Goal: Task Accomplishment & Management: Complete application form

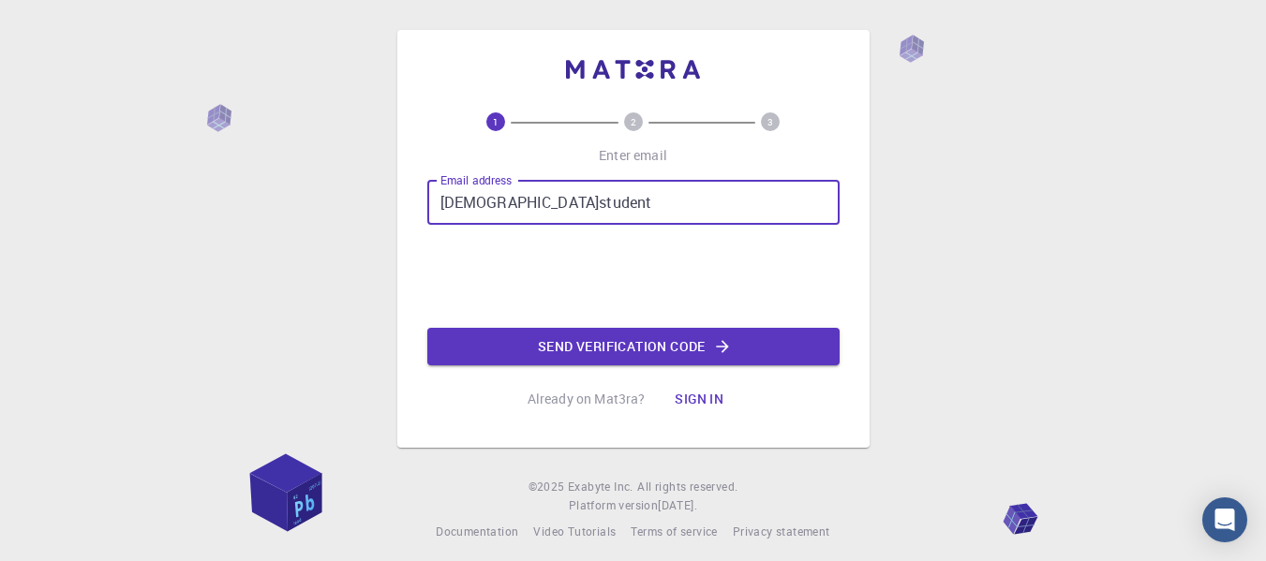
type input "[EMAIL_ADDRESS][DOMAIN_NAME]"
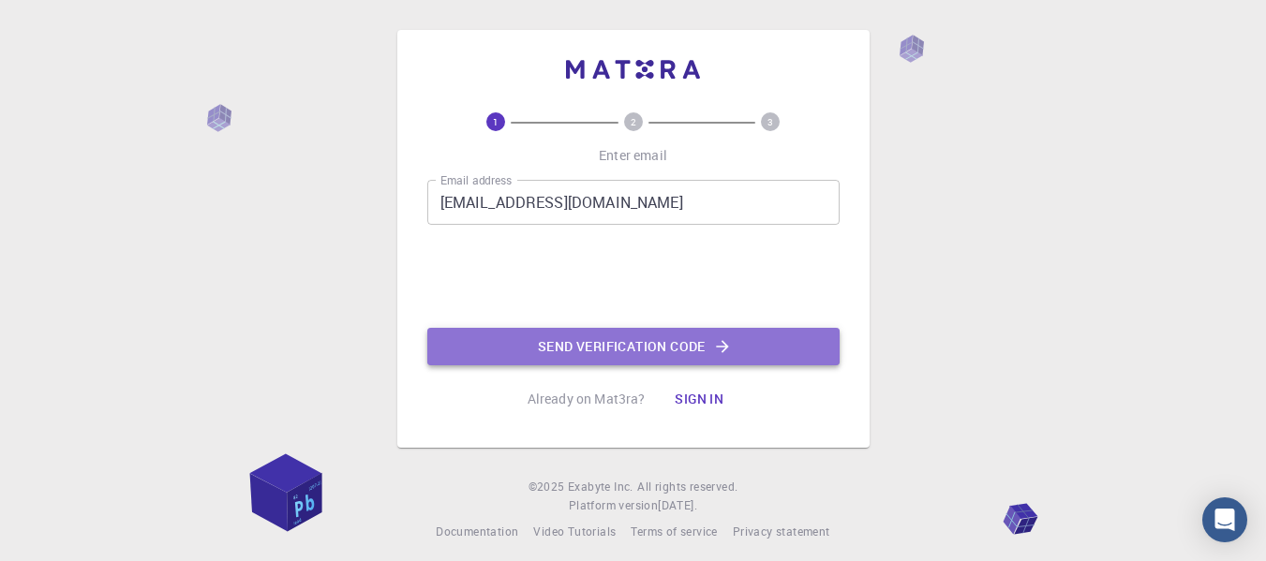
click at [609, 349] on button "Send verification code" at bounding box center [633, 346] width 412 height 37
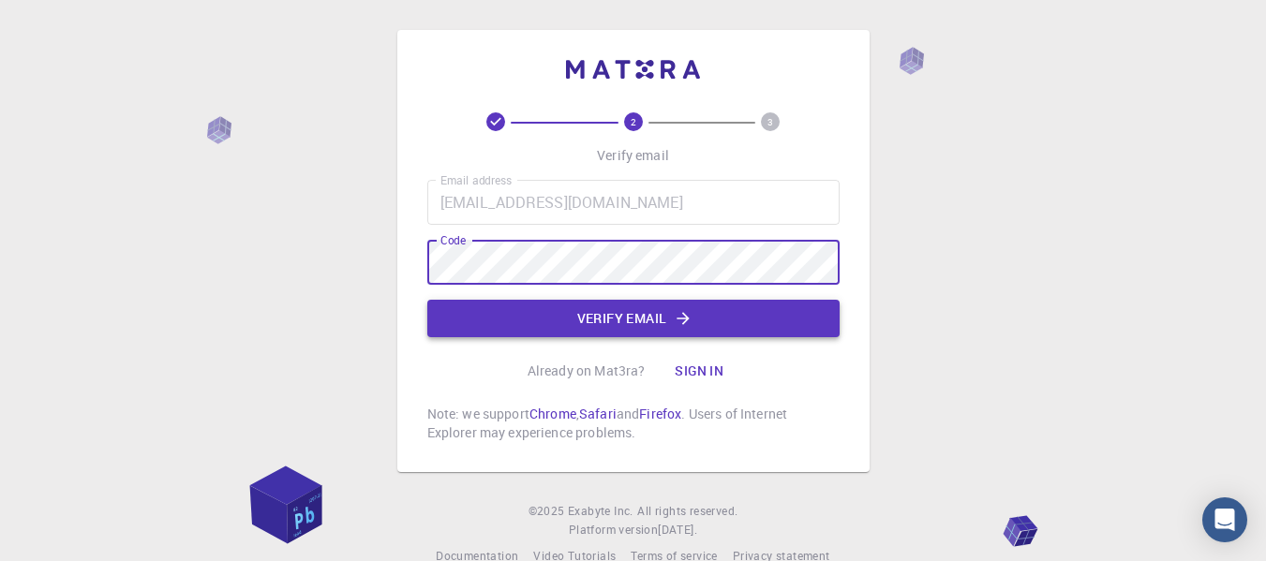
click at [815, 320] on button "Verify email" at bounding box center [633, 318] width 412 height 37
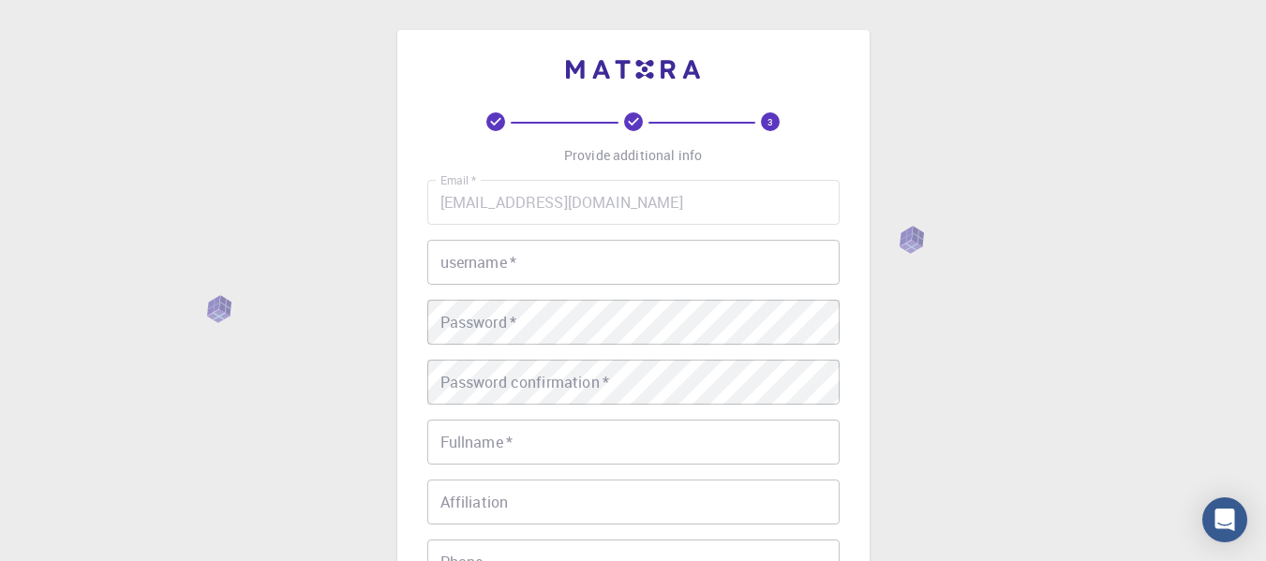
click at [695, 265] on input "username   *" at bounding box center [633, 262] width 412 height 45
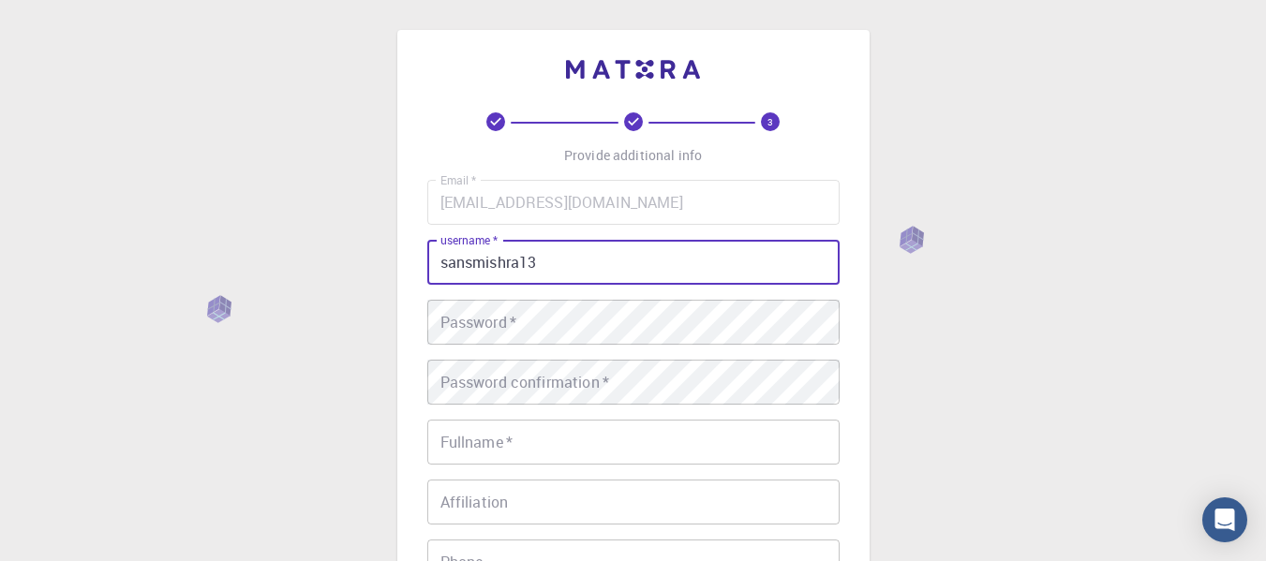
type input "sansmishra13"
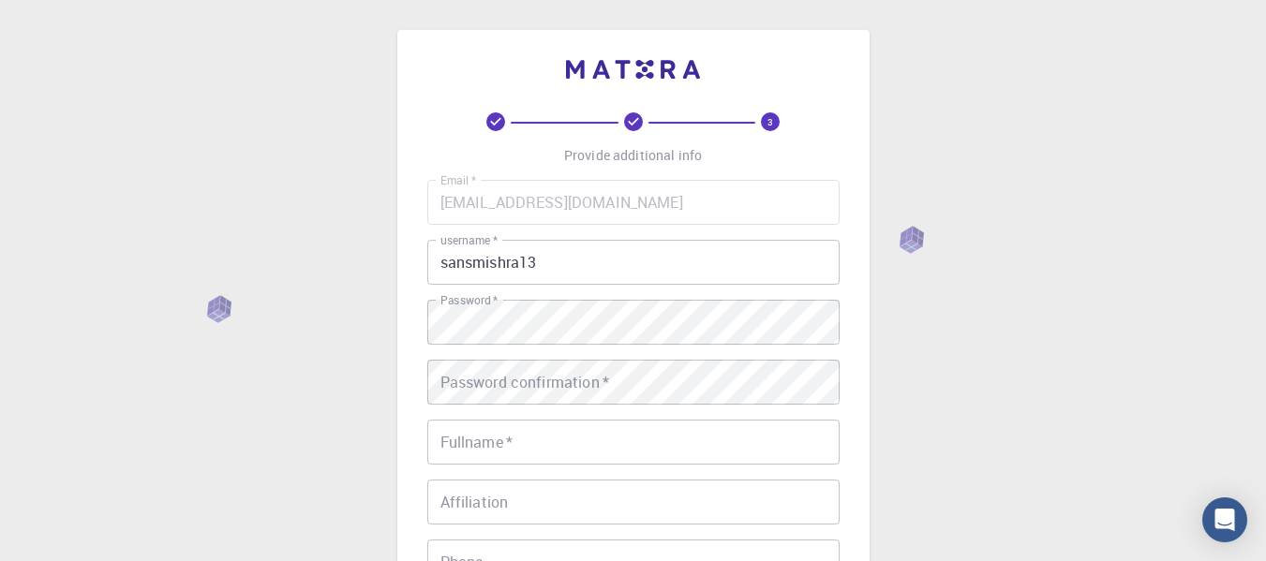
click at [1023, 345] on div "3 Provide additional info Email   * sanskar.student@ddugu.ac.in Email   * usern…" at bounding box center [633, 477] width 1266 height 954
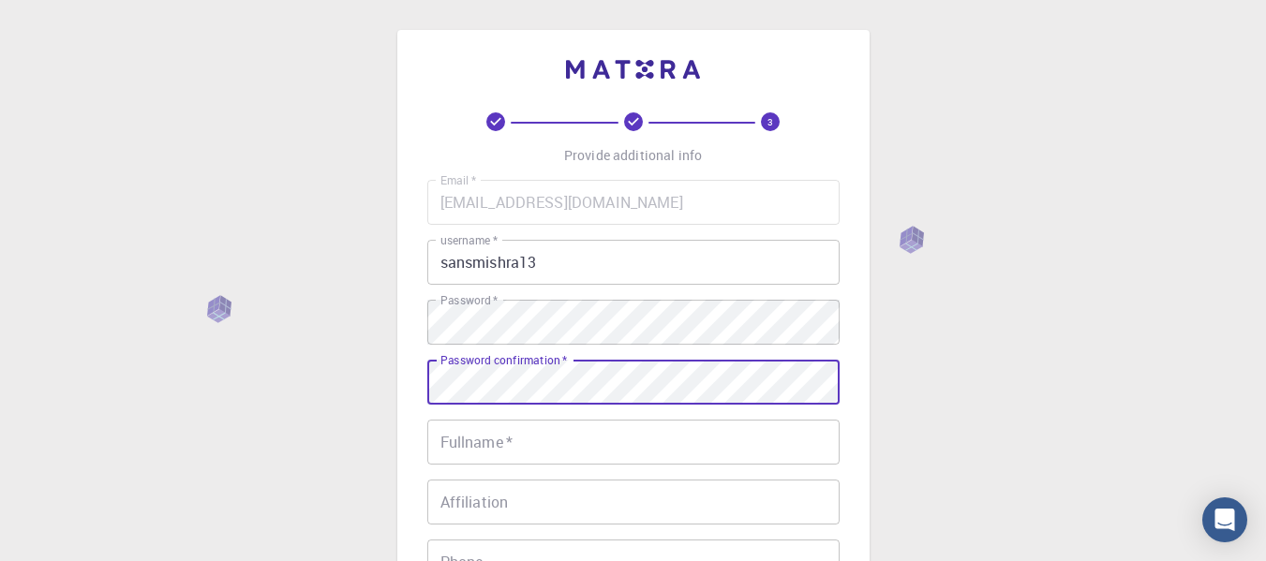
click at [887, 368] on div "3 Provide additional info Email   * sanskar.student@ddugu.ac.in Email   * usern…" at bounding box center [633, 477] width 1266 height 954
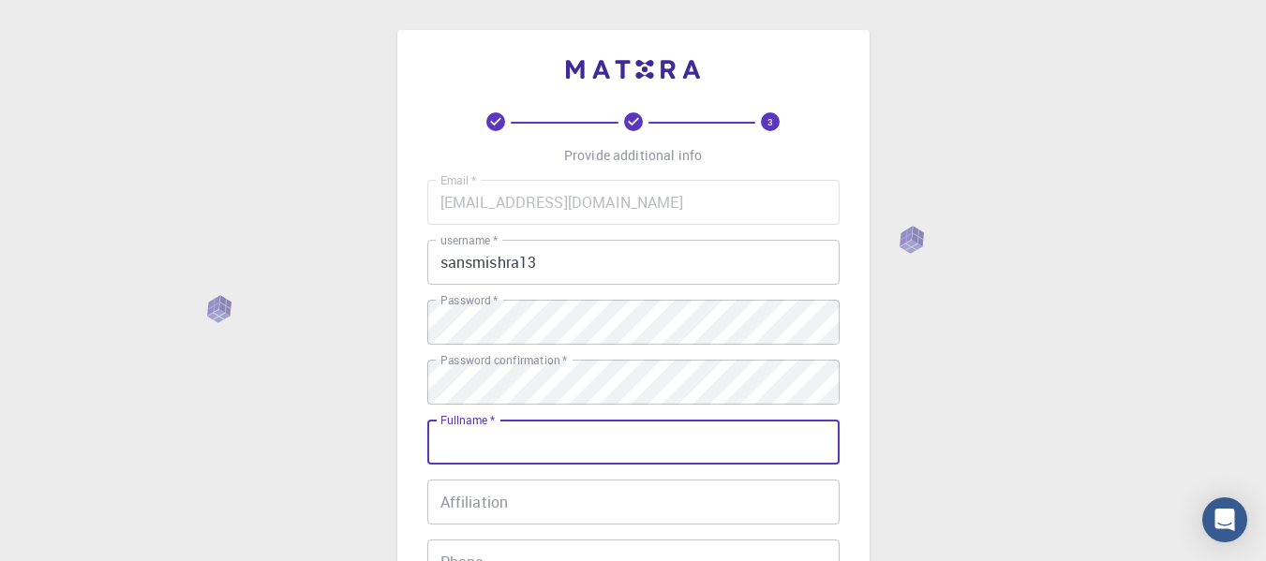
click at [702, 440] on input "Fullname   *" at bounding box center [633, 442] width 412 height 45
type input "A"
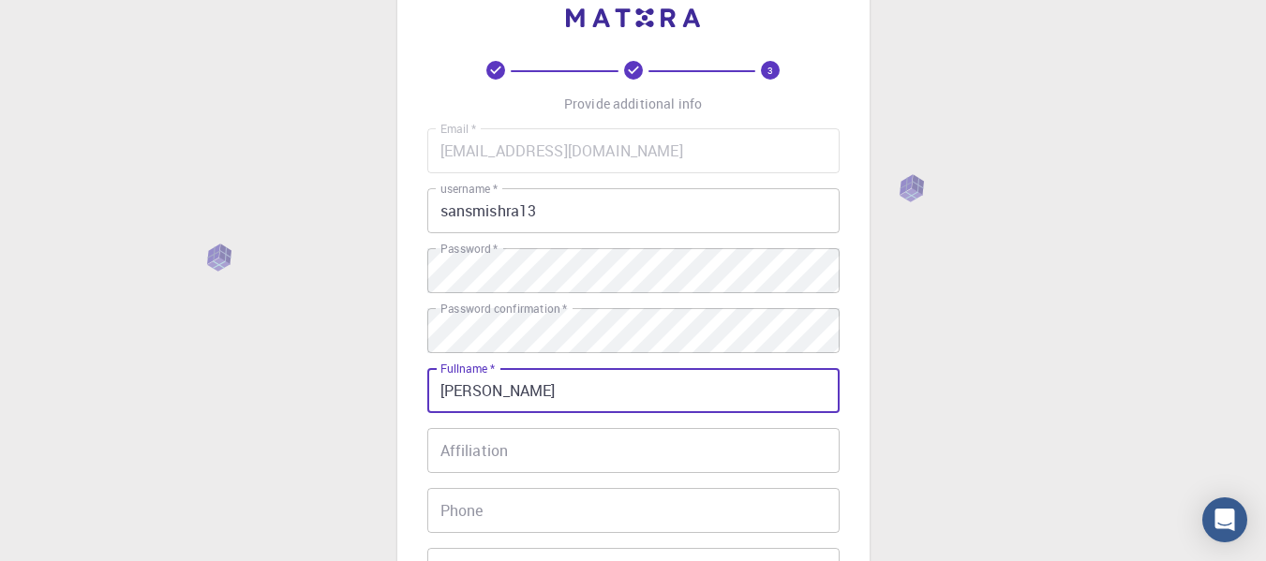
scroll to position [94, 0]
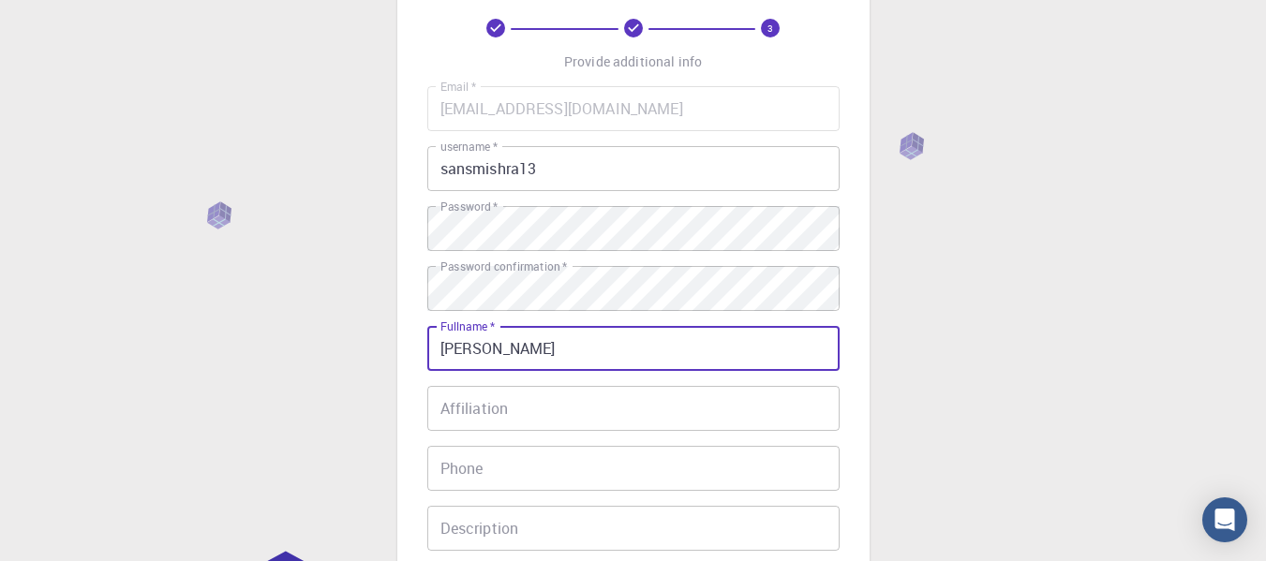
type input "Sanskar Mishra"
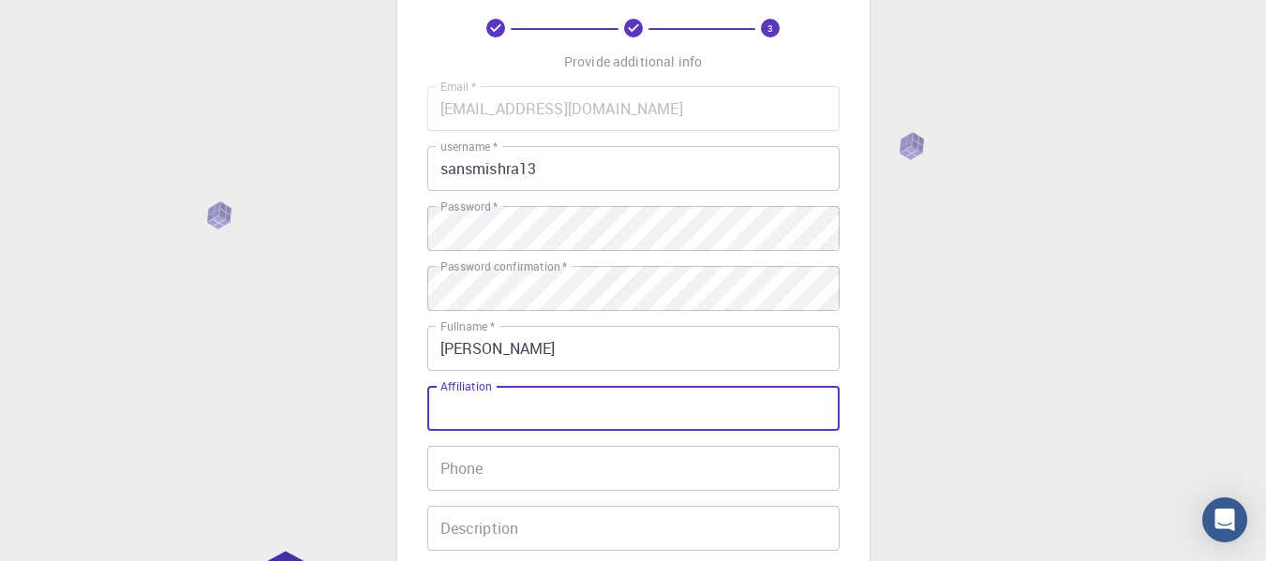
click at [478, 414] on input "Affiliation" at bounding box center [633, 408] width 412 height 45
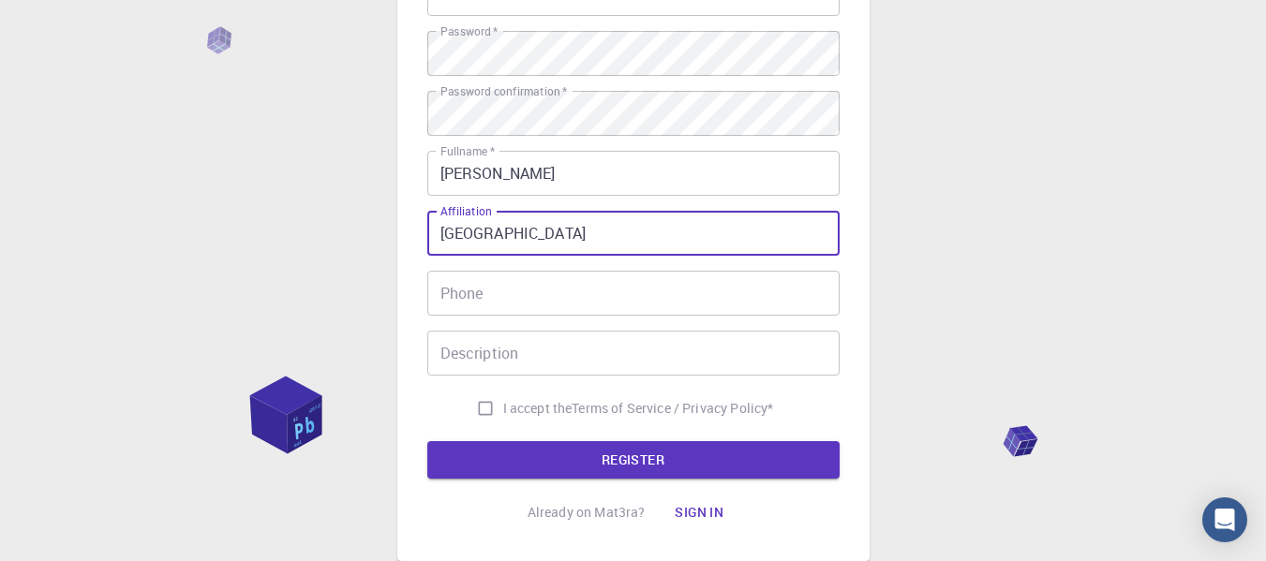
scroll to position [281, 0]
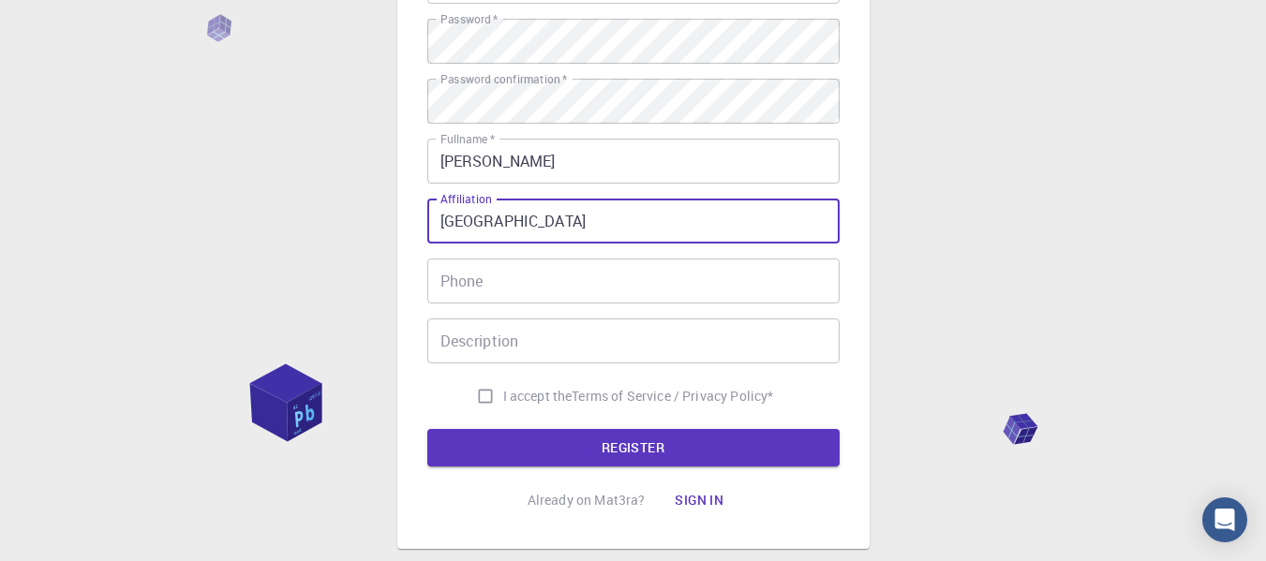
type input "DDU Gorakhpur University"
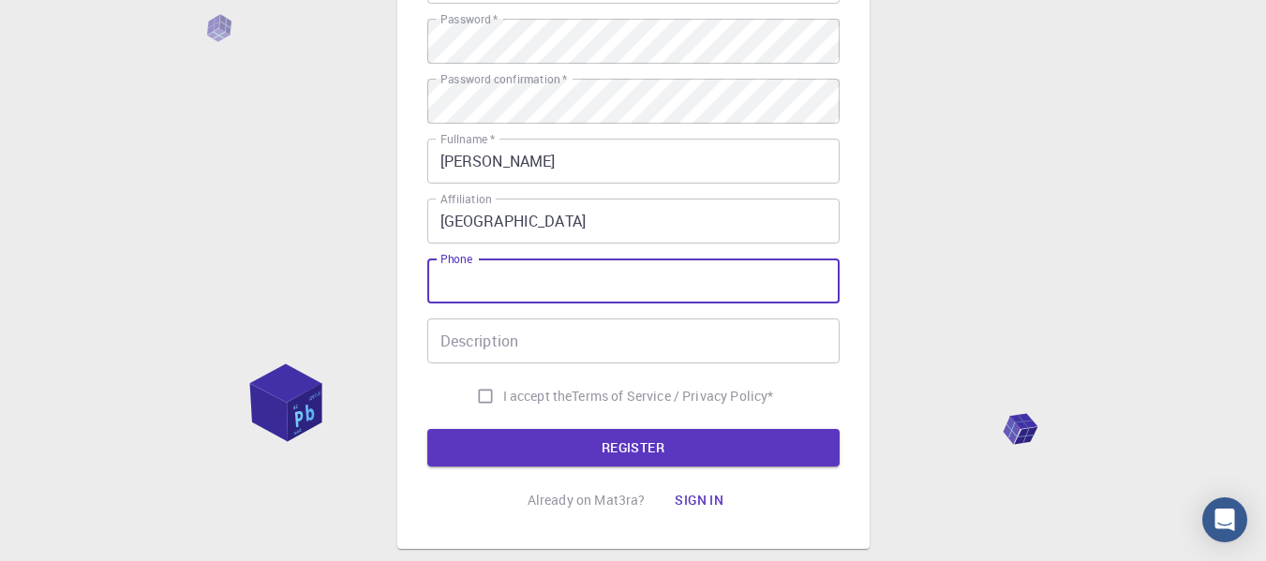
click at [472, 279] on input "Phone" at bounding box center [633, 281] width 412 height 45
type input "8707386085"
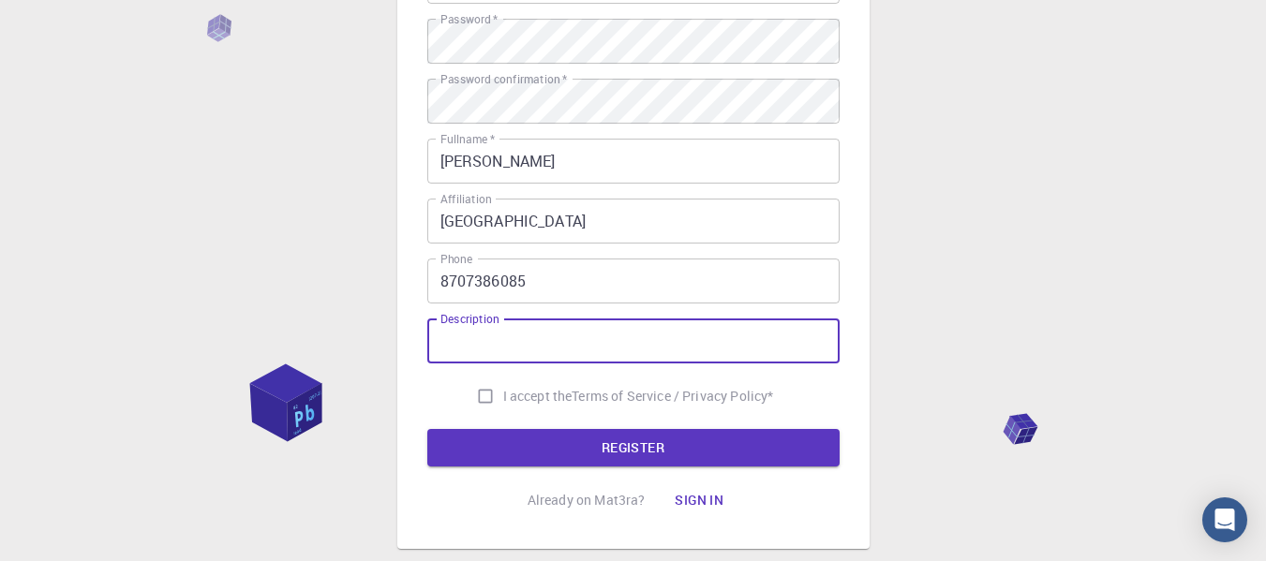
click at [472, 352] on input "Description" at bounding box center [633, 341] width 412 height 45
type input "PhD student in condensed matter physics"
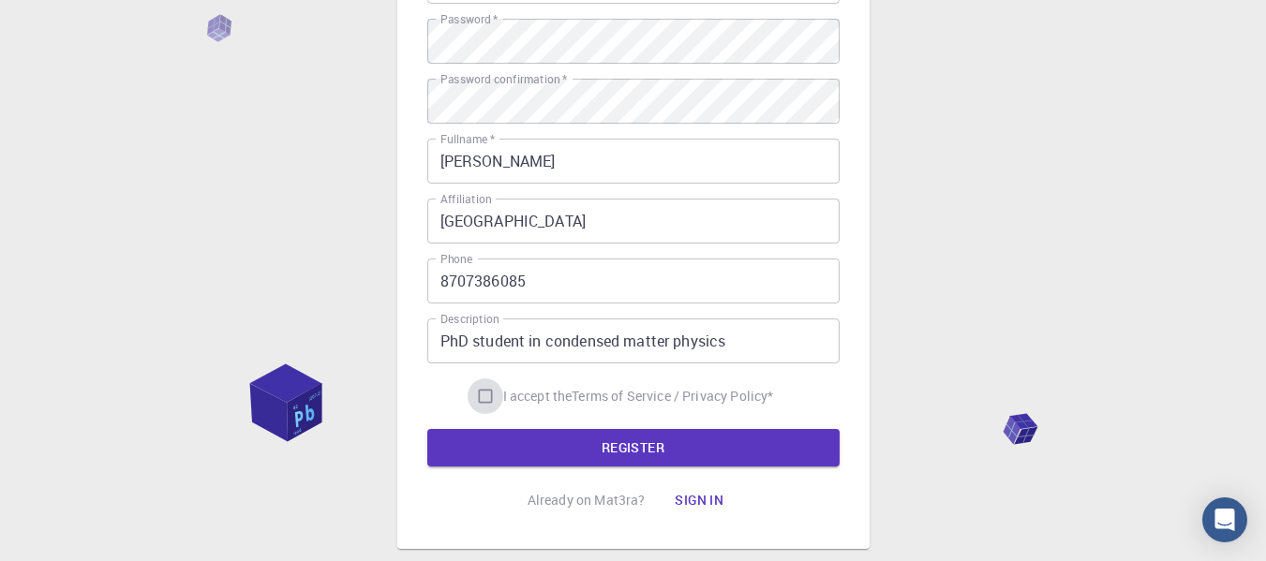
click at [483, 399] on input "I accept the Terms of Service / Privacy Policy *" at bounding box center [486, 397] width 36 height 36
checkbox input "true"
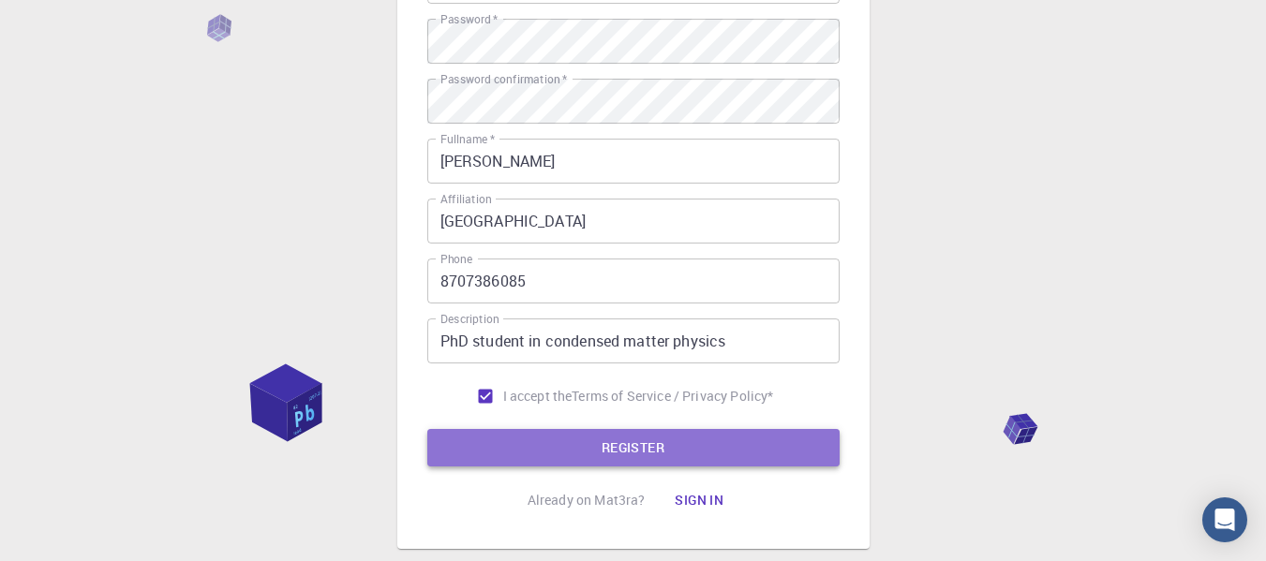
click at [628, 450] on button "REGISTER" at bounding box center [633, 447] width 412 height 37
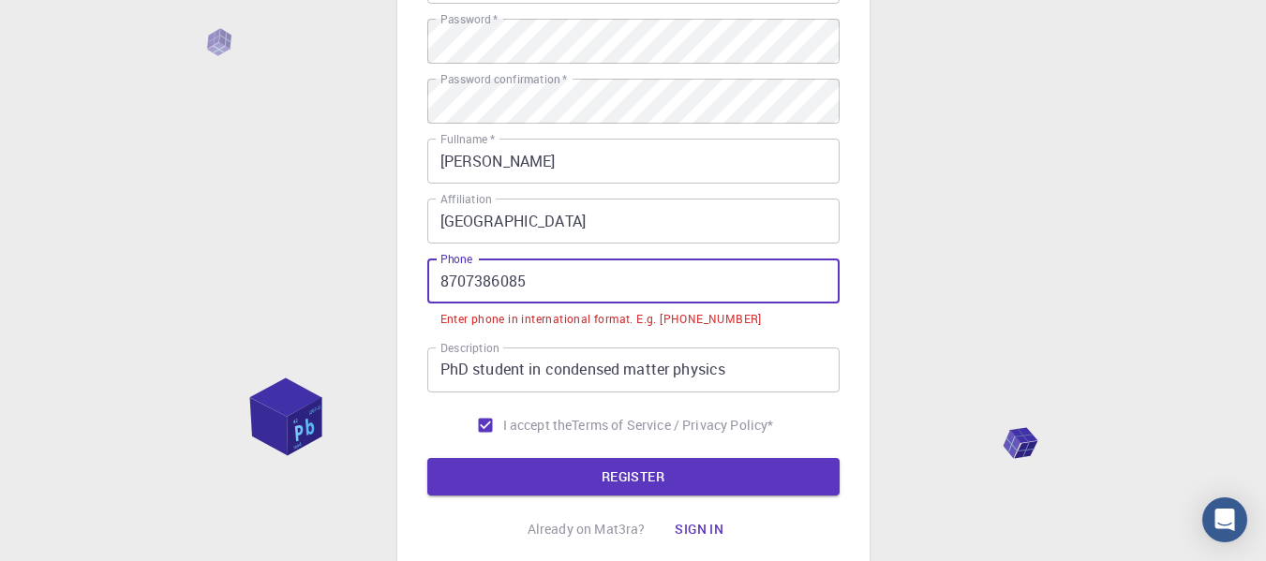
click at [433, 280] on input "8707386085" at bounding box center [633, 281] width 412 height 45
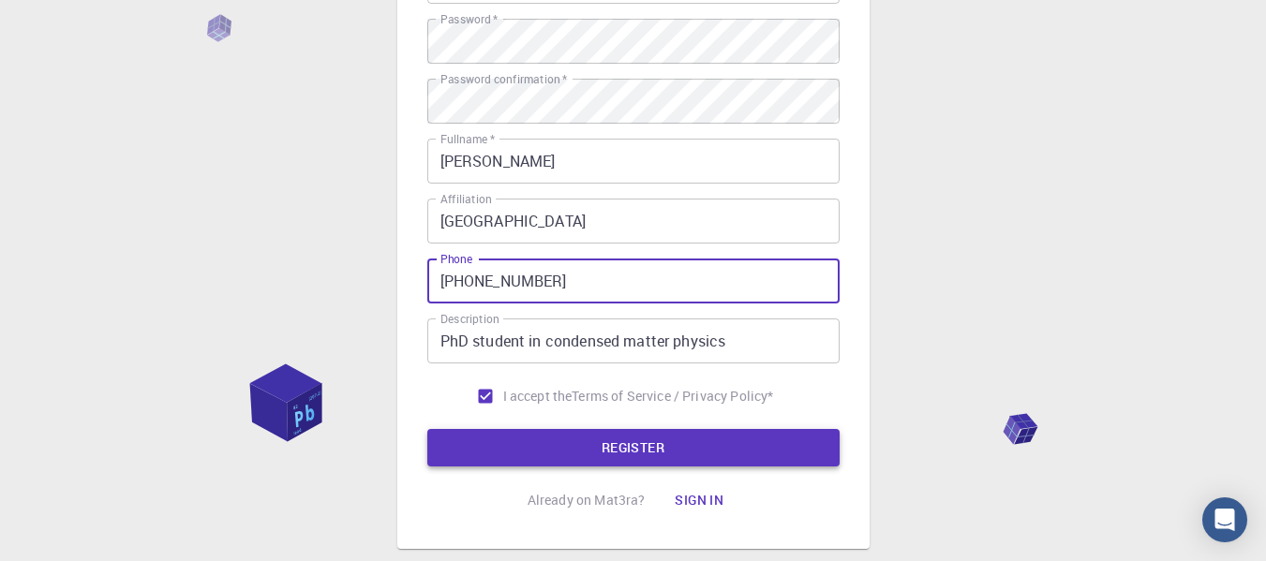
type input "+918707386085"
click at [557, 440] on button "REGISTER" at bounding box center [633, 447] width 412 height 37
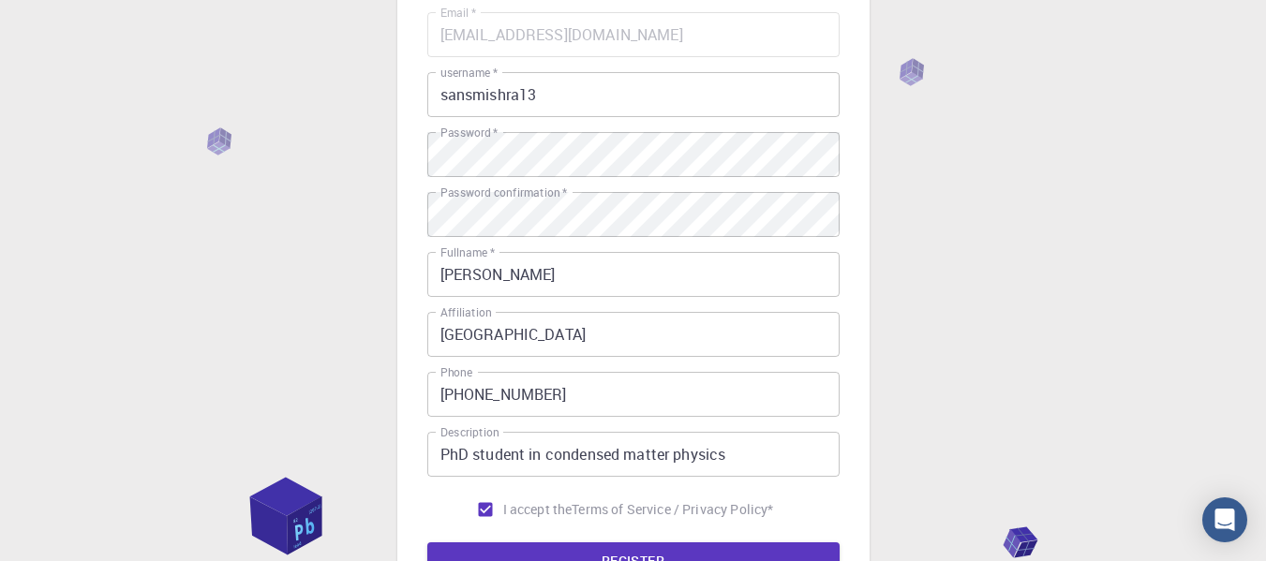
scroll to position [393, 0]
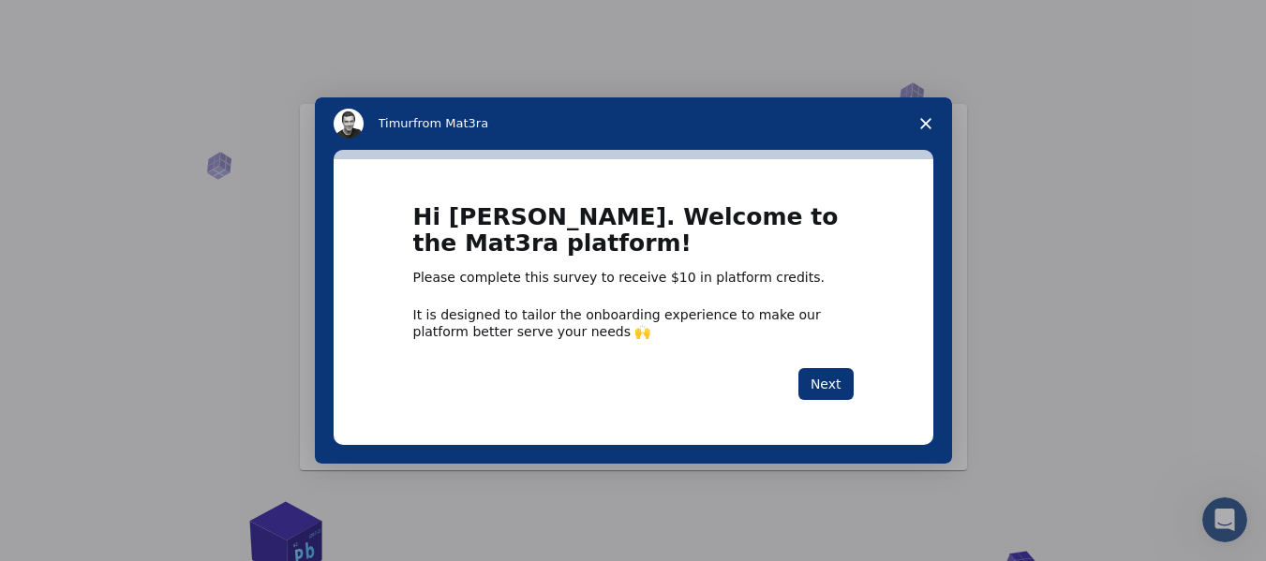
click at [1050, 142] on div "Intercom messenger" at bounding box center [633, 280] width 1266 height 561
click at [842, 380] on button "Next" at bounding box center [825, 384] width 55 height 32
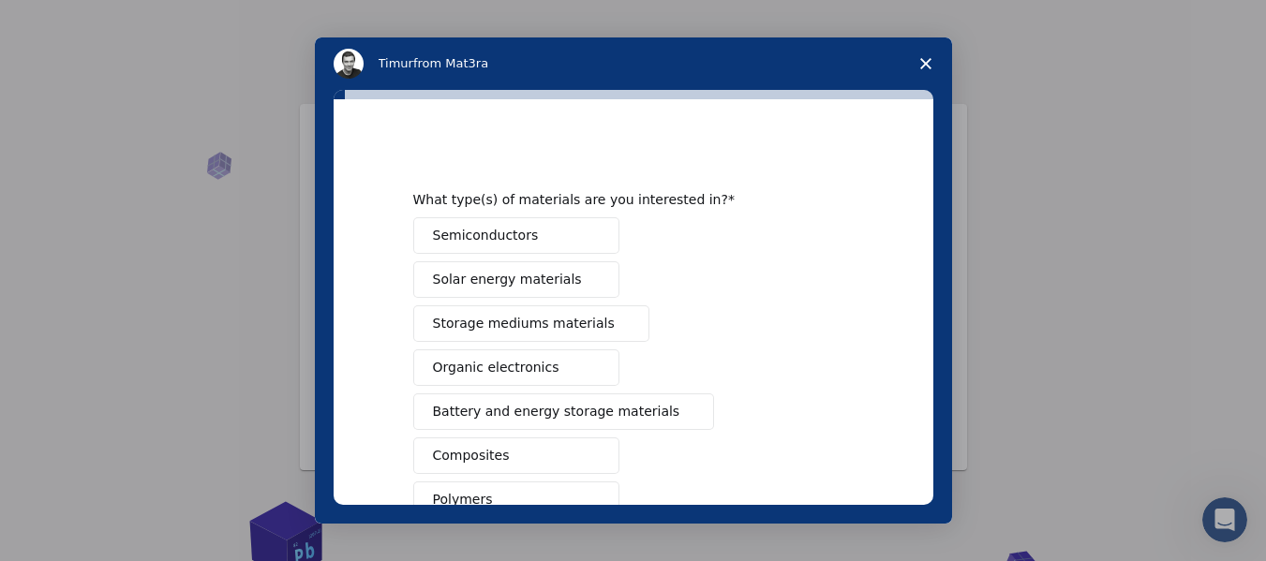
click at [532, 243] on button "Semiconductors" at bounding box center [516, 235] width 206 height 37
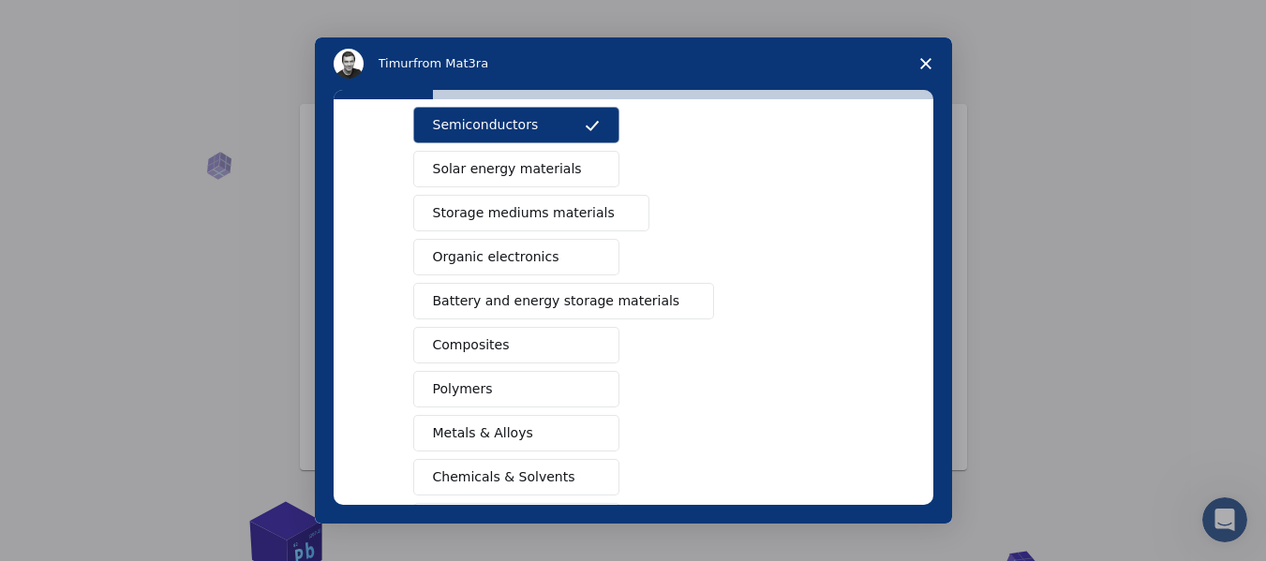
scroll to position [156, 0]
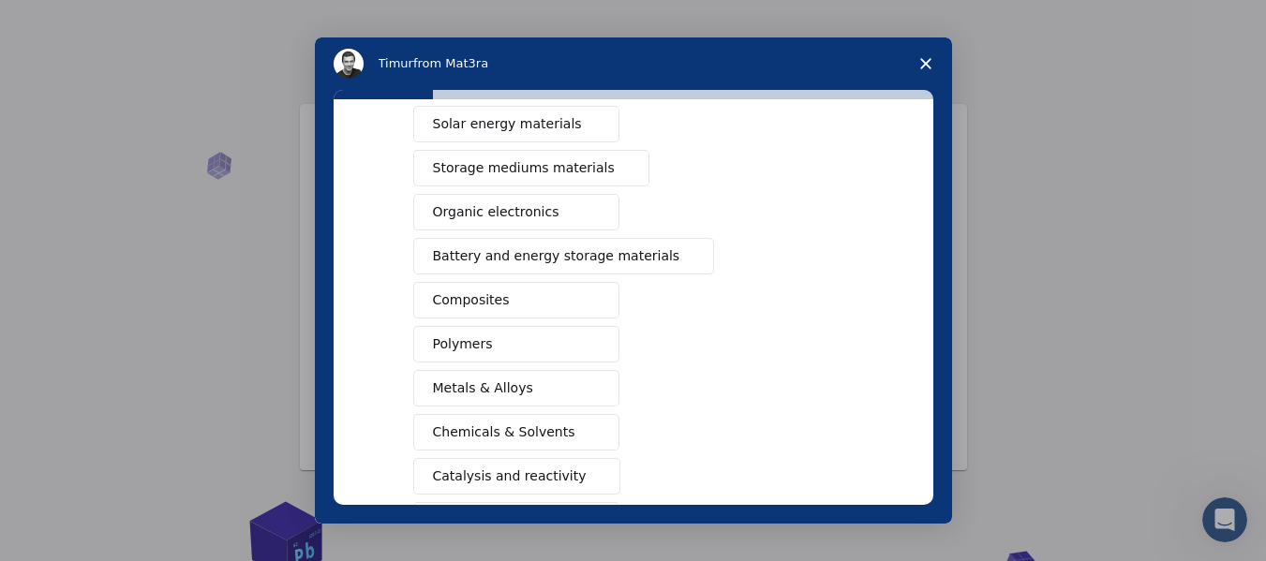
click at [613, 249] on span "Battery and energy storage materials" at bounding box center [556, 256] width 247 height 20
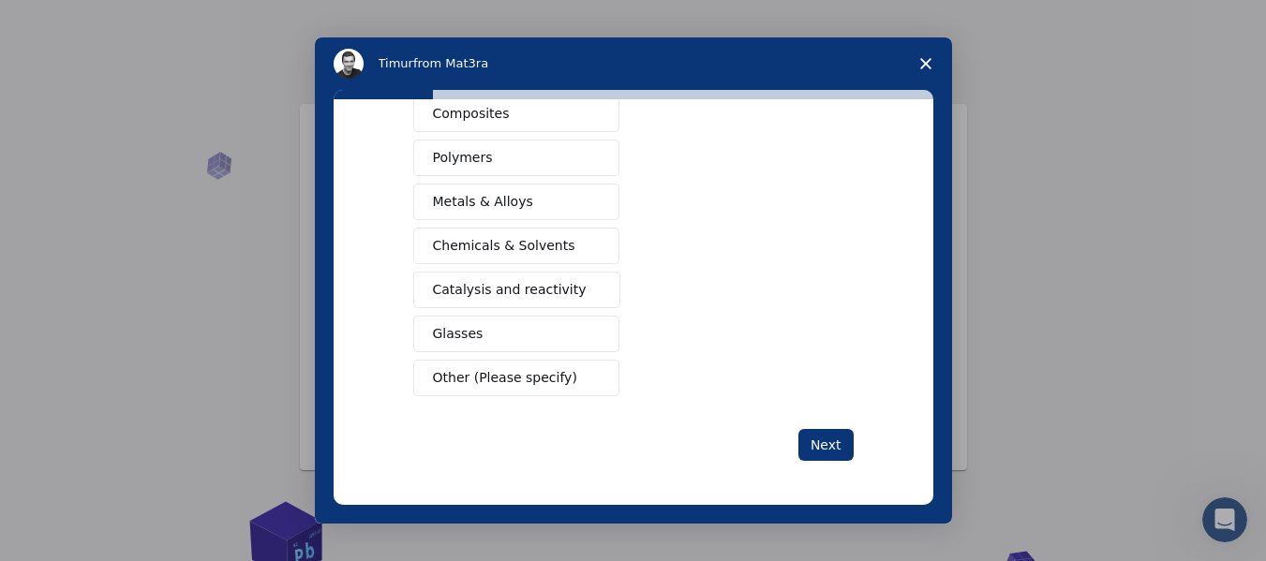
scroll to position [343, 0]
click at [538, 211] on button "Metals & Alloys" at bounding box center [516, 201] width 206 height 37
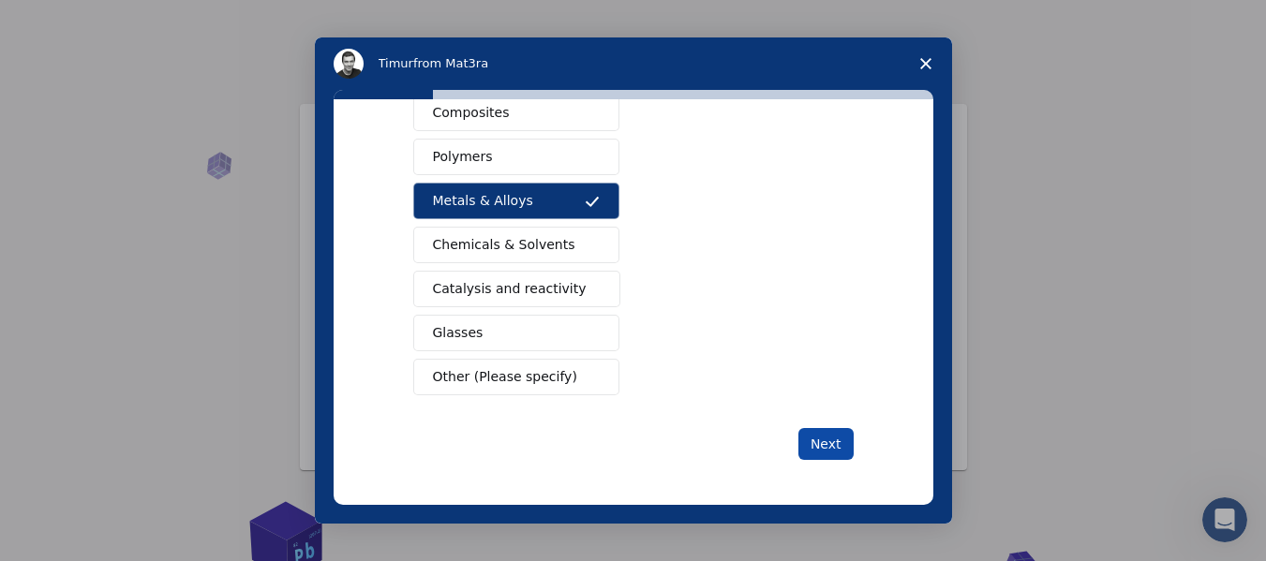
click at [818, 448] on button "Next" at bounding box center [825, 444] width 55 height 32
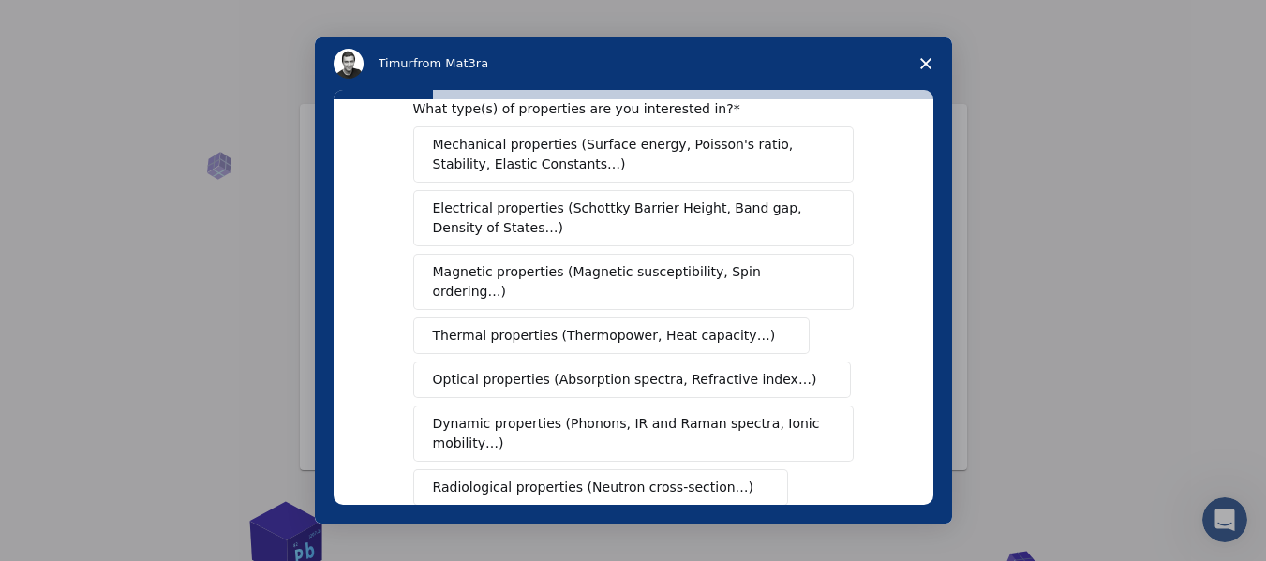
scroll to position [0, 0]
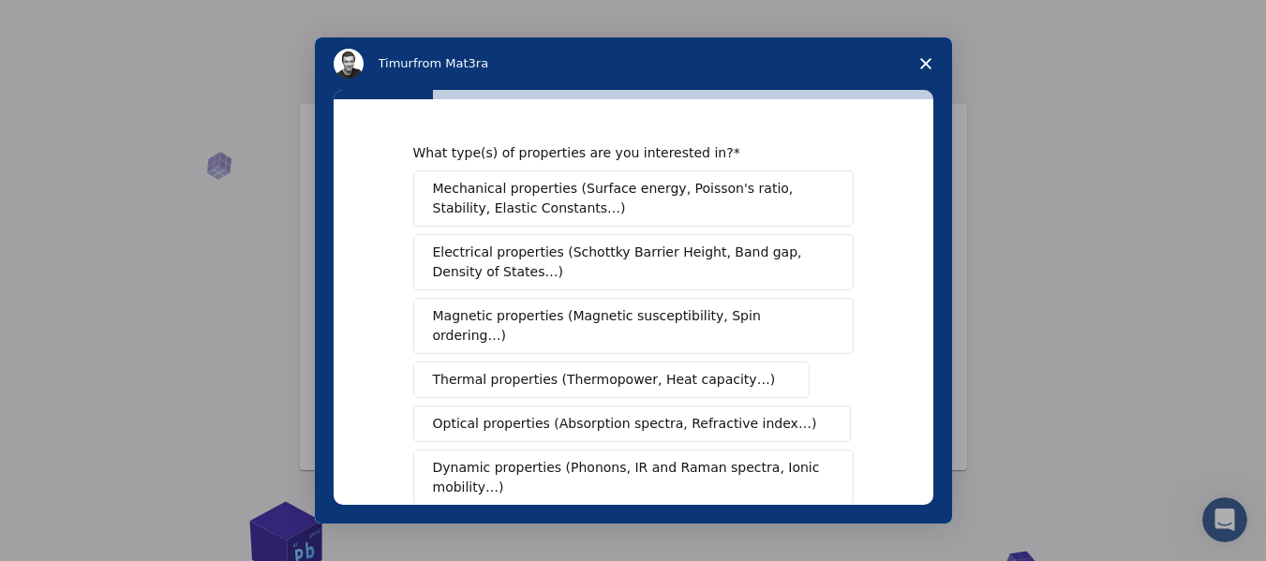
click at [812, 268] on span "Electrical properties (Schottky Barrier Height, Band gap, Density of States…)" at bounding box center [628, 262] width 390 height 39
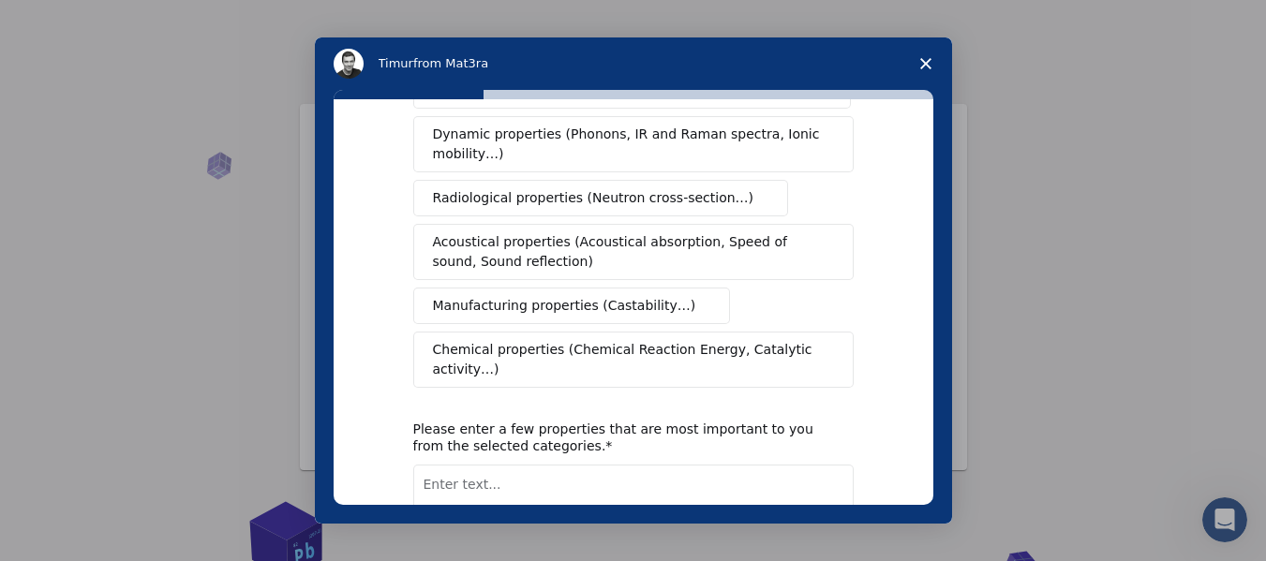
scroll to position [375, 0]
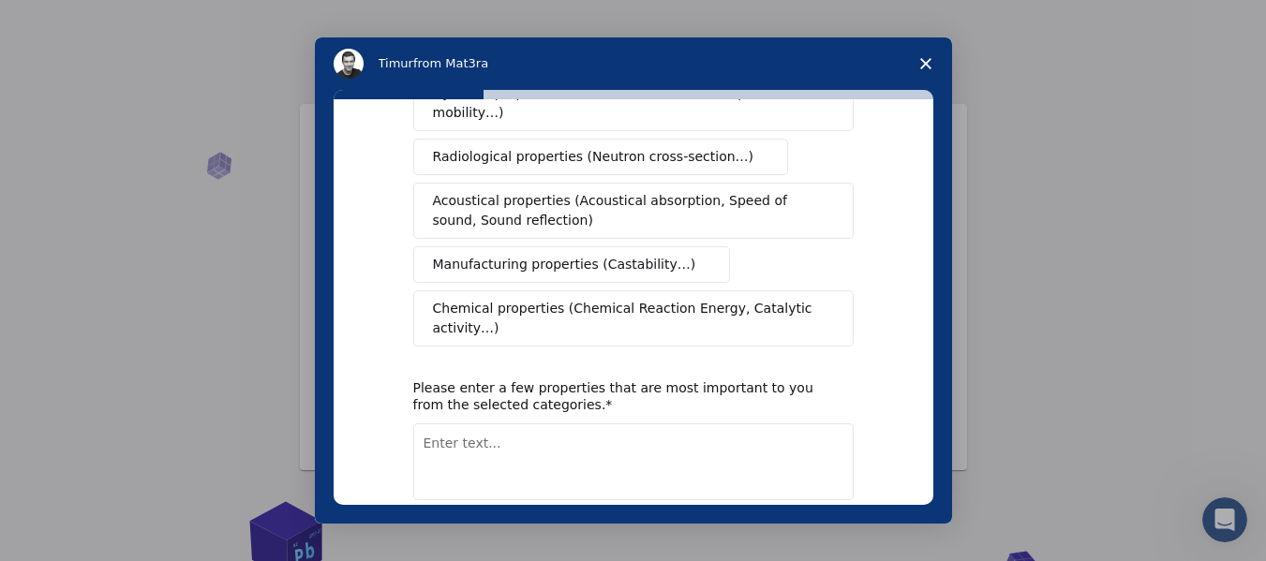
click at [587, 424] on textarea "Enter text..." at bounding box center [633, 462] width 440 height 77
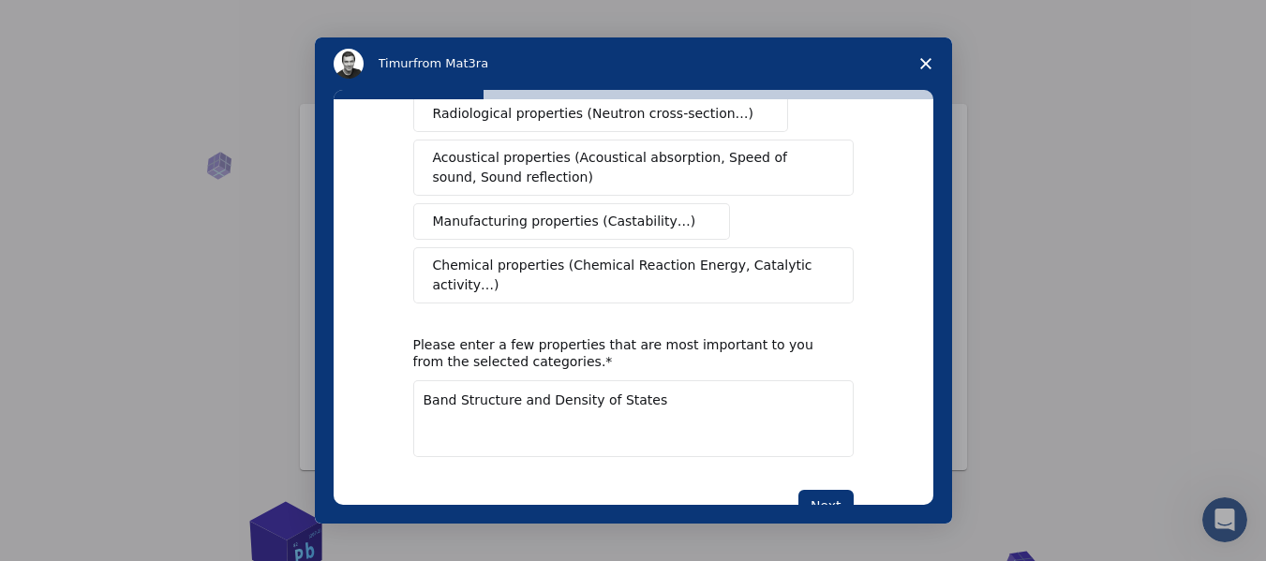
scroll to position [440, 0]
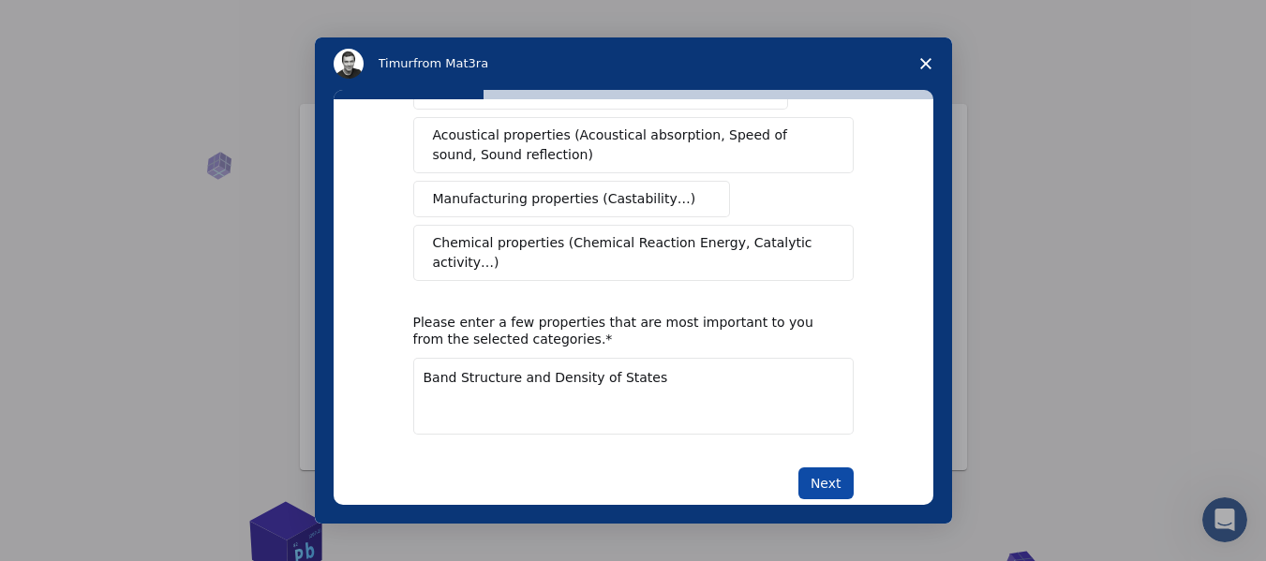
type textarea "Band Structure and Density of States"
click at [827, 468] on button "Next" at bounding box center [825, 484] width 55 height 32
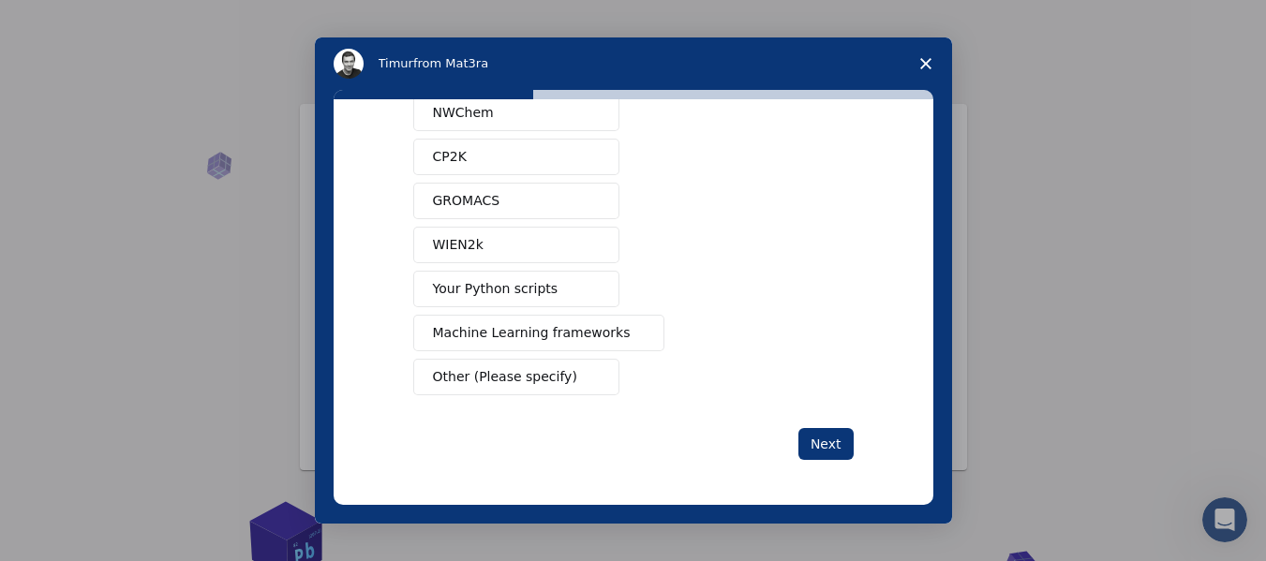
scroll to position [0, 0]
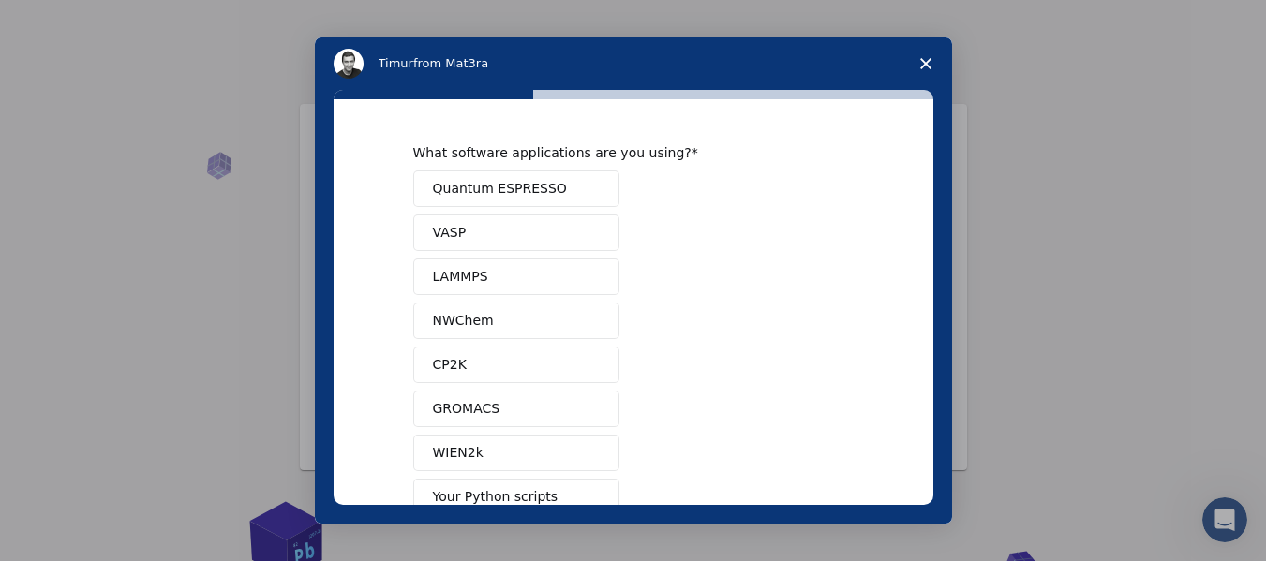
click at [547, 186] on button "Quantum ESPRESSO" at bounding box center [516, 189] width 206 height 37
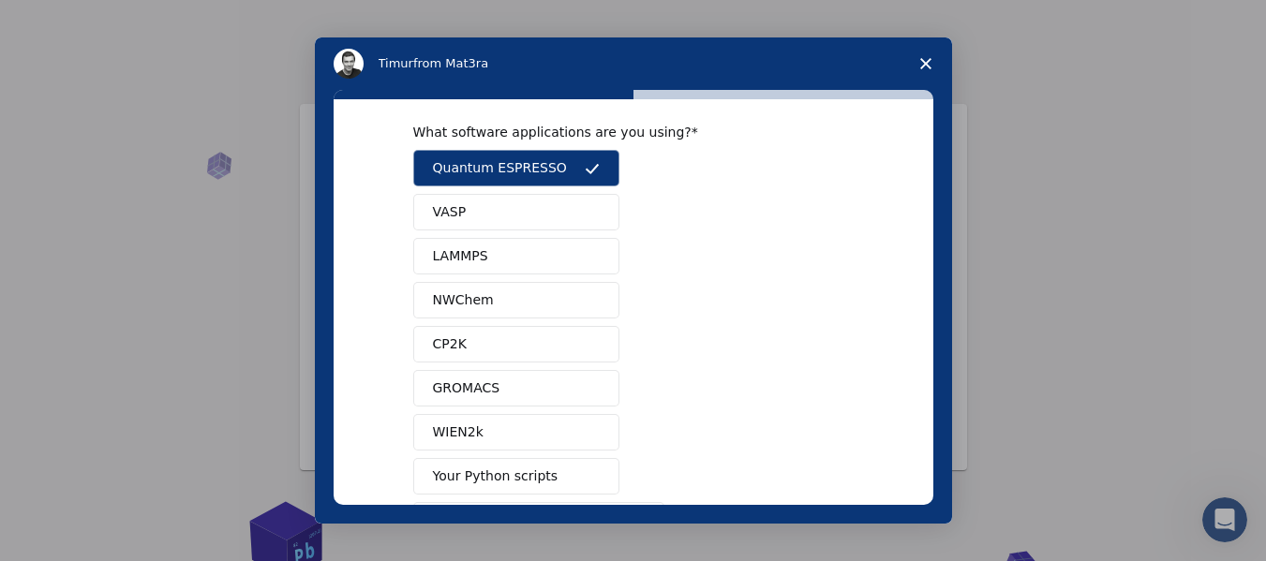
scroll to position [208, 0]
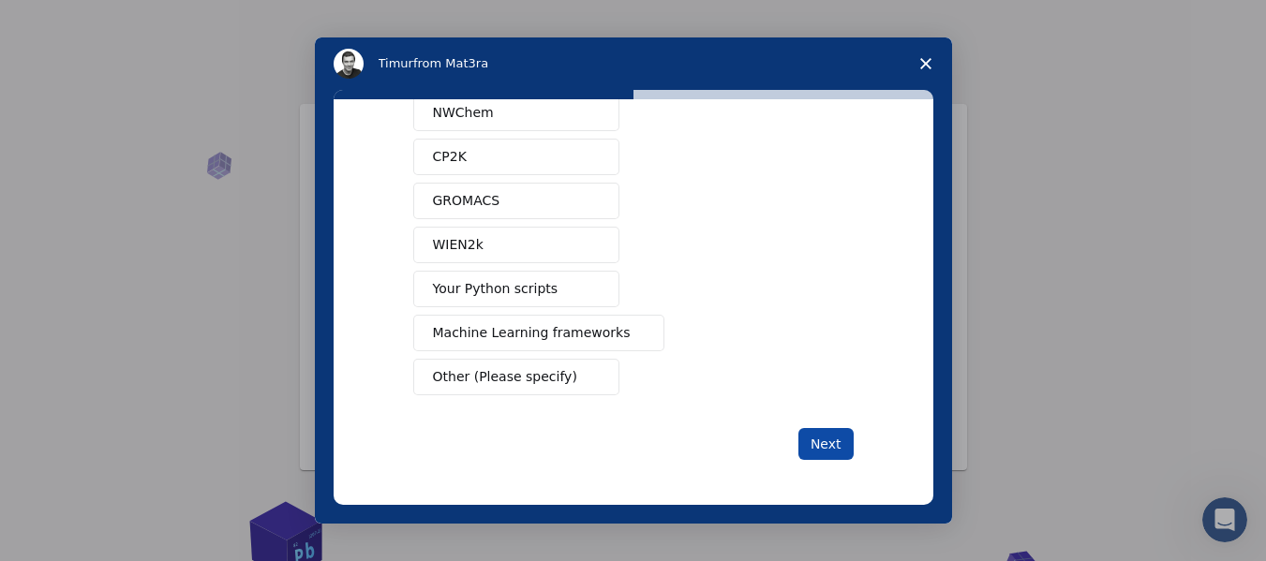
click at [820, 440] on button "Next" at bounding box center [825, 444] width 55 height 32
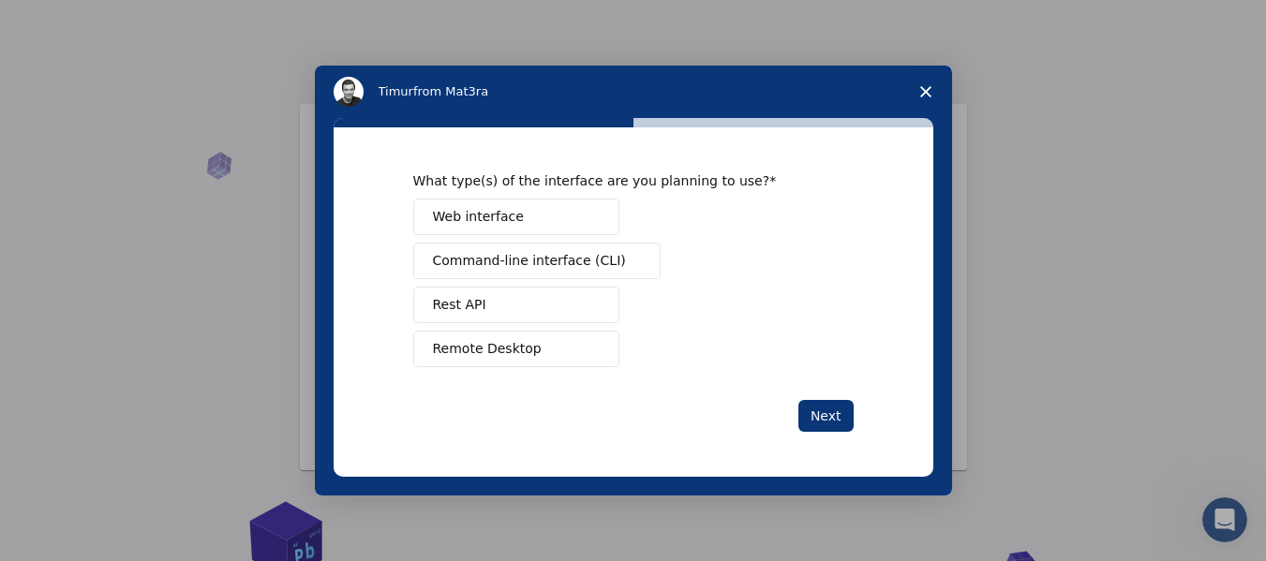
click at [544, 345] on button "Remote Desktop" at bounding box center [516, 349] width 206 height 37
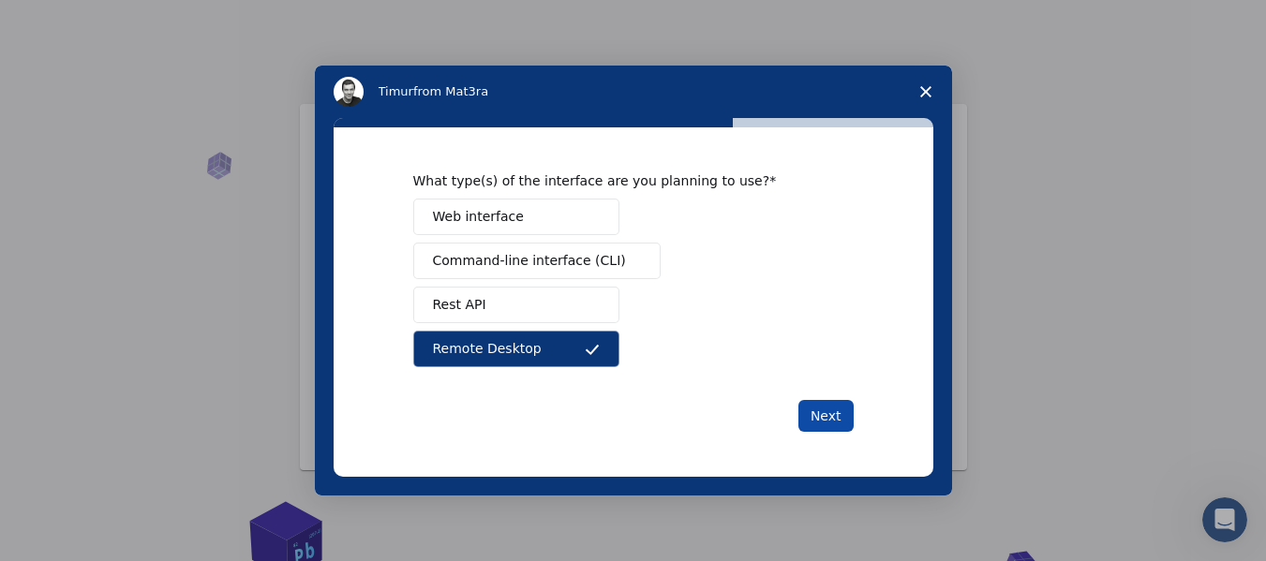
click at [829, 423] on button "Next" at bounding box center [825, 416] width 55 height 32
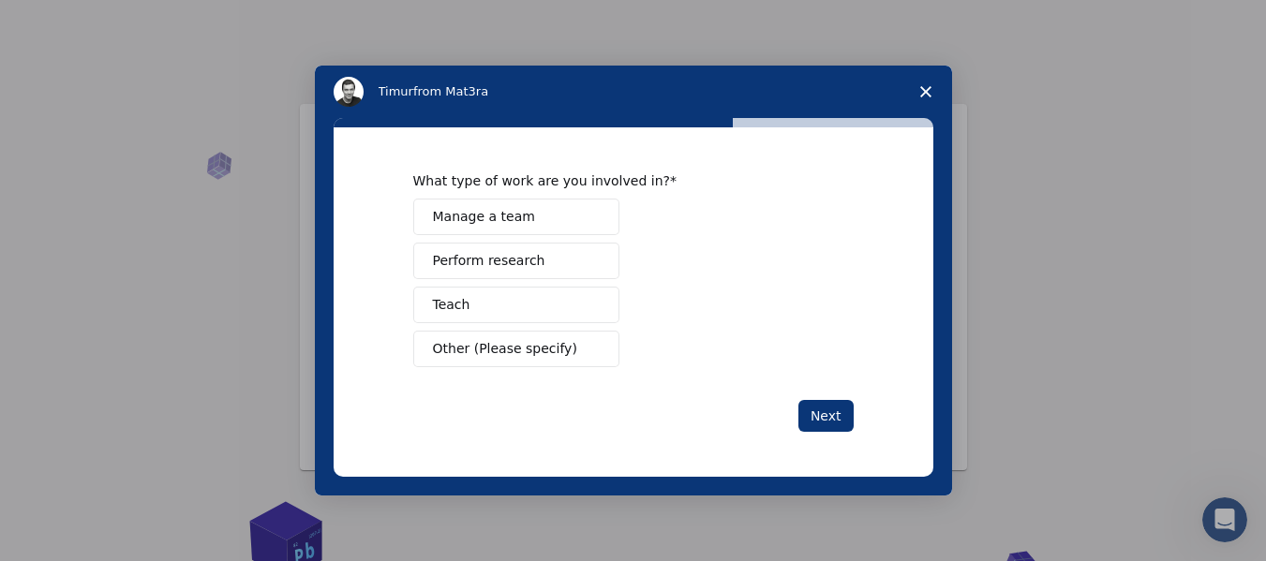
click at [551, 267] on button "Perform research" at bounding box center [516, 261] width 206 height 37
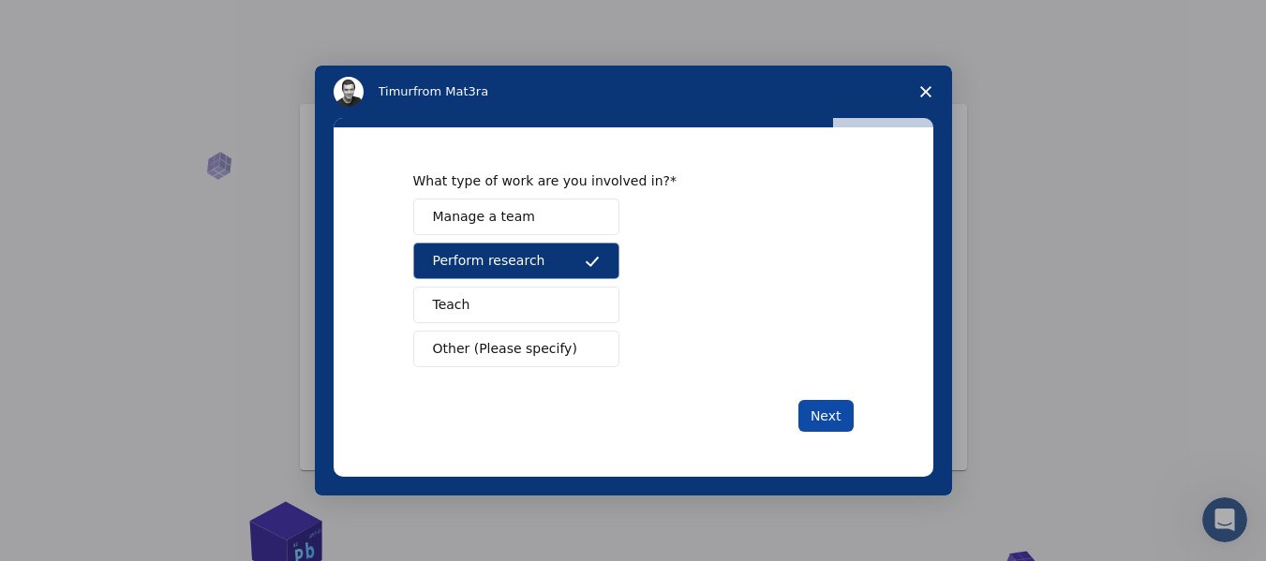
click at [822, 411] on button "Next" at bounding box center [825, 416] width 55 height 32
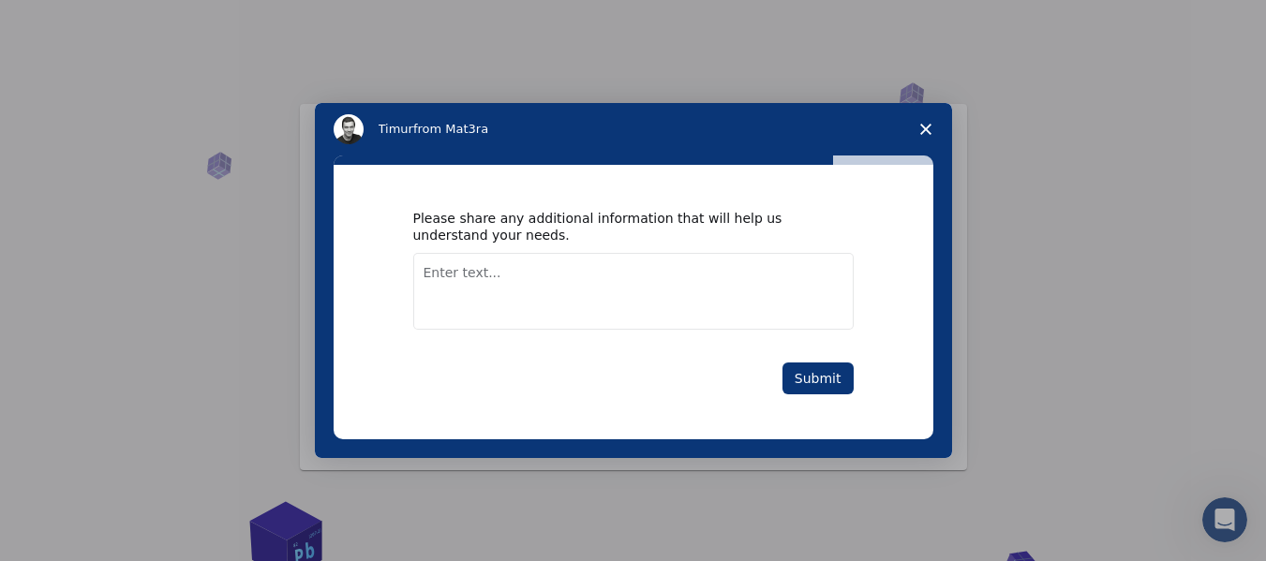
click at [567, 262] on textarea "Enter text..." at bounding box center [633, 291] width 440 height 77
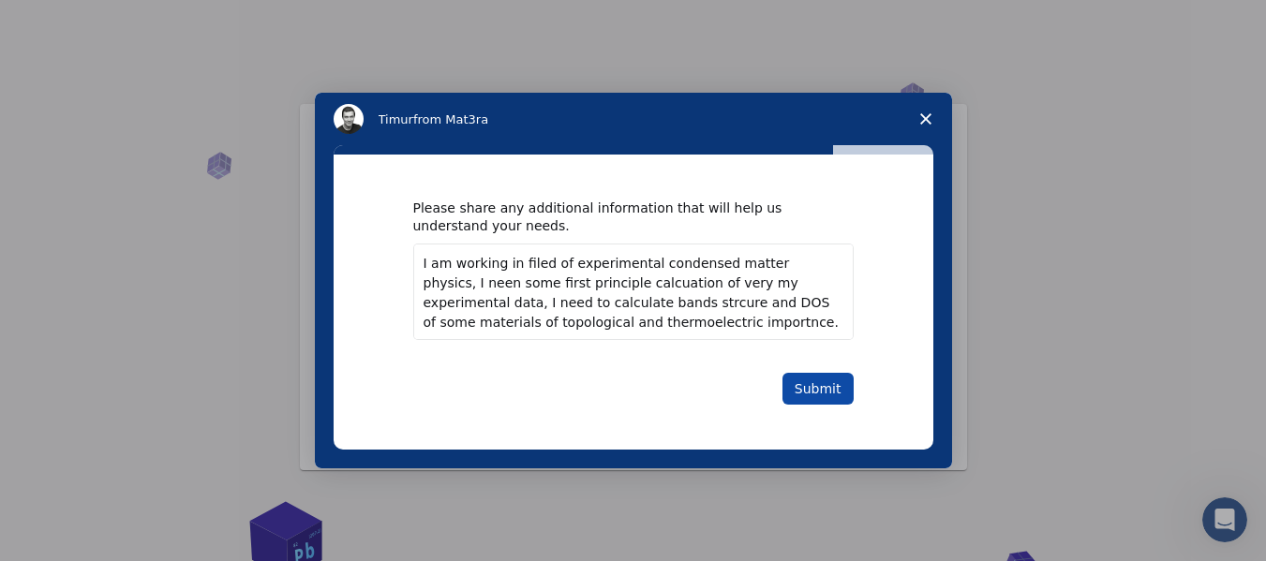
type textarea "I am working in filed of experimental condensed matter physics, I neen some fir…"
click at [835, 383] on button "Submit" at bounding box center [818, 389] width 71 height 32
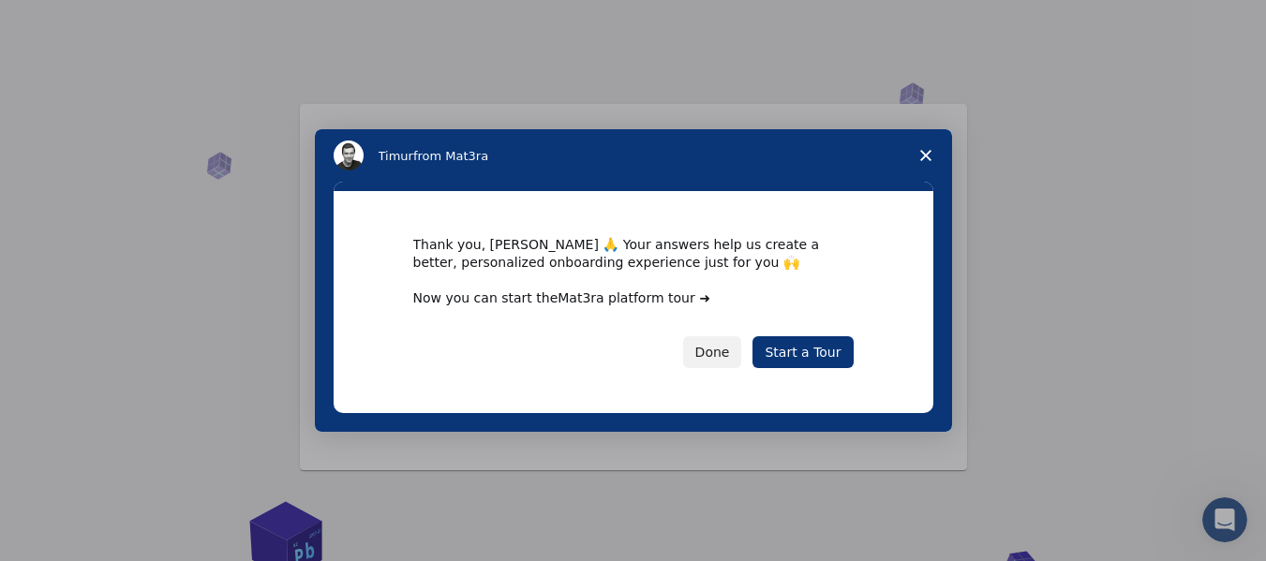
click at [620, 297] on link "Mat3ra platform tour ➜" at bounding box center [634, 298] width 153 height 15
click at [707, 350] on button "Done" at bounding box center [712, 352] width 59 height 32
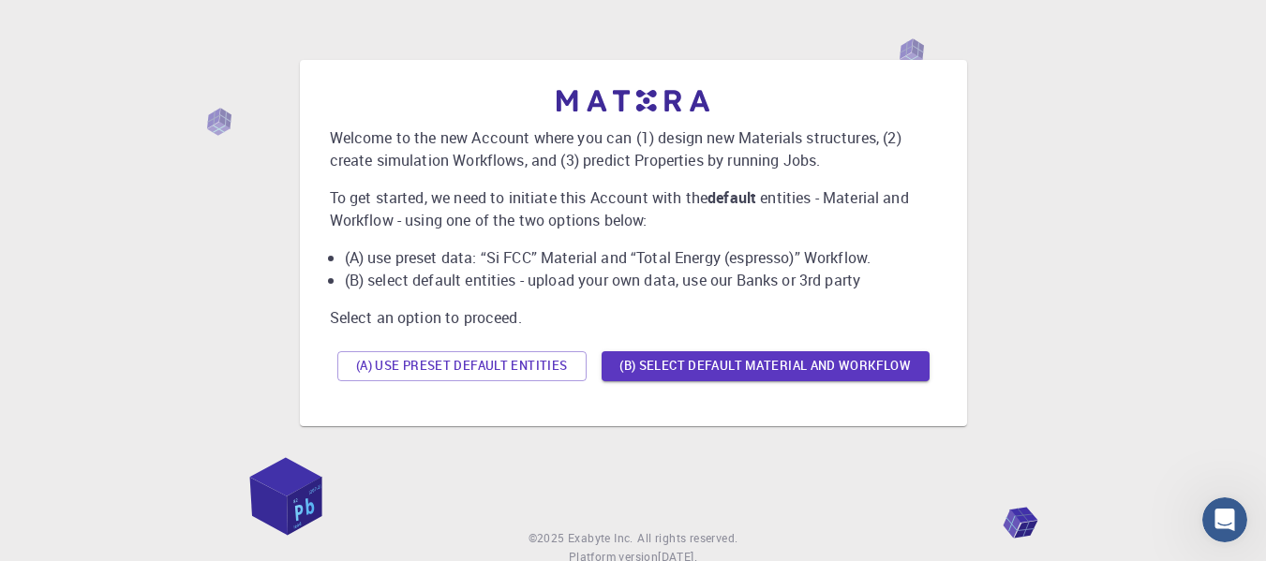
scroll to position [12, 0]
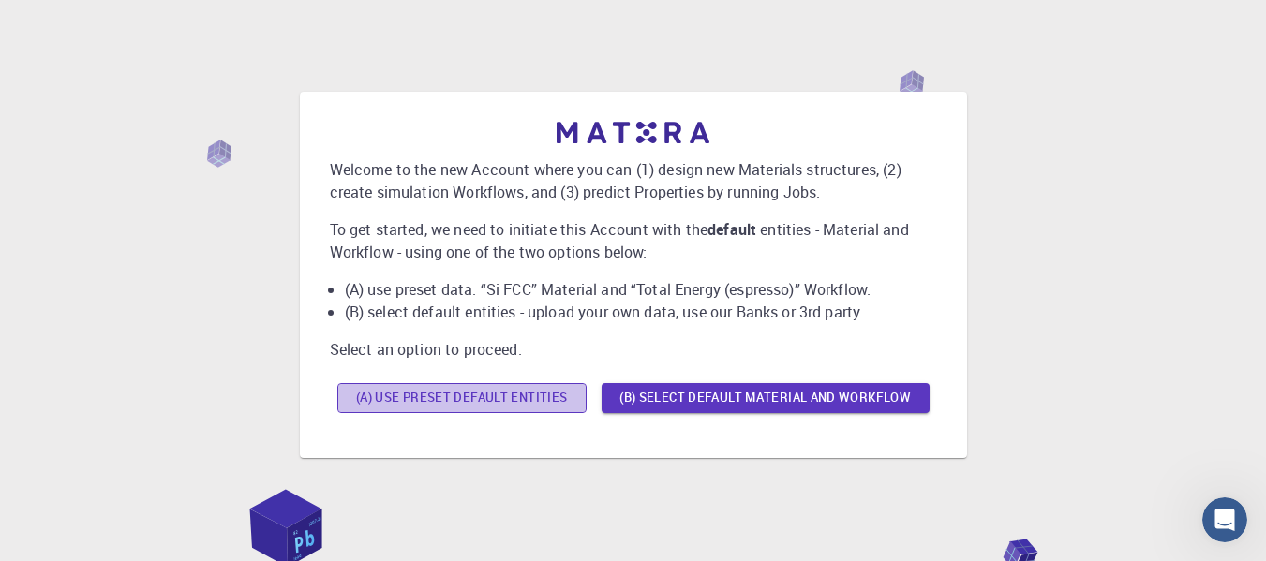
click at [514, 393] on button "(A) Use preset default entities" at bounding box center [461, 398] width 249 height 30
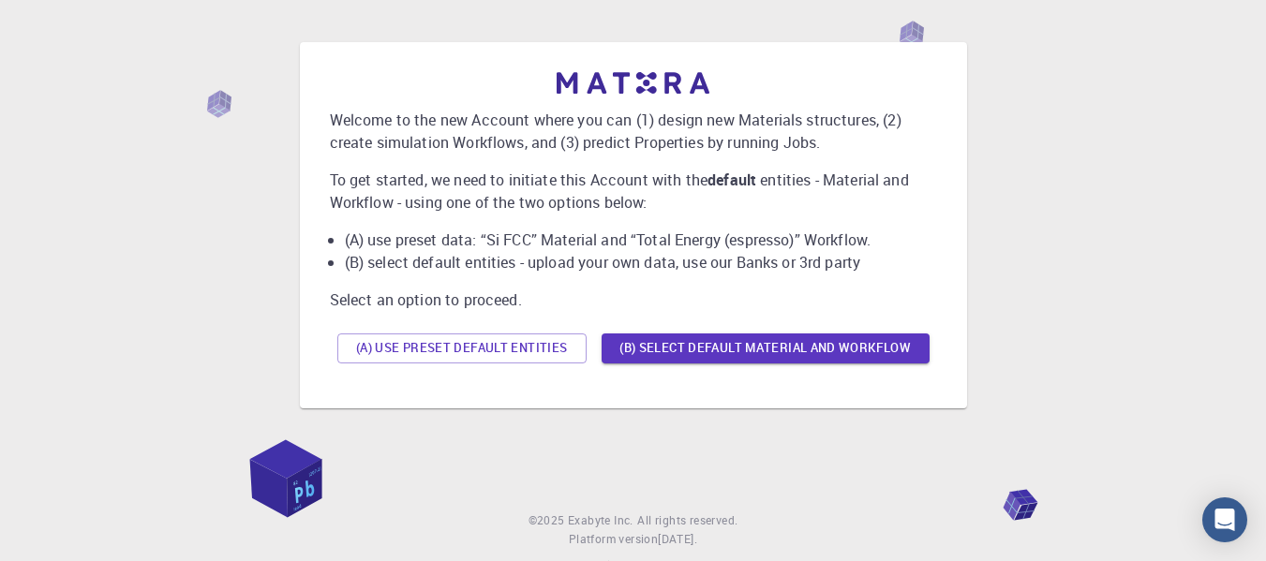
scroll to position [94, 0]
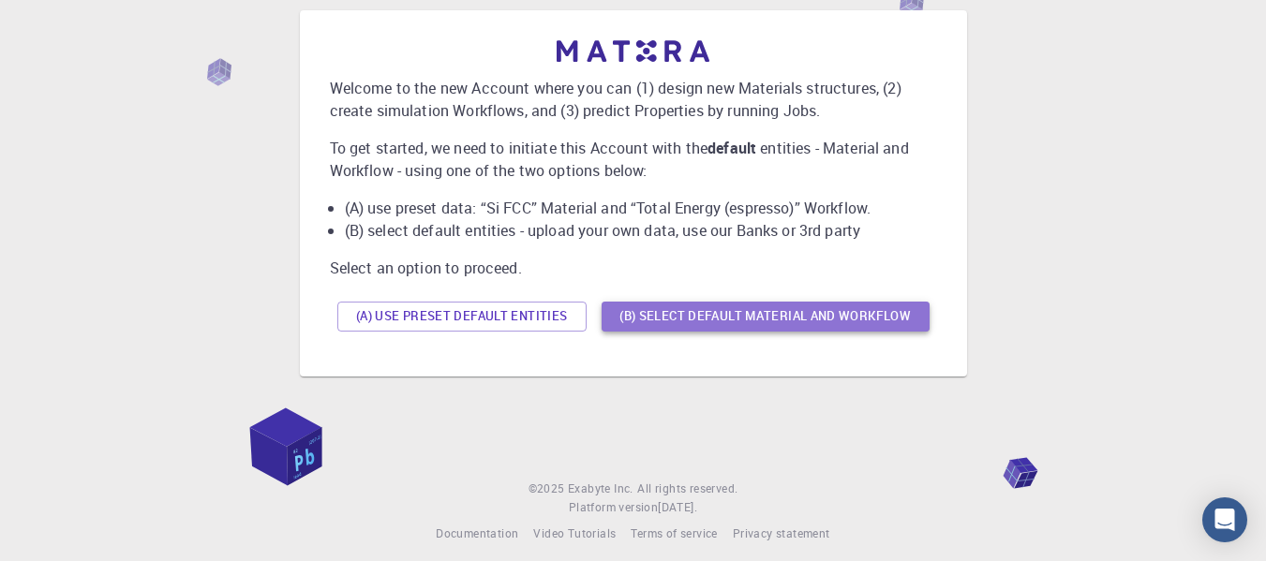
click at [753, 313] on button "(B) Select default material and workflow" at bounding box center [766, 317] width 328 height 30
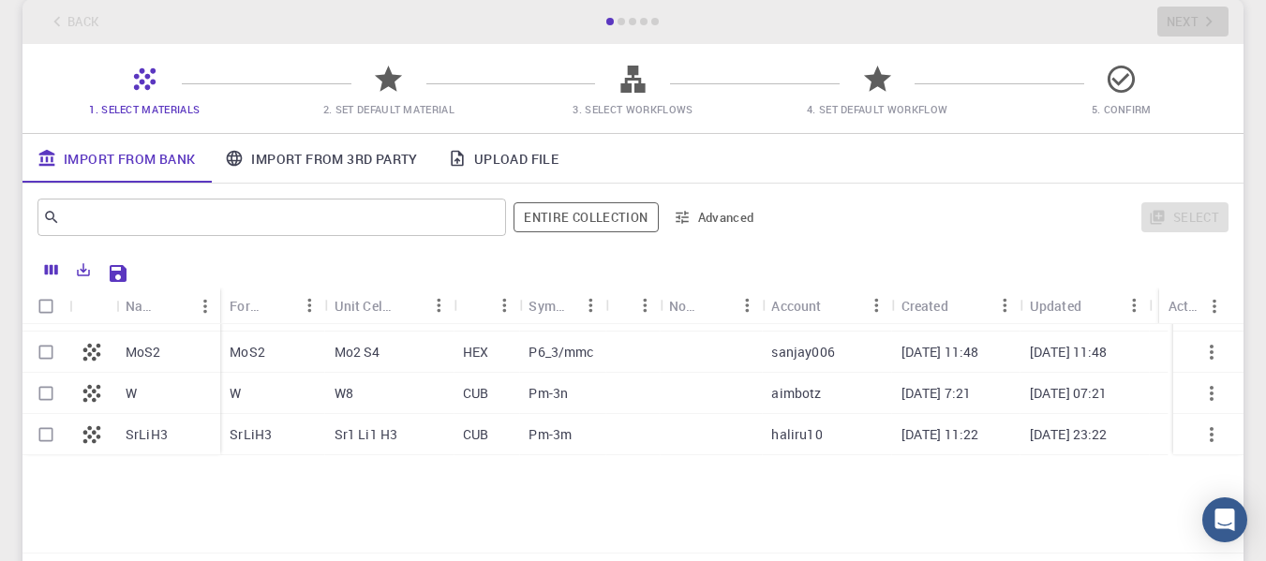
scroll to position [221, 0]
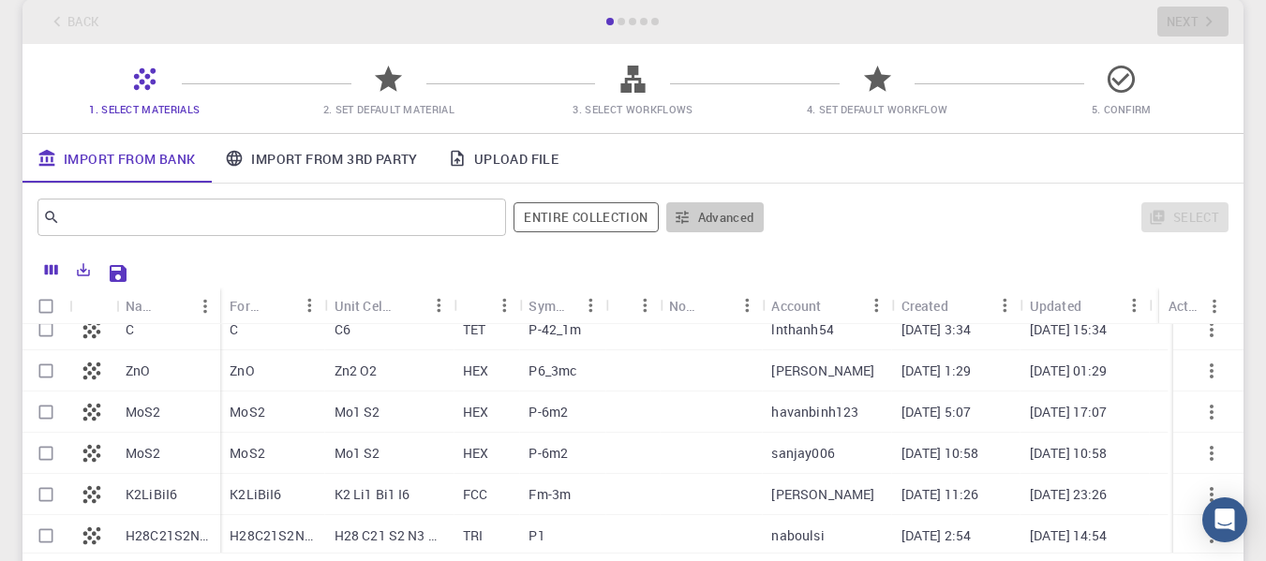
click at [691, 224] on button "Advanced" at bounding box center [714, 217] width 97 height 30
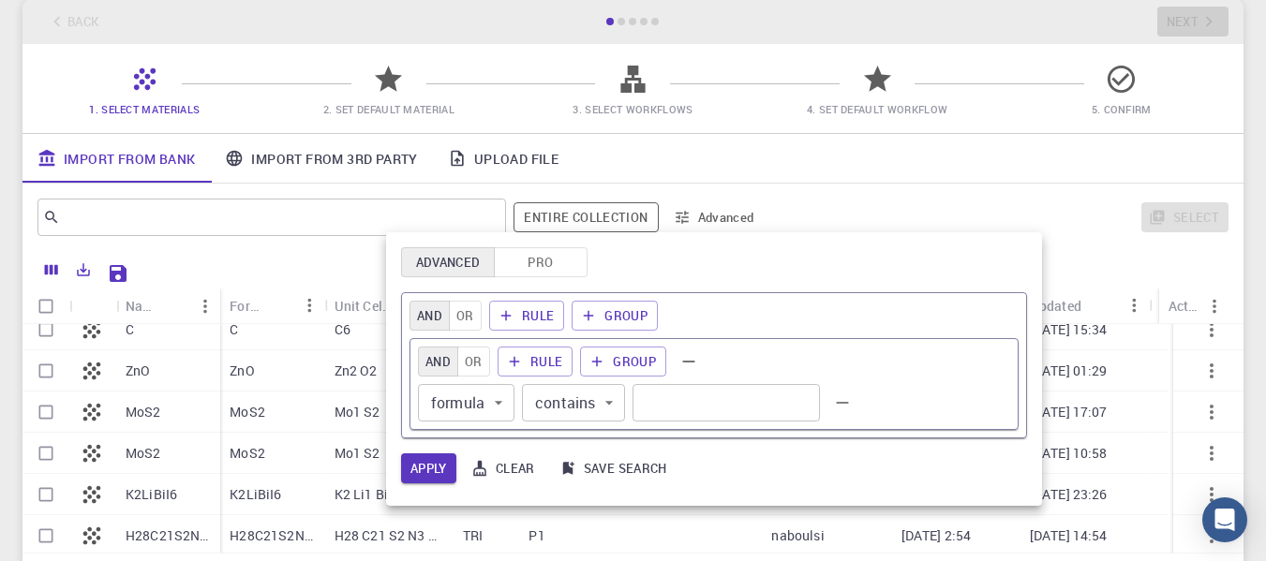
click at [691, 224] on div at bounding box center [633, 280] width 1266 height 561
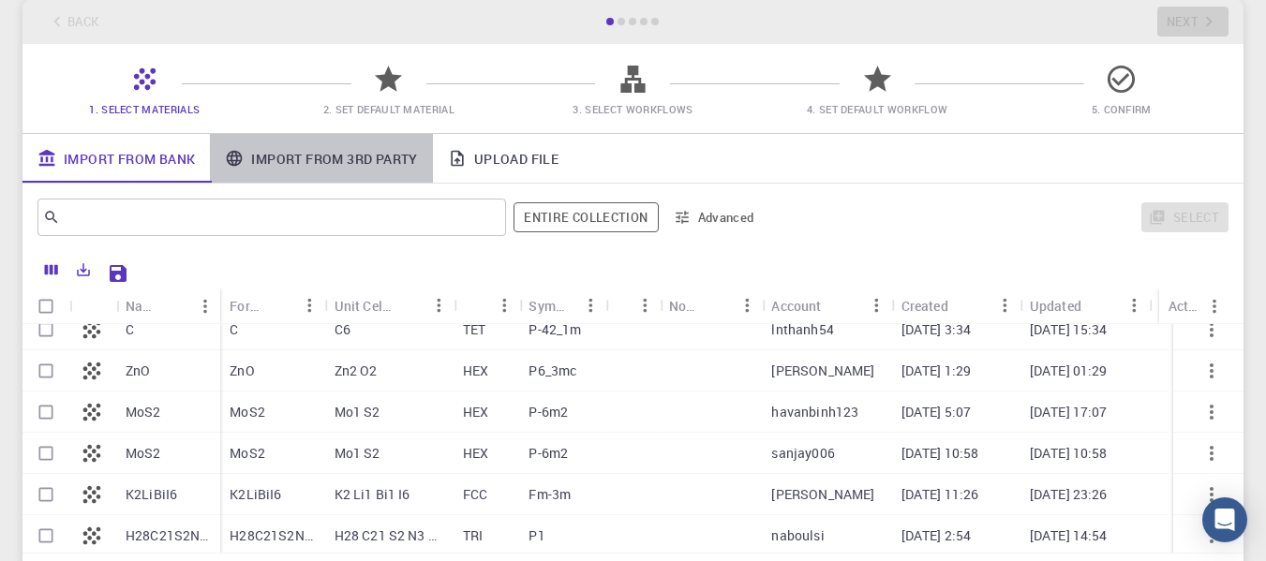
click at [363, 157] on link "Import From 3rd Party" at bounding box center [321, 158] width 222 height 49
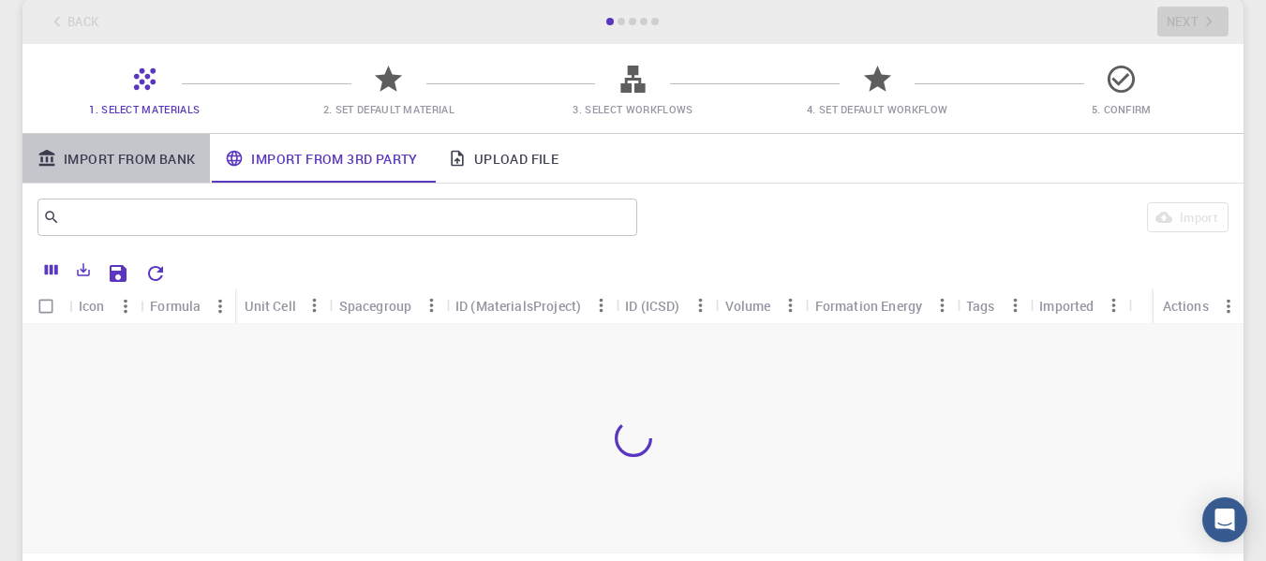
click at [148, 156] on link "Import From Bank" at bounding box center [115, 158] width 187 height 49
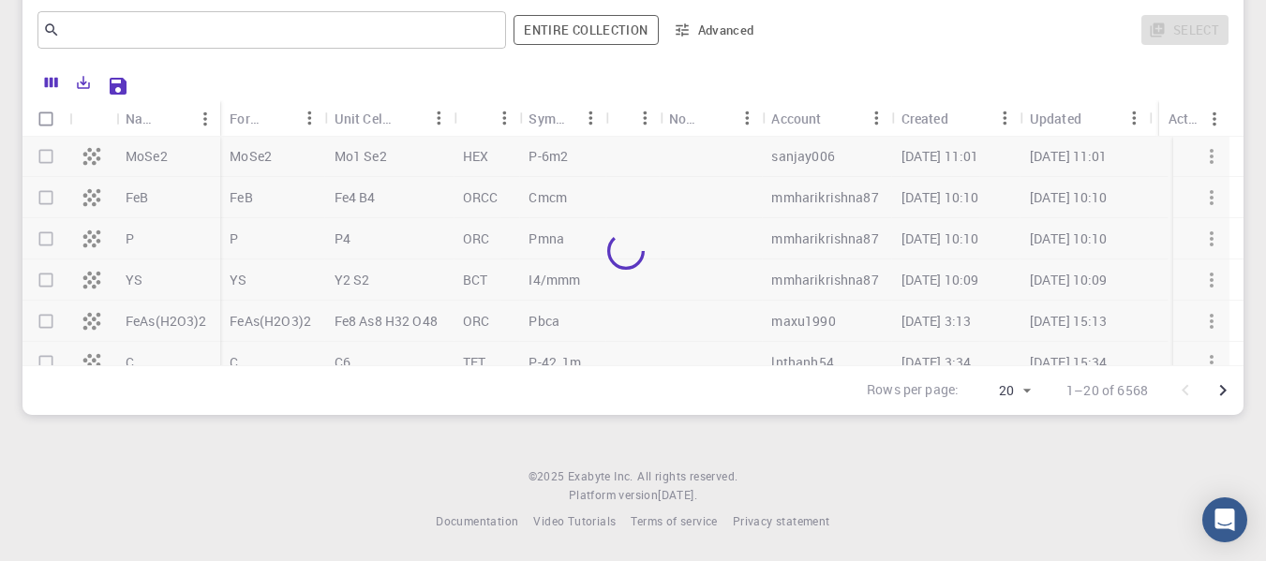
scroll to position [0, 0]
click at [1200, 164] on div at bounding box center [625, 251] width 1207 height 229
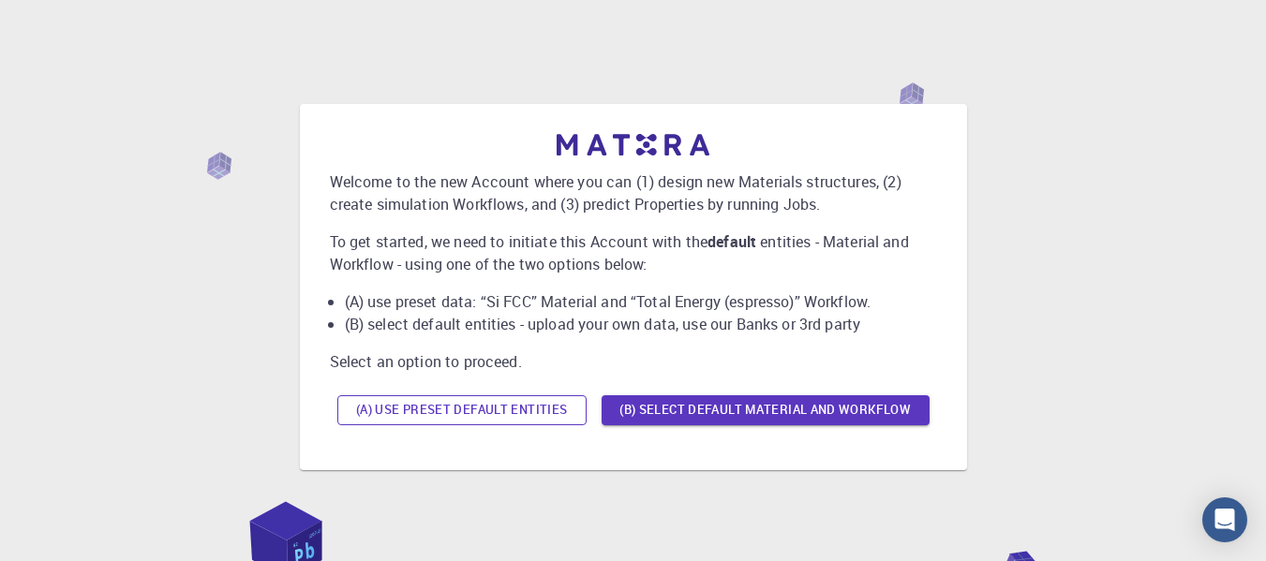
click at [529, 411] on button "(A) Use preset default entities" at bounding box center [461, 410] width 249 height 30
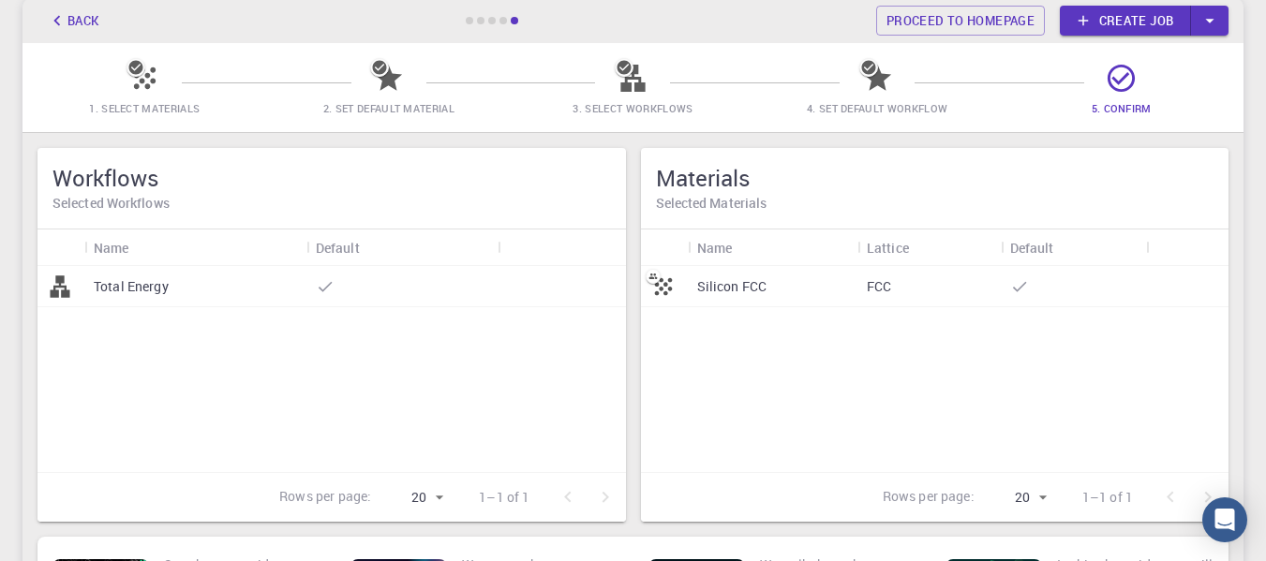
scroll to position [52, 0]
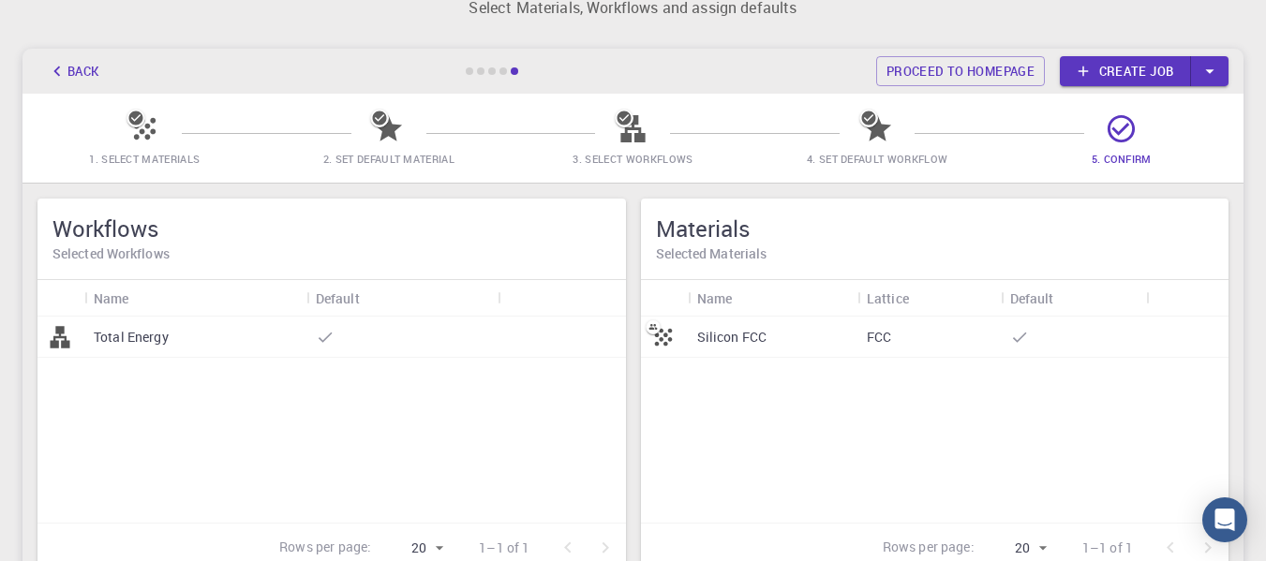
click at [244, 340] on div "Total Energy" at bounding box center [195, 337] width 222 height 41
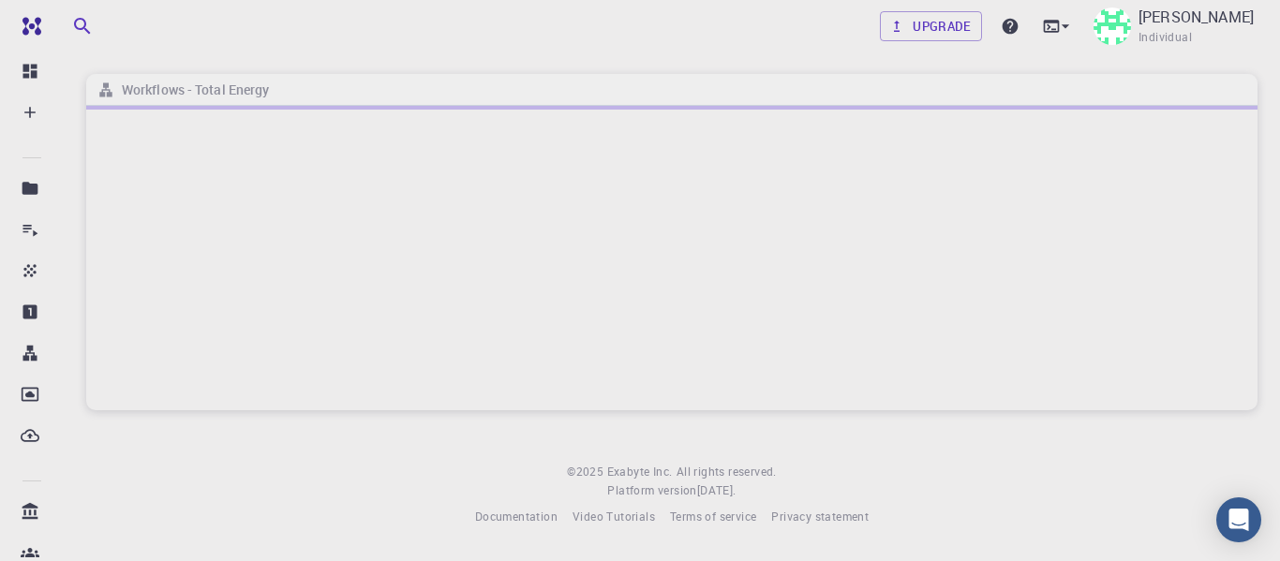
click at [400, 231] on div at bounding box center [671, 258] width 1171 height 305
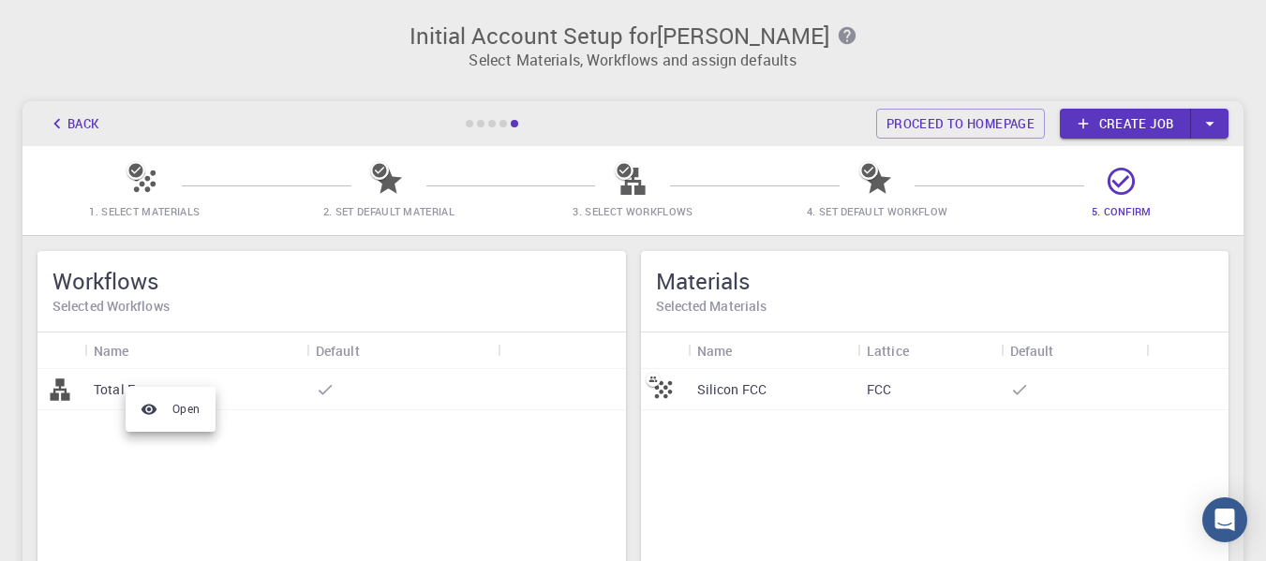
click at [181, 406] on span "Open" at bounding box center [186, 409] width 28 height 19
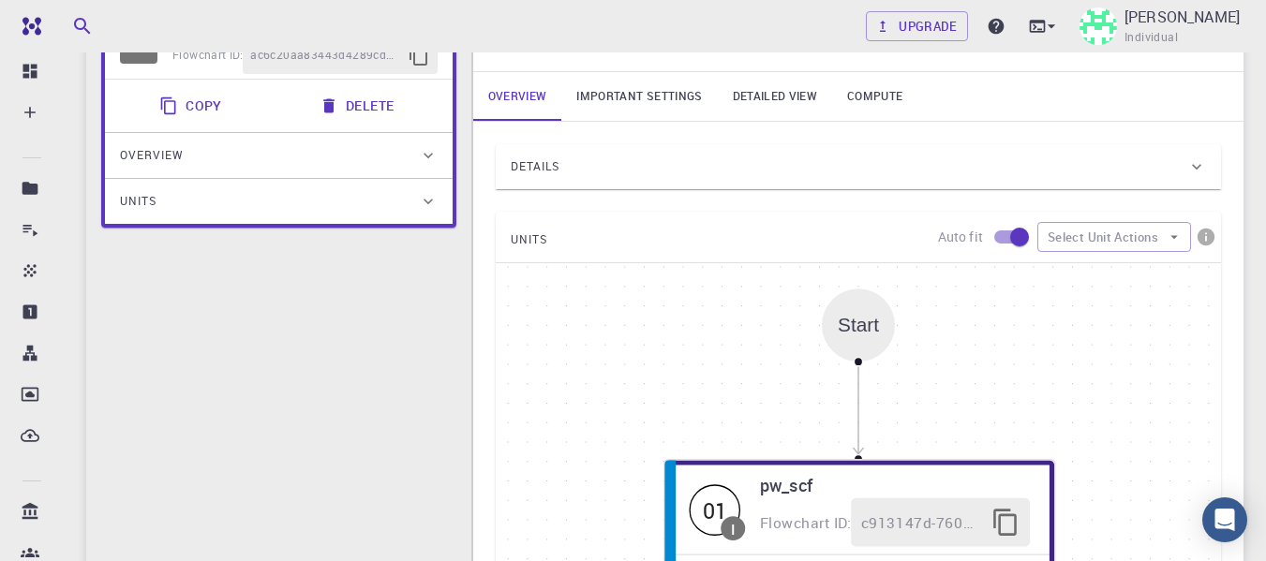
scroll to position [225, 0]
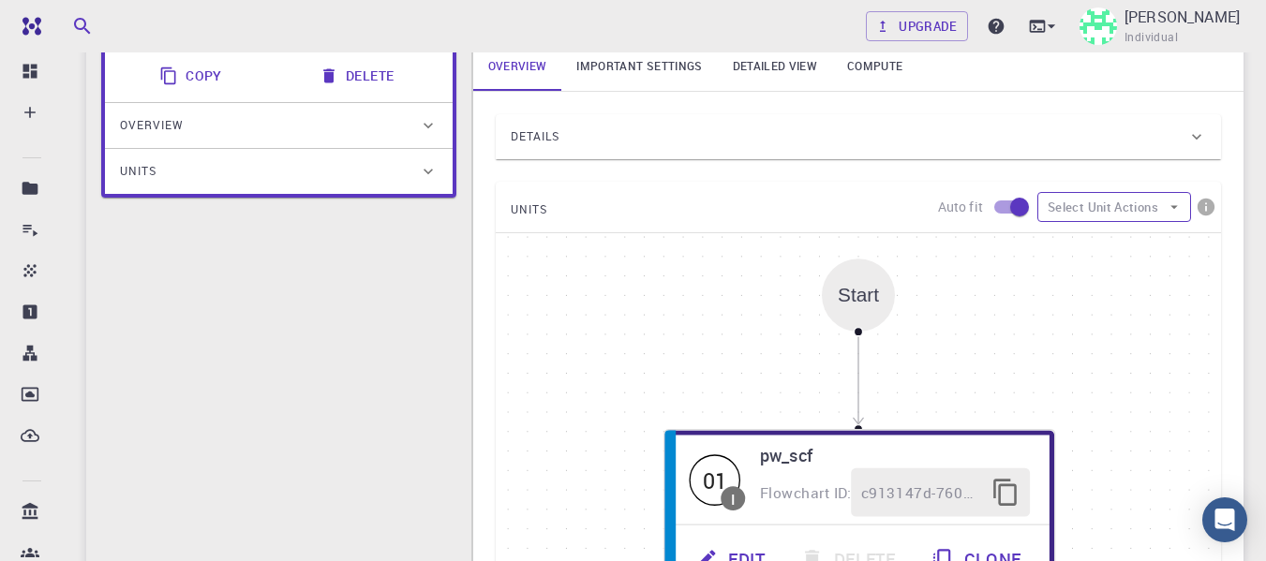
click at [1120, 208] on button "Select Unit Actions" at bounding box center [1114, 207] width 154 height 30
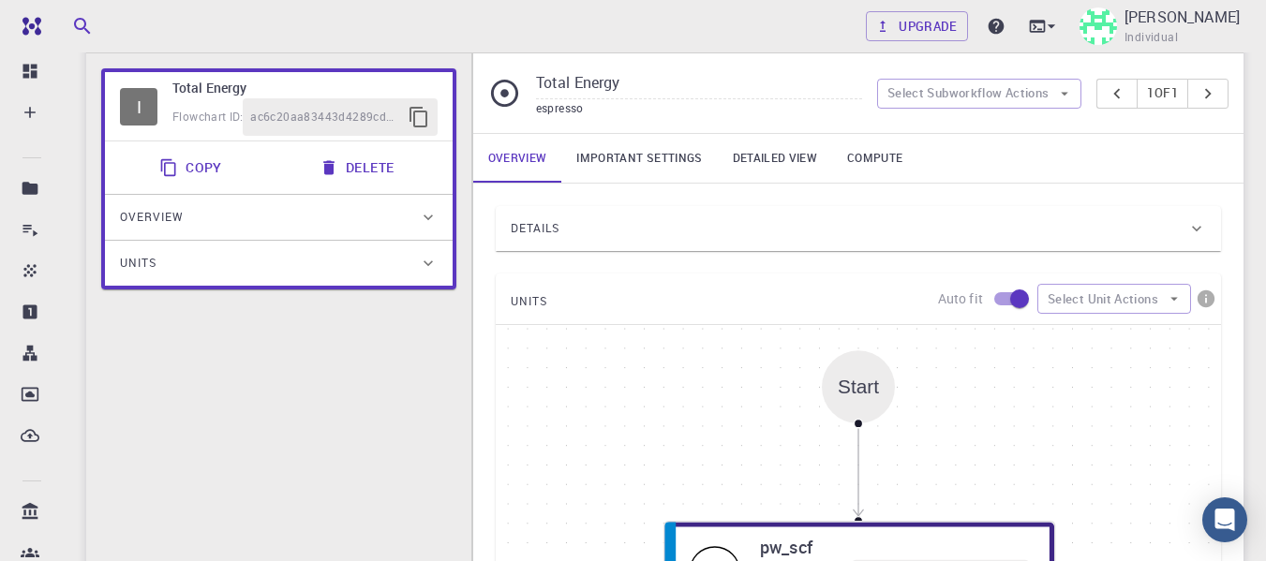
scroll to position [131, 0]
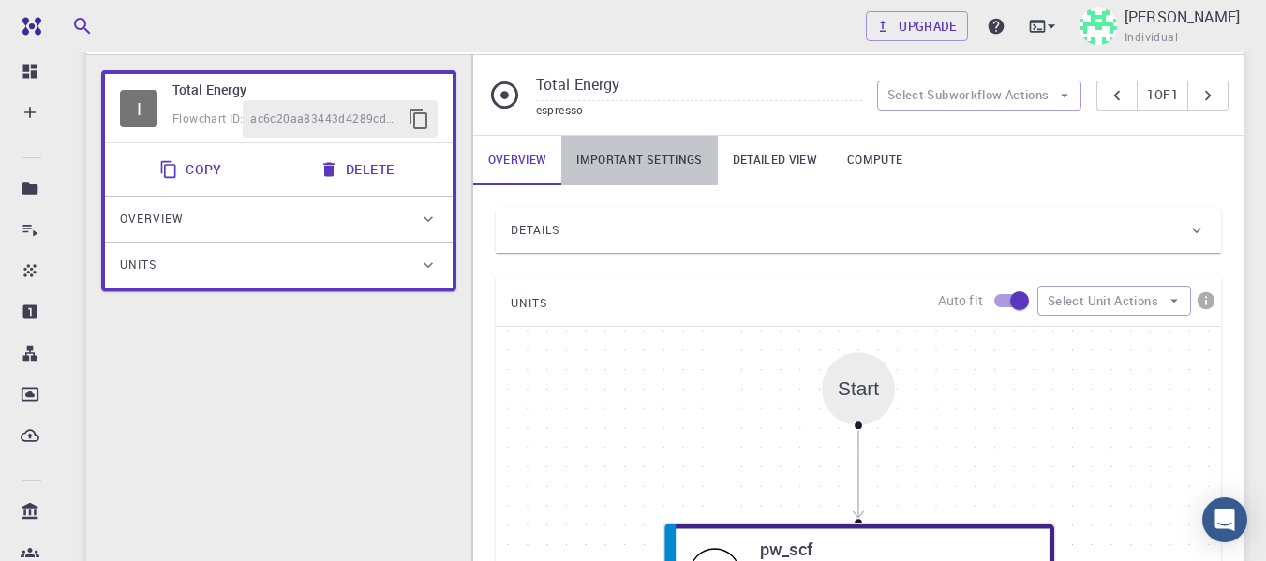
click at [619, 156] on link "Important settings" at bounding box center [639, 160] width 156 height 49
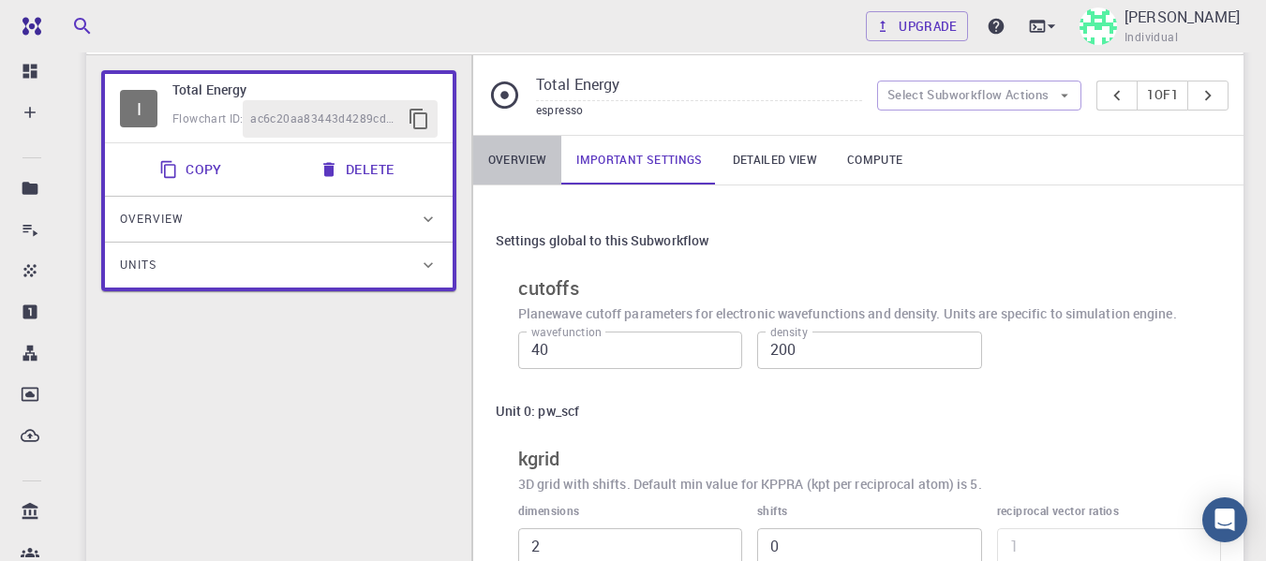
click at [518, 155] on link "Overview" at bounding box center [517, 160] width 89 height 49
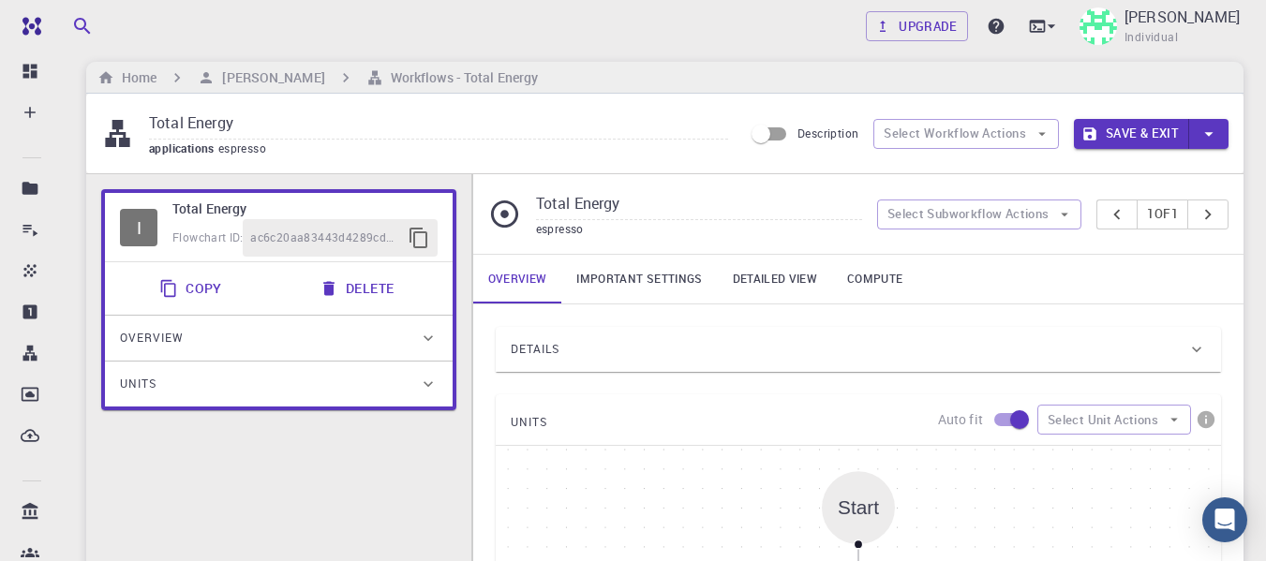
scroll to position [0, 0]
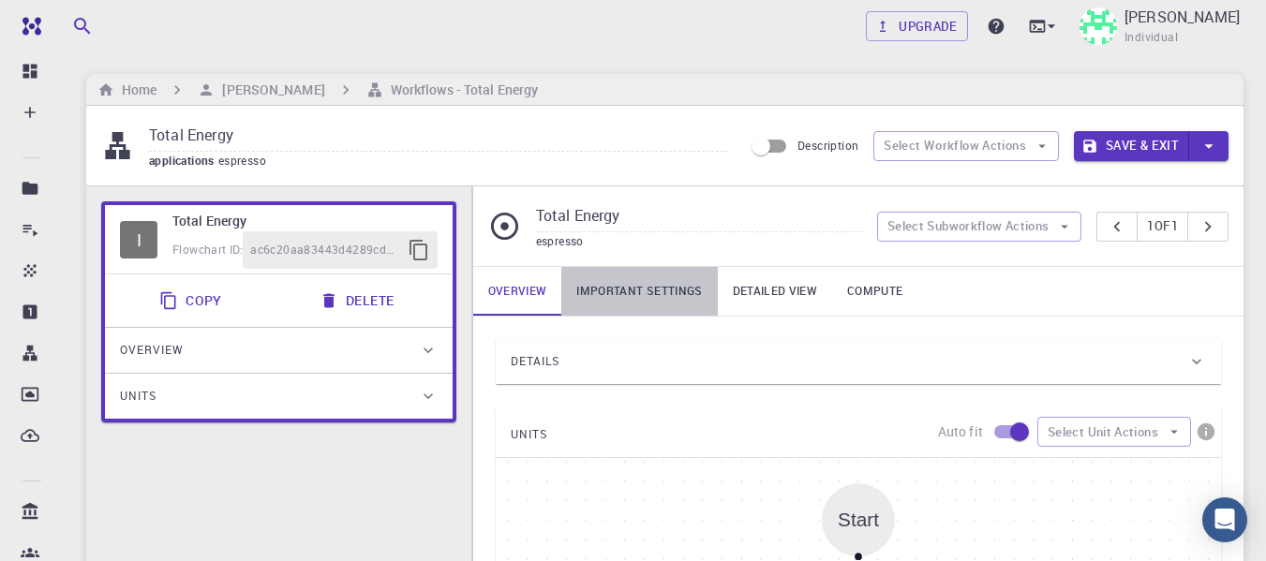
click at [662, 279] on link "Important settings" at bounding box center [639, 291] width 156 height 49
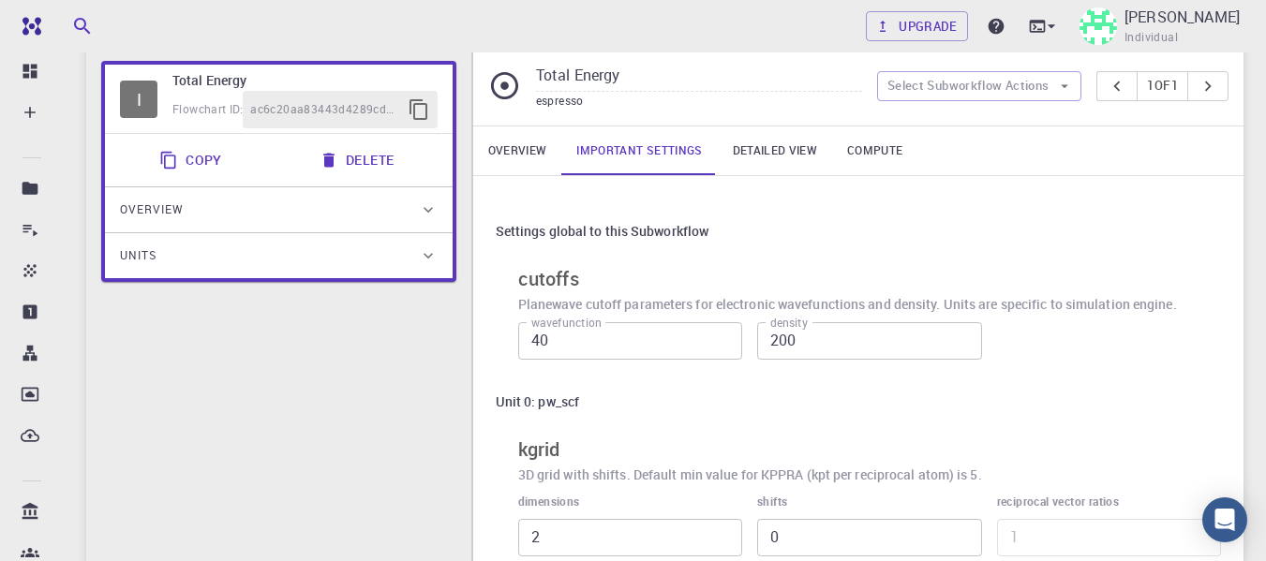
scroll to position [94, 0]
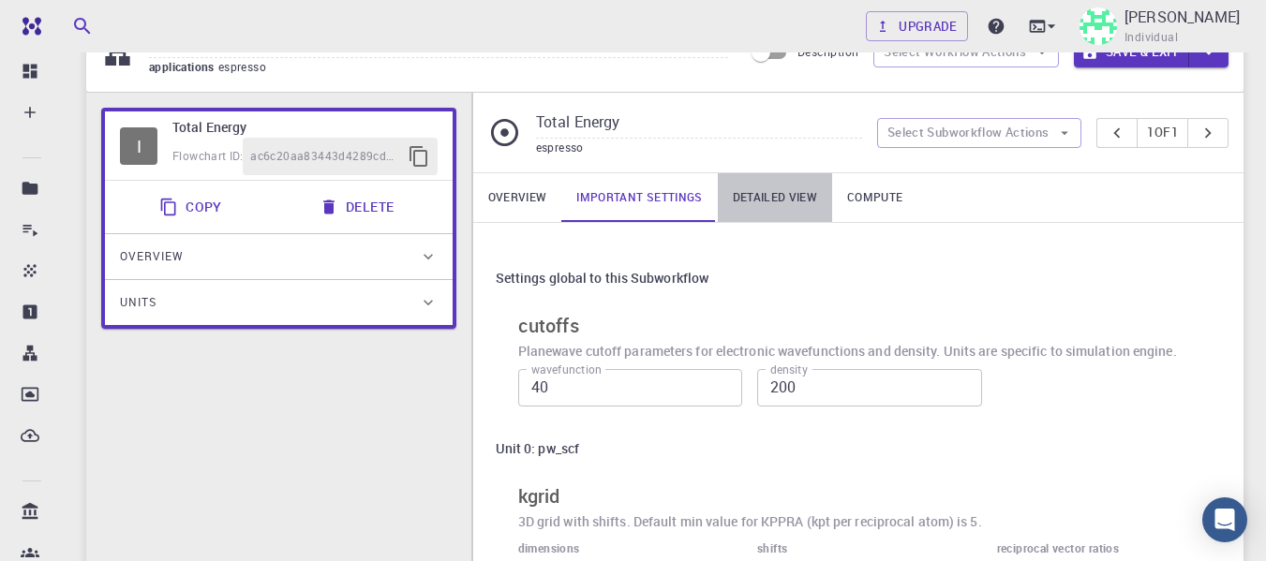
click at [762, 195] on link "Detailed view" at bounding box center [775, 197] width 114 height 49
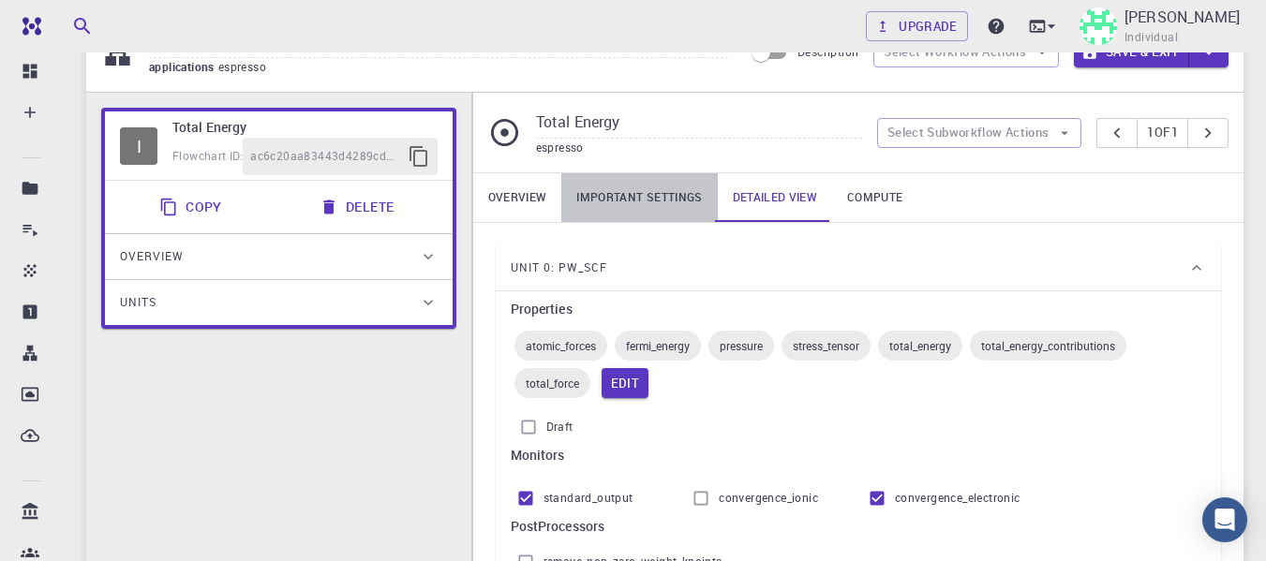
click at [676, 205] on link "Important settings" at bounding box center [639, 197] width 156 height 49
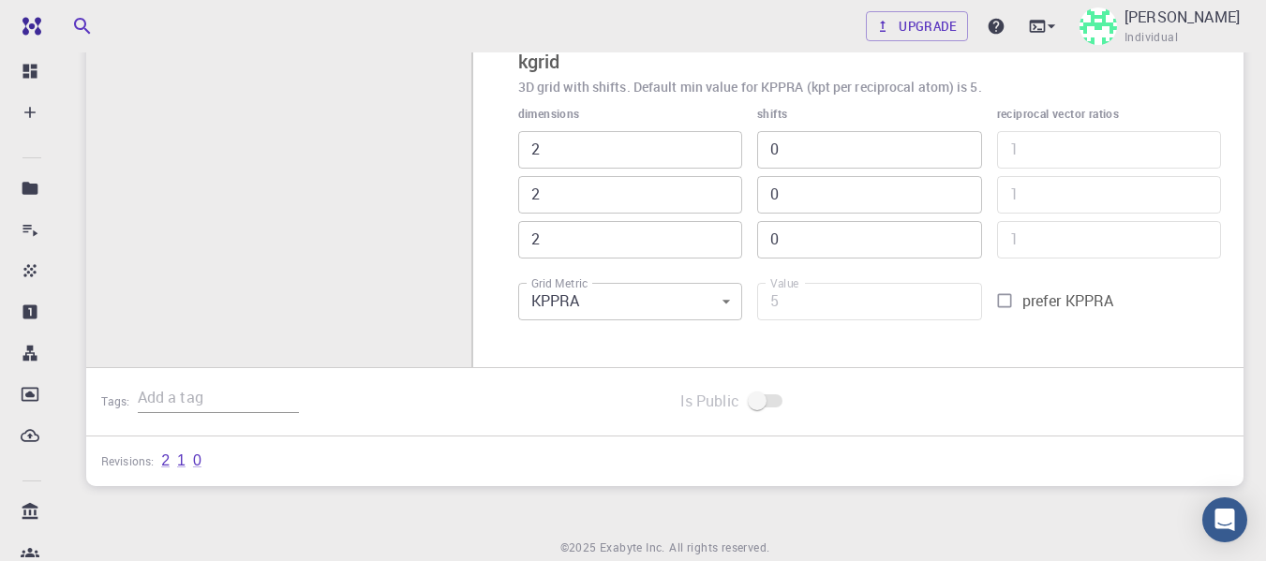
scroll to position [599, 0]
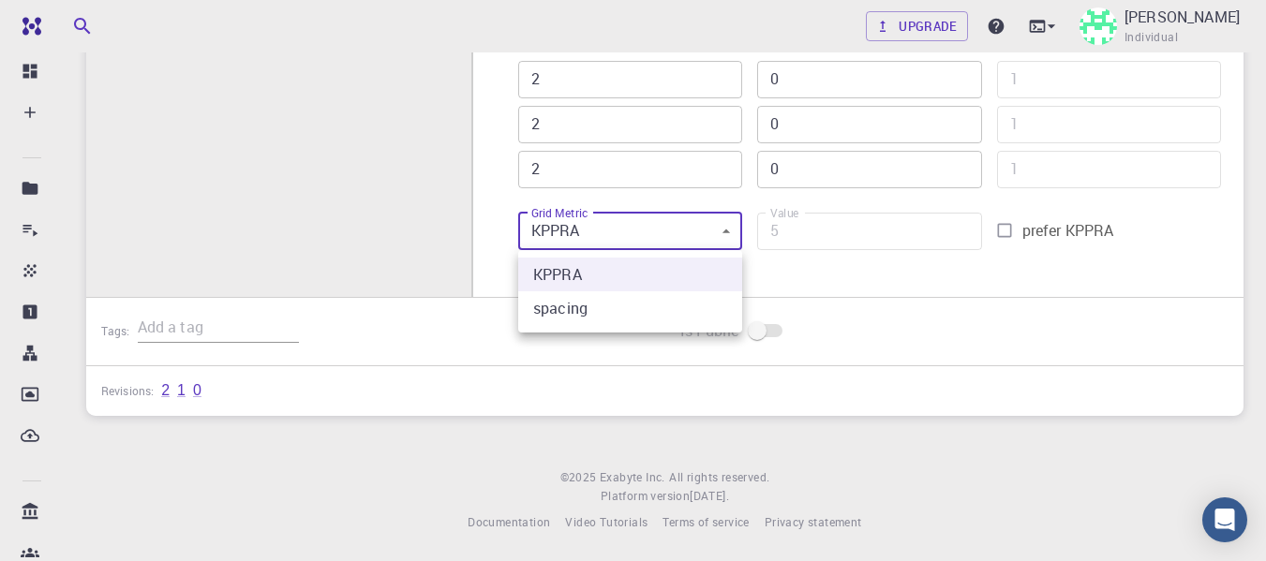
click at [703, 235] on div at bounding box center [633, 280] width 1266 height 561
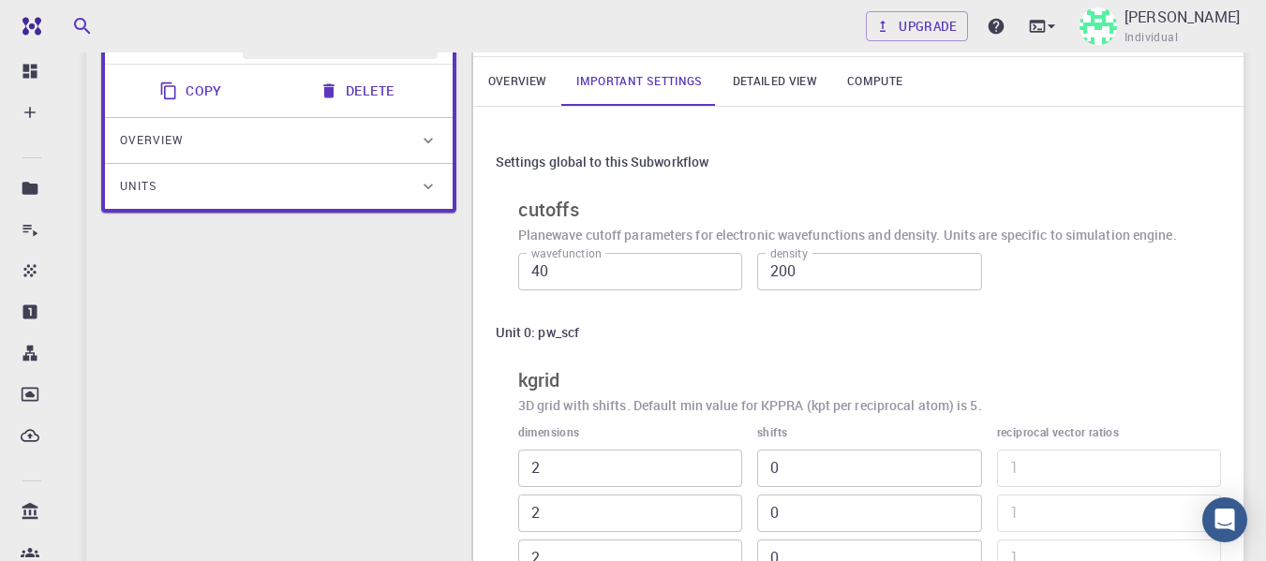
scroll to position [0, 0]
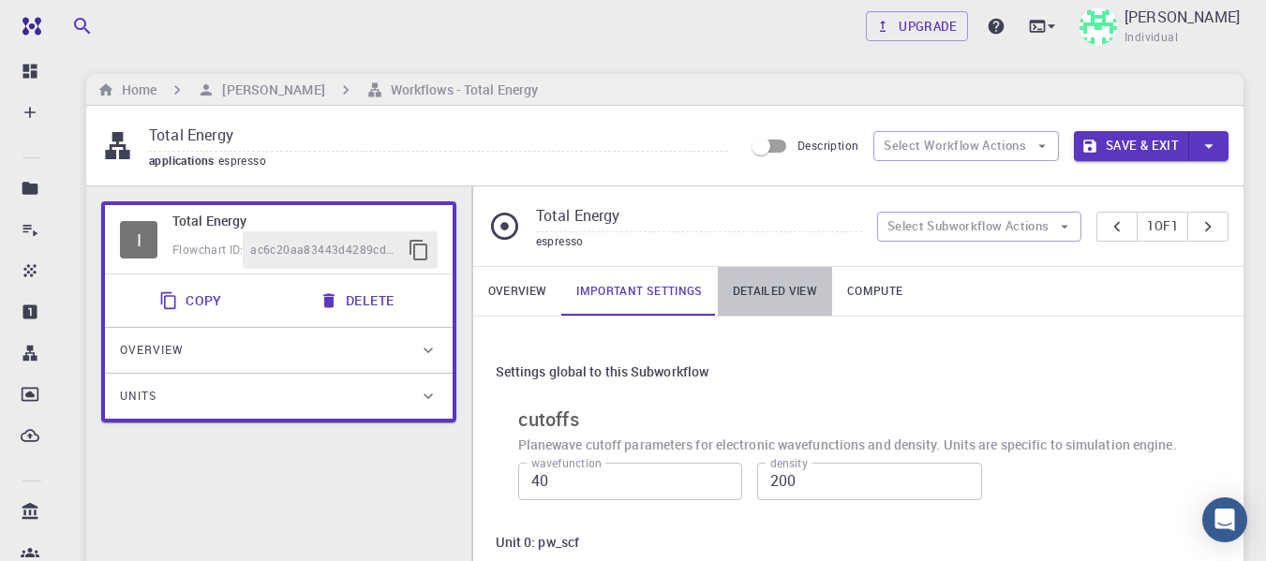
click at [754, 287] on link "Detailed view" at bounding box center [775, 291] width 114 height 49
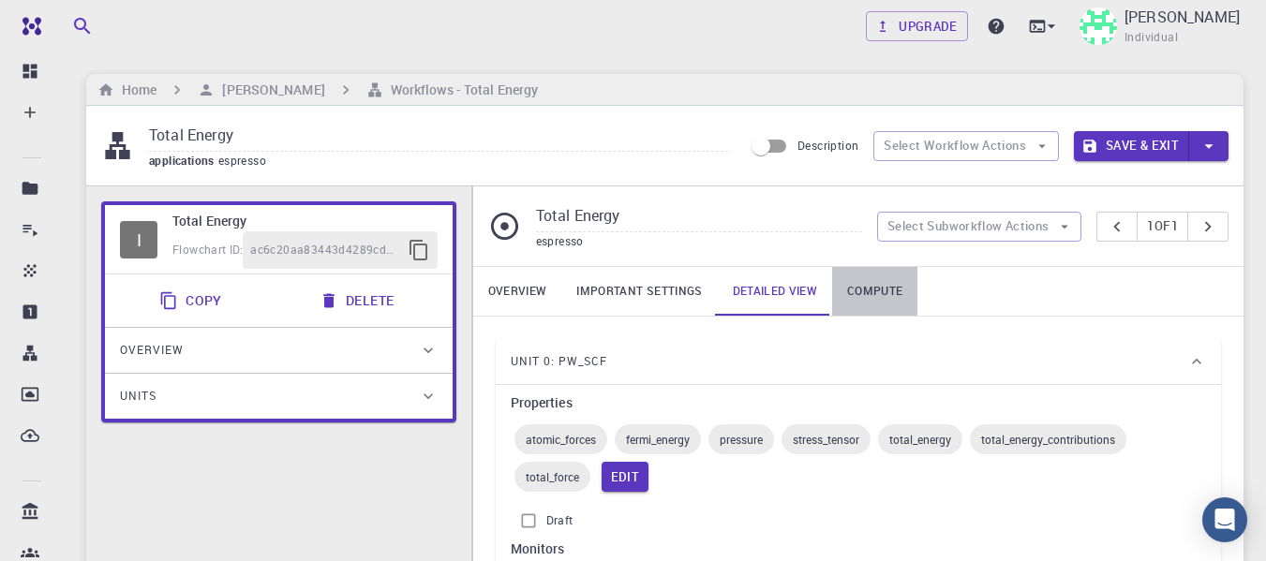
click at [858, 287] on link "Compute" at bounding box center [874, 291] width 85 height 49
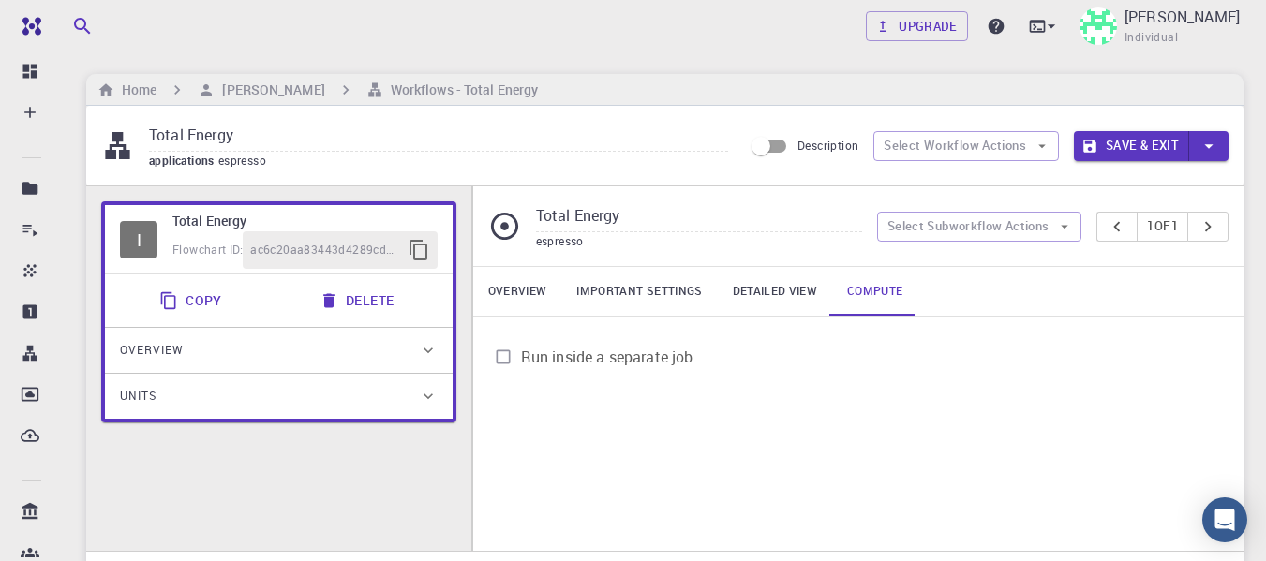
click at [766, 292] on link "Detailed view" at bounding box center [775, 291] width 114 height 49
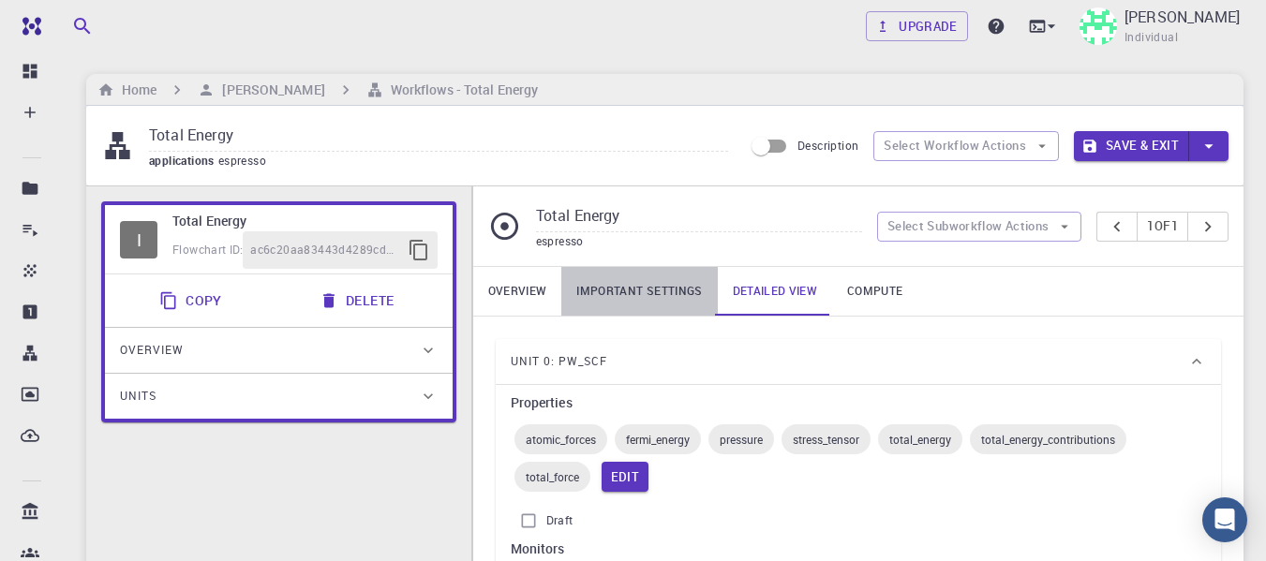
click at [624, 288] on link "Important settings" at bounding box center [639, 291] width 156 height 49
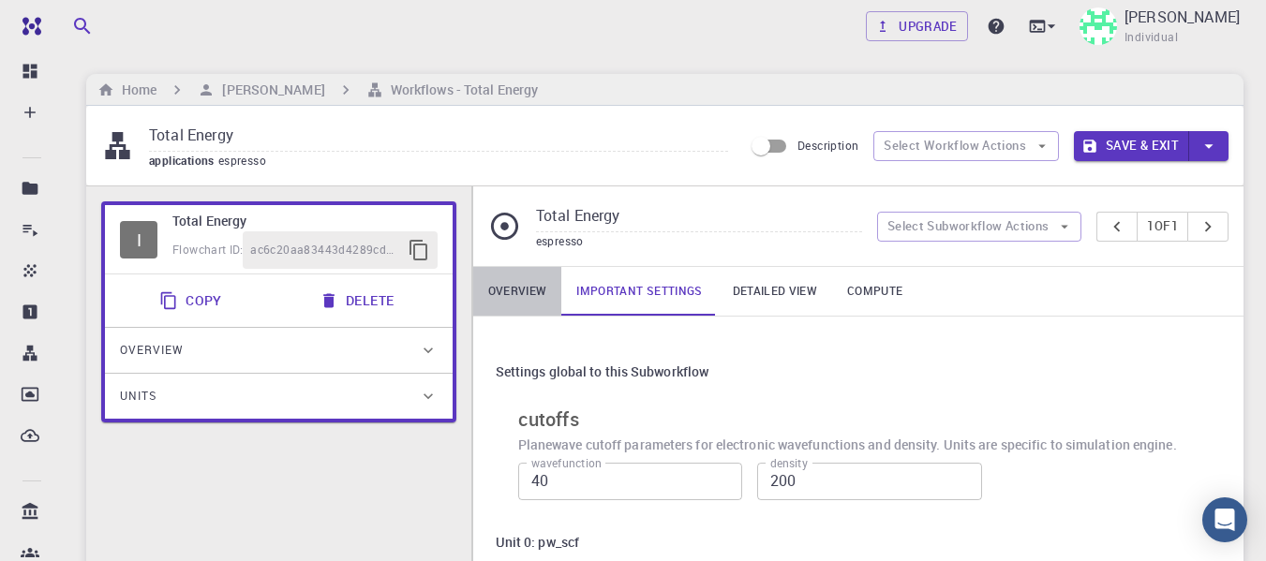
click at [491, 288] on link "Overview" at bounding box center [517, 291] width 89 height 49
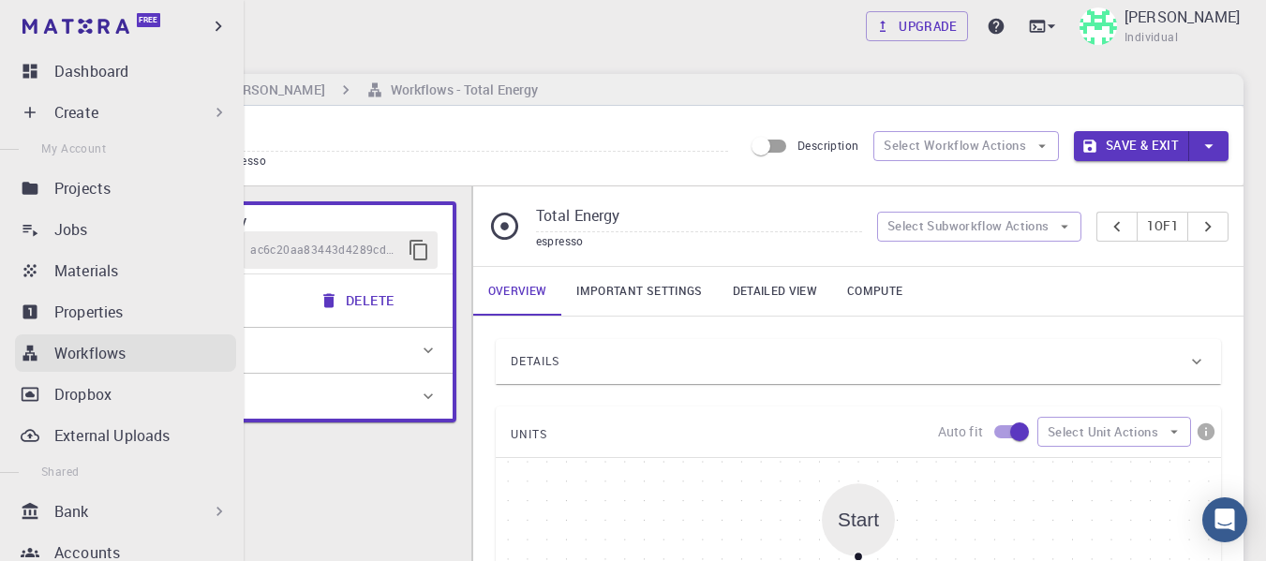
click at [63, 358] on p "Workflows" at bounding box center [89, 353] width 71 height 22
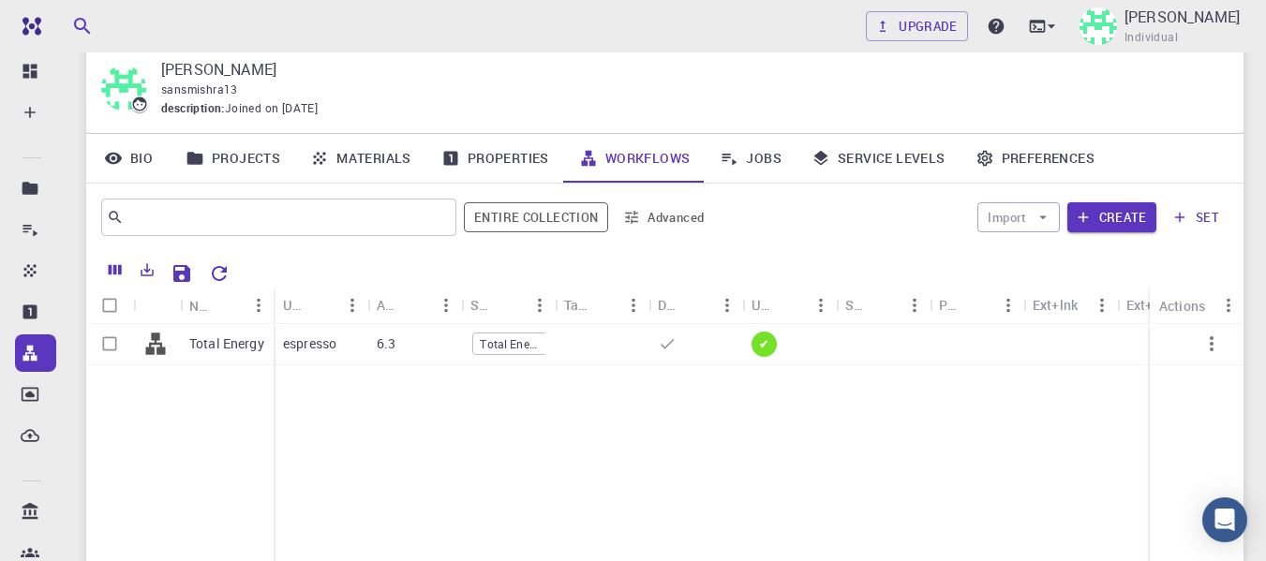
scroll to position [94, 0]
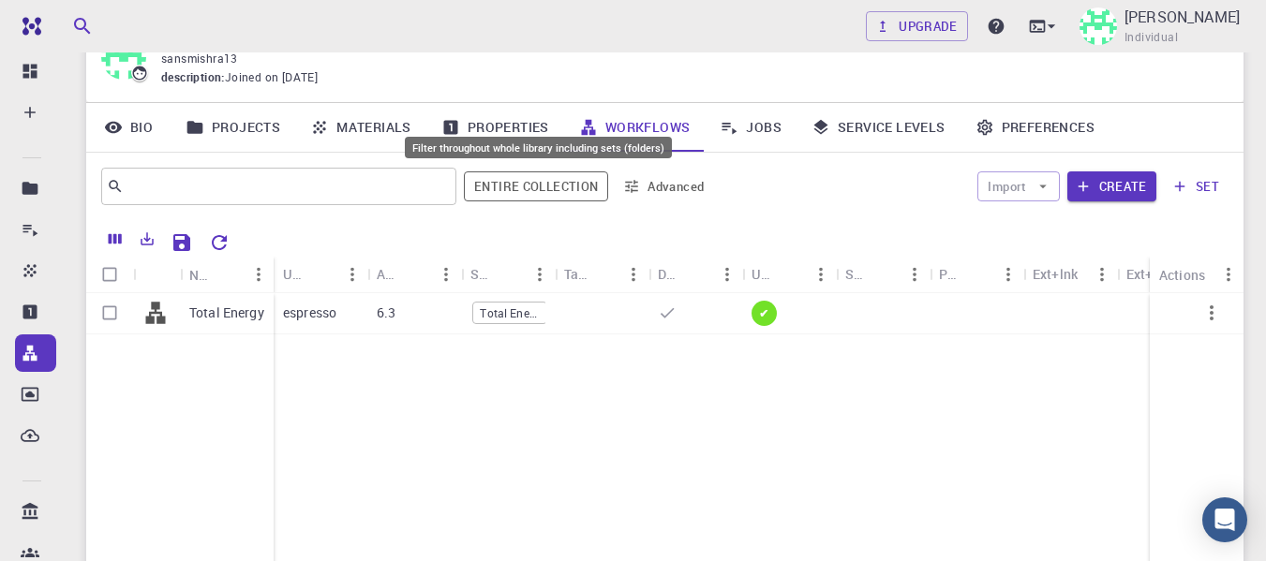
click at [501, 188] on button "Entire collection" at bounding box center [536, 186] width 144 height 30
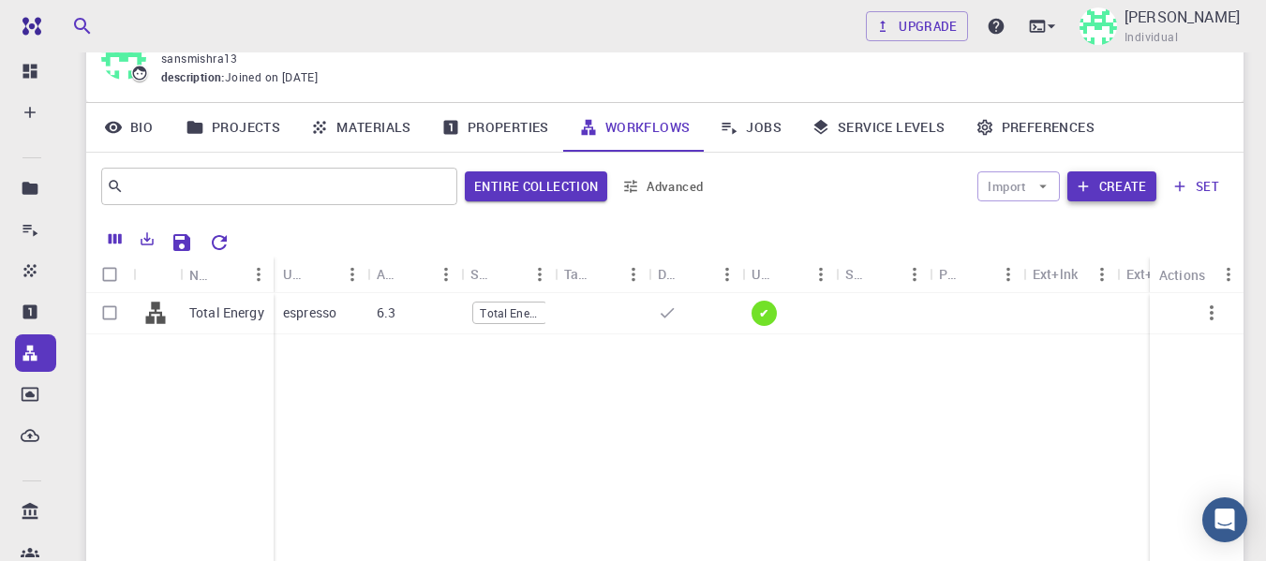
click at [1104, 189] on button "Create" at bounding box center [1111, 186] width 89 height 30
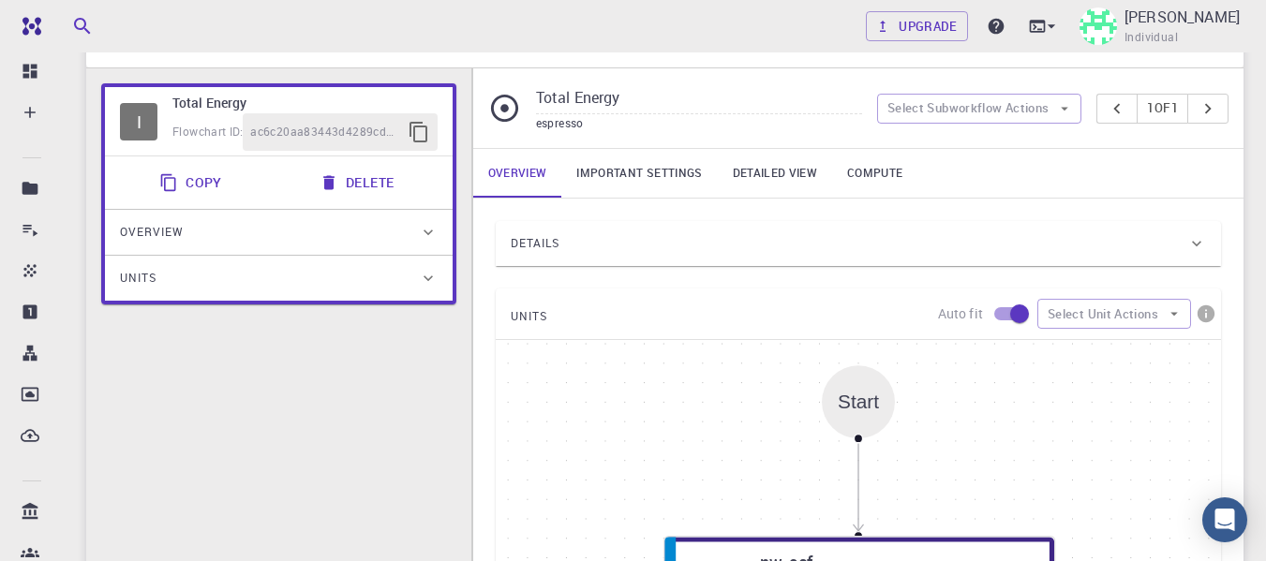
scroll to position [94, 0]
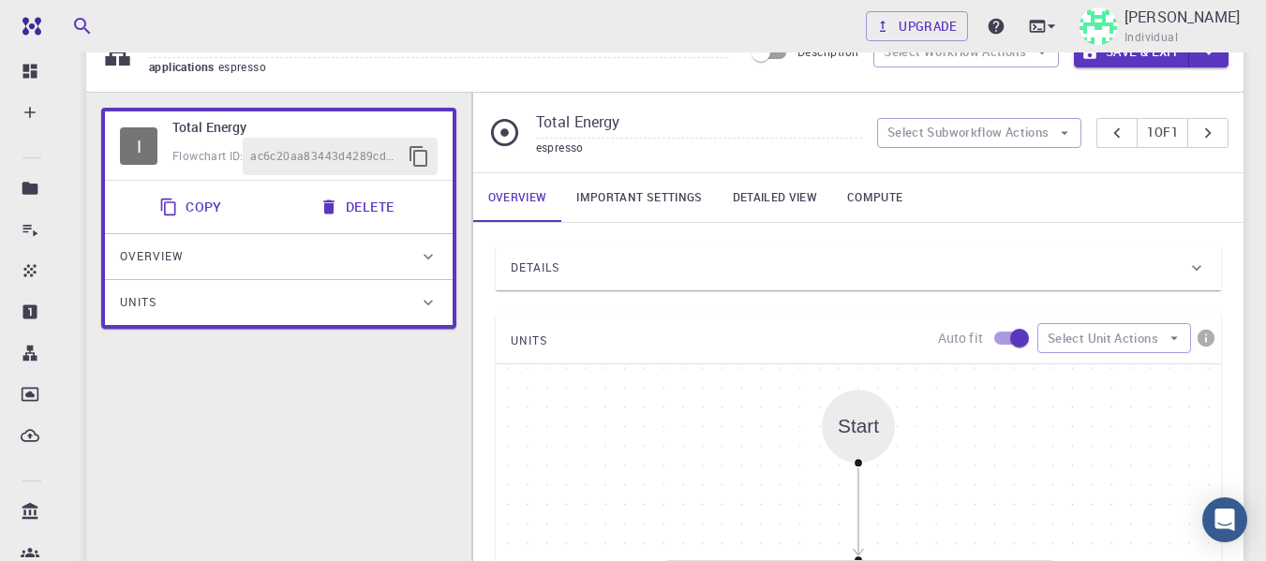
click at [414, 251] on div "Overview" at bounding box center [269, 257] width 299 height 30
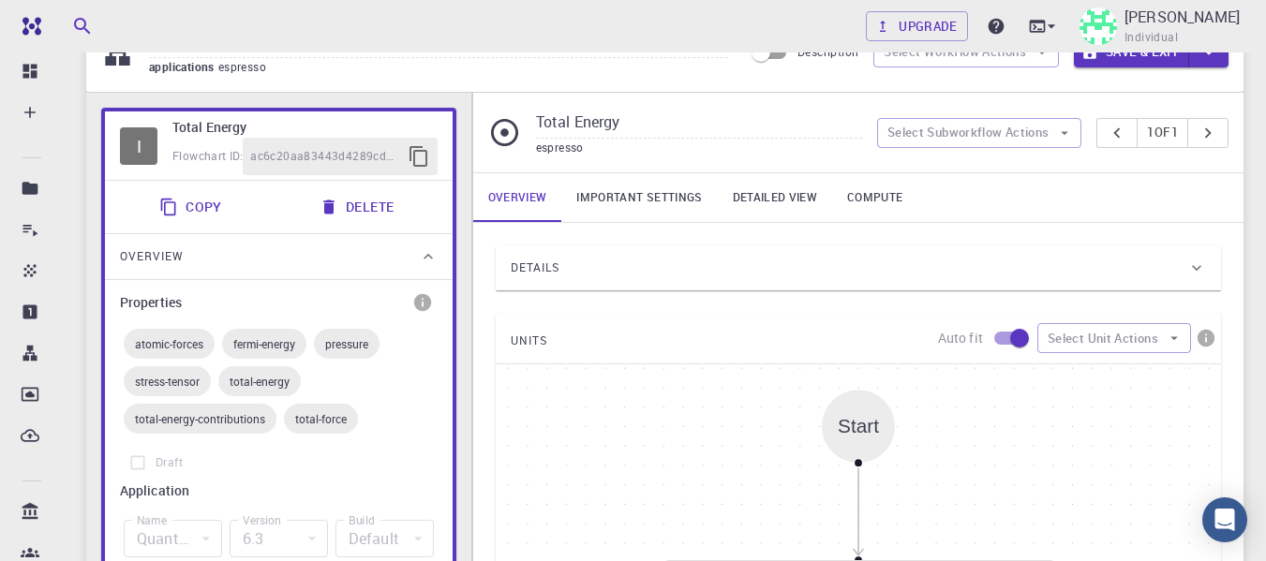
click at [414, 251] on div "Overview" at bounding box center [269, 257] width 299 height 30
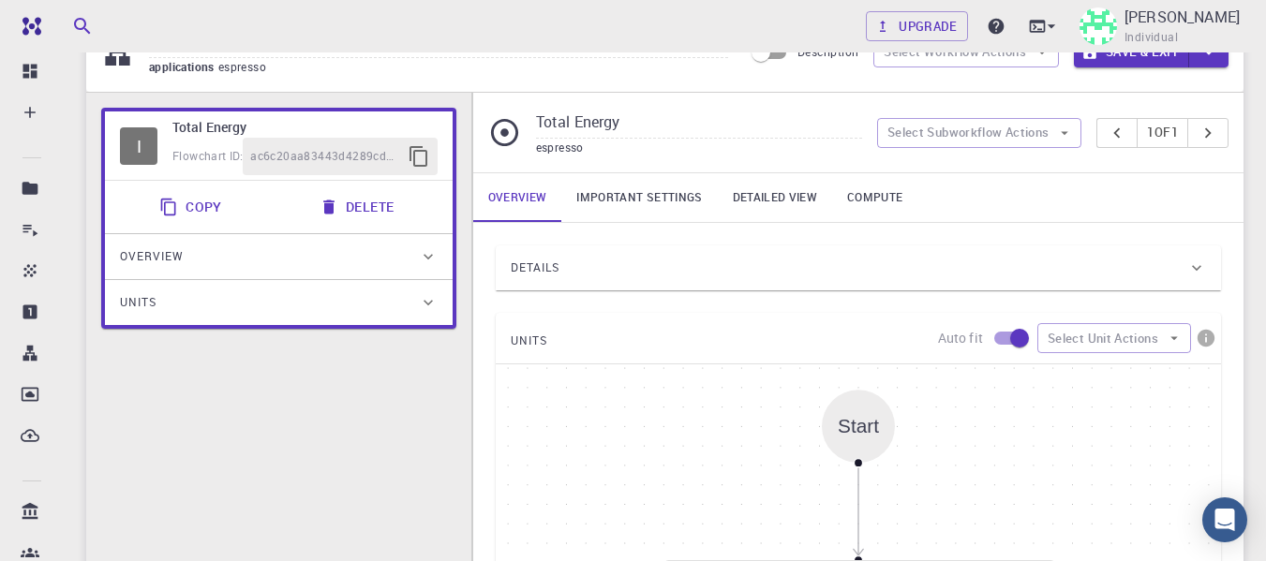
click at [402, 292] on div "Units" at bounding box center [269, 303] width 299 height 30
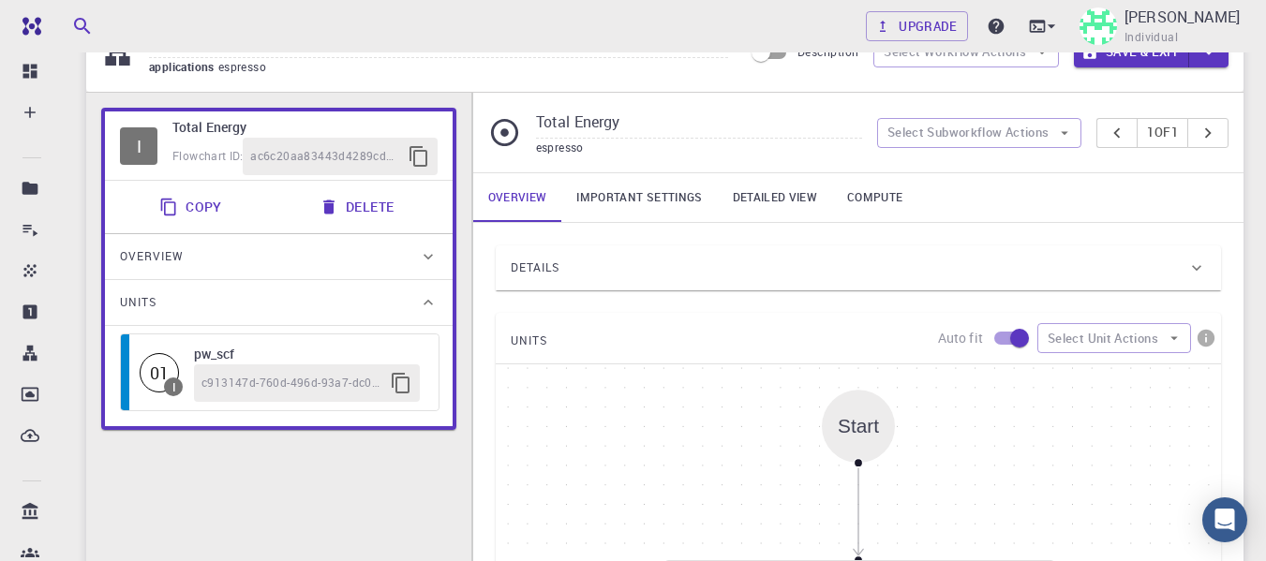
click at [402, 292] on div "Units" at bounding box center [269, 303] width 299 height 30
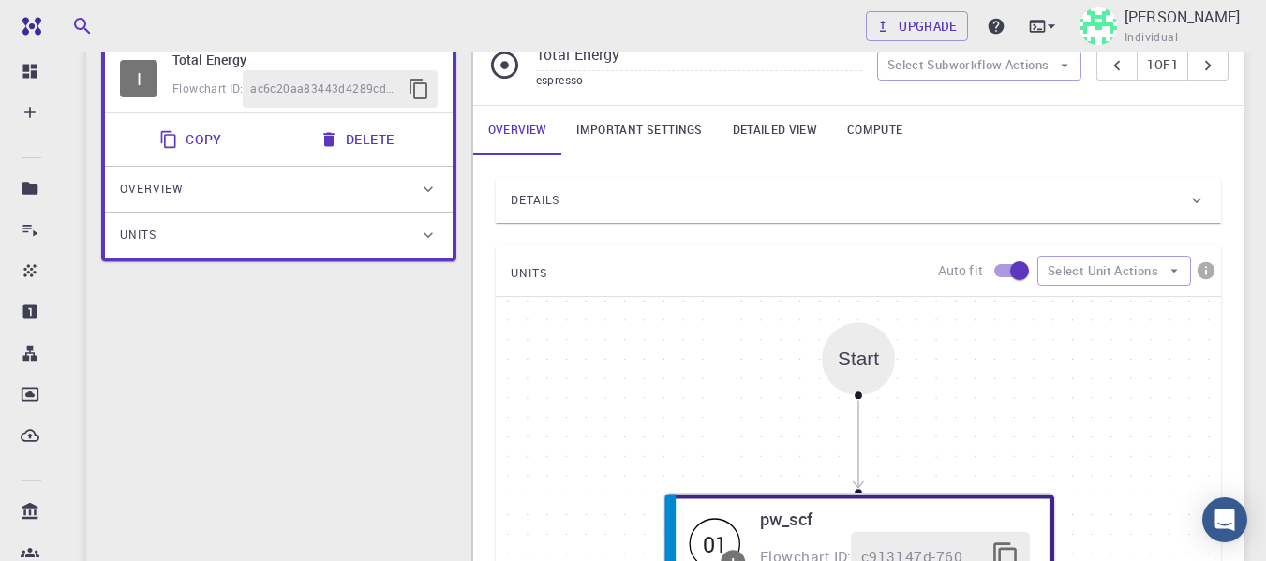
scroll to position [0, 0]
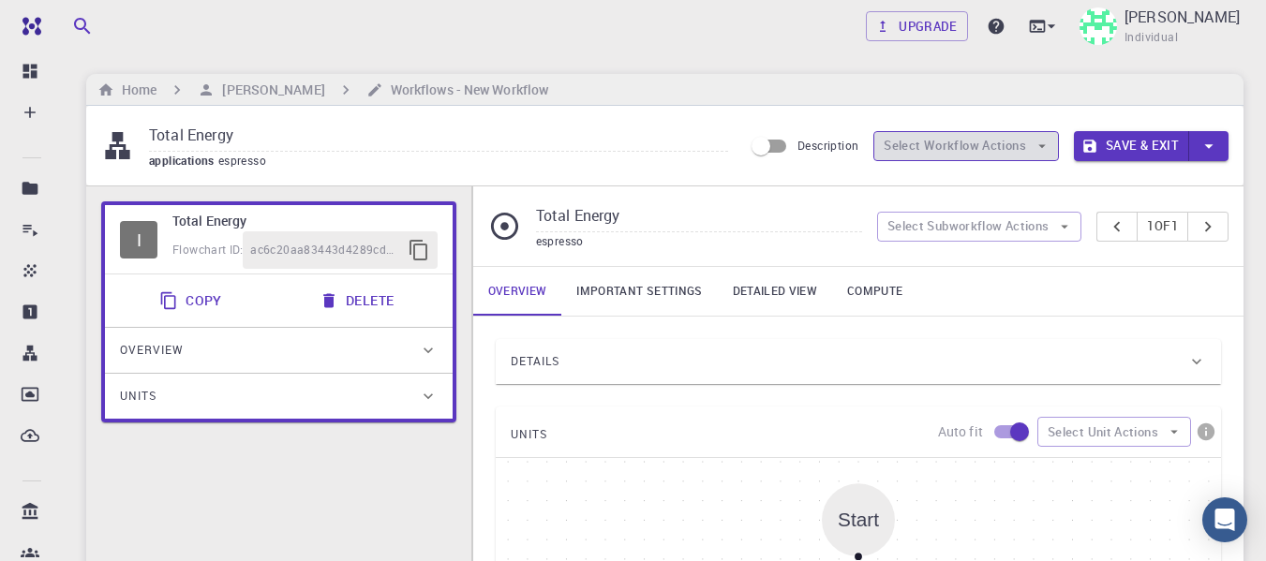
click at [974, 149] on button "Select Workflow Actions" at bounding box center [966, 146] width 186 height 30
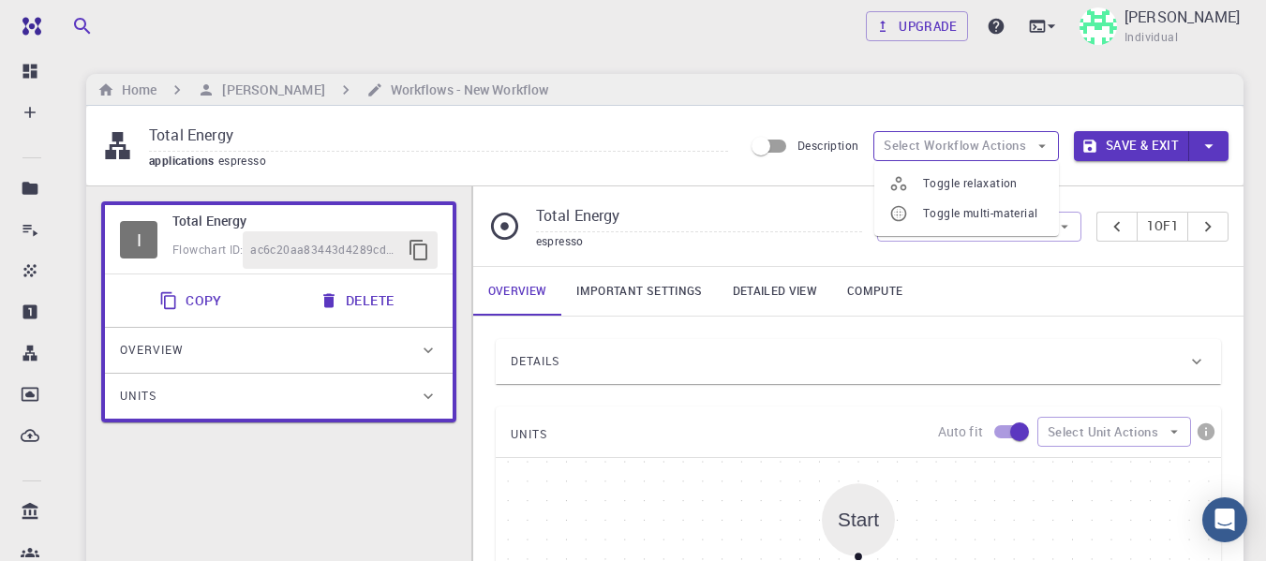
click at [974, 149] on button "Select Workflow Actions" at bounding box center [966, 146] width 186 height 30
click at [1123, 149] on button "Save & Exit" at bounding box center [1131, 146] width 115 height 30
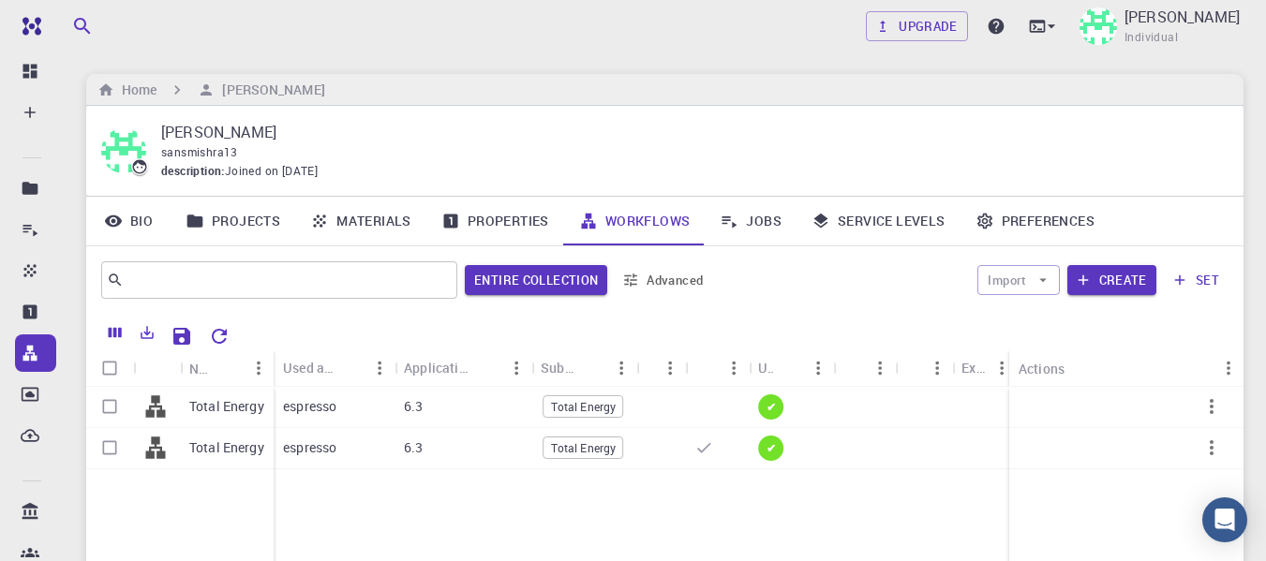
scroll to position [94, 0]
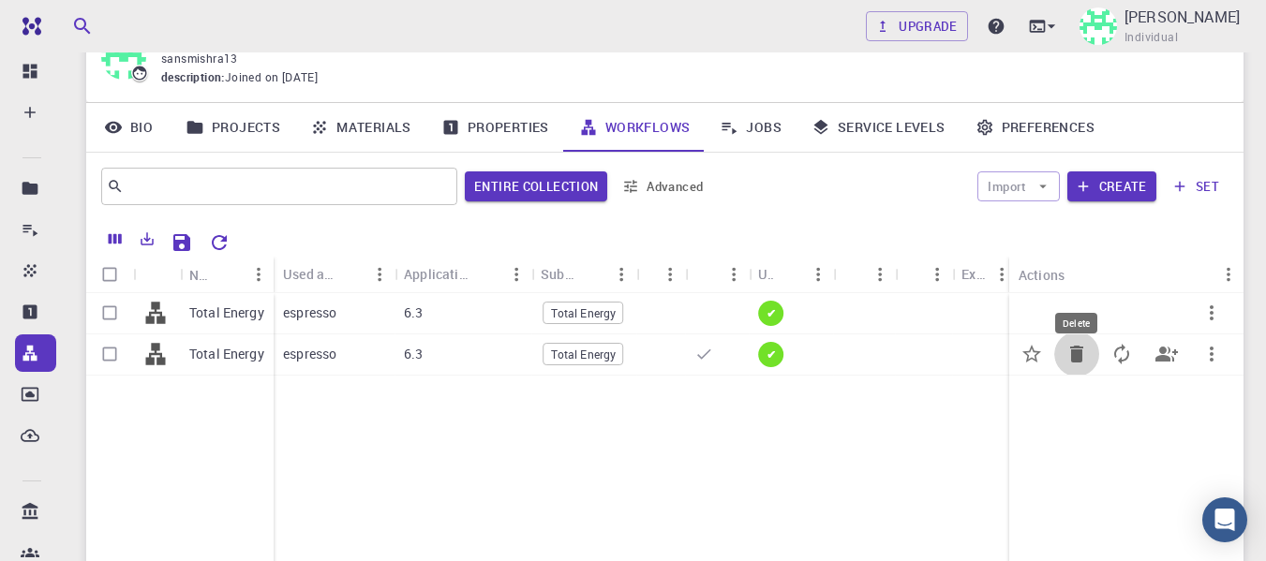
click at [1081, 356] on icon "Delete" at bounding box center [1076, 354] width 13 height 17
click at [1080, 355] on icon "Delete" at bounding box center [1076, 354] width 13 height 17
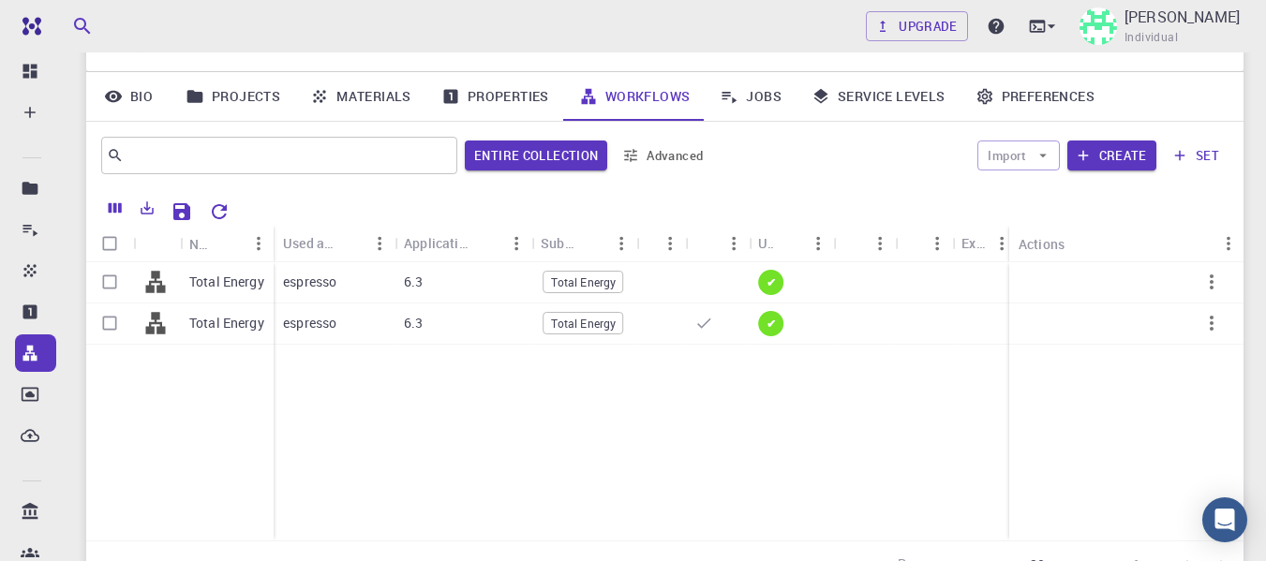
scroll to position [112, 0]
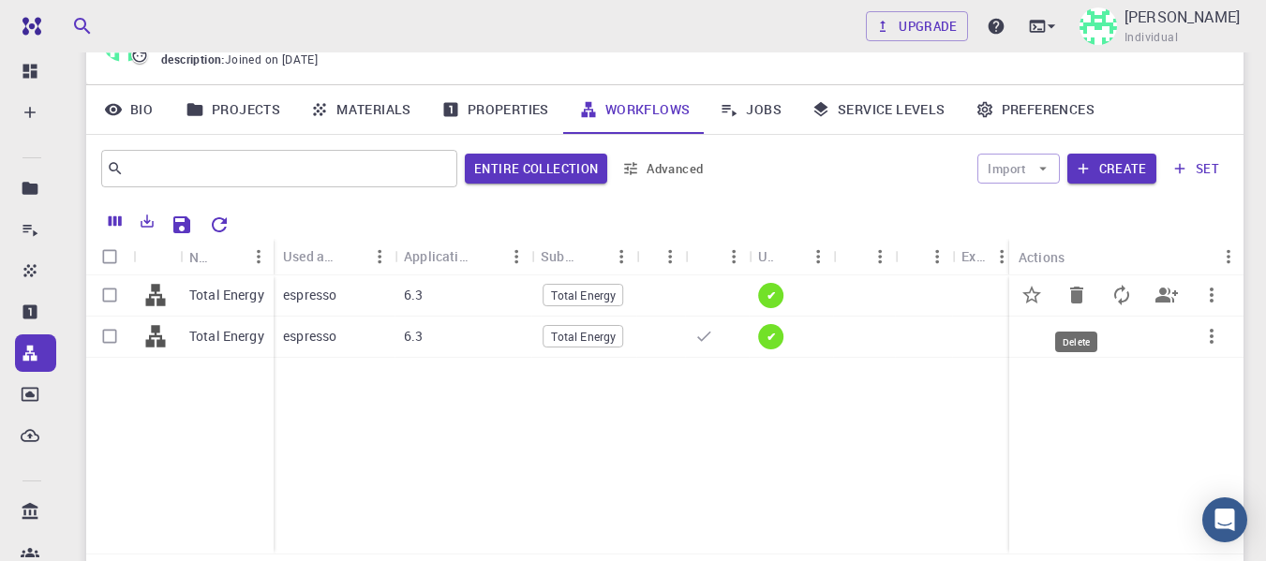
click at [1075, 300] on icon "Delete" at bounding box center [1076, 295] width 13 height 17
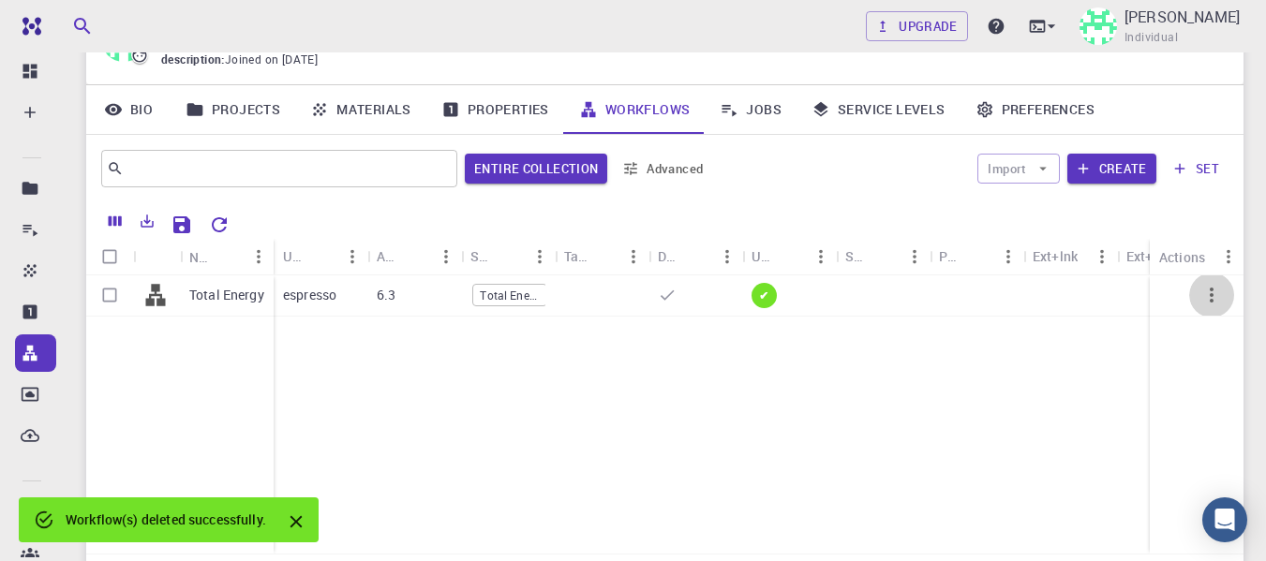
click at [1210, 292] on icon "button" at bounding box center [1211, 295] width 22 height 22
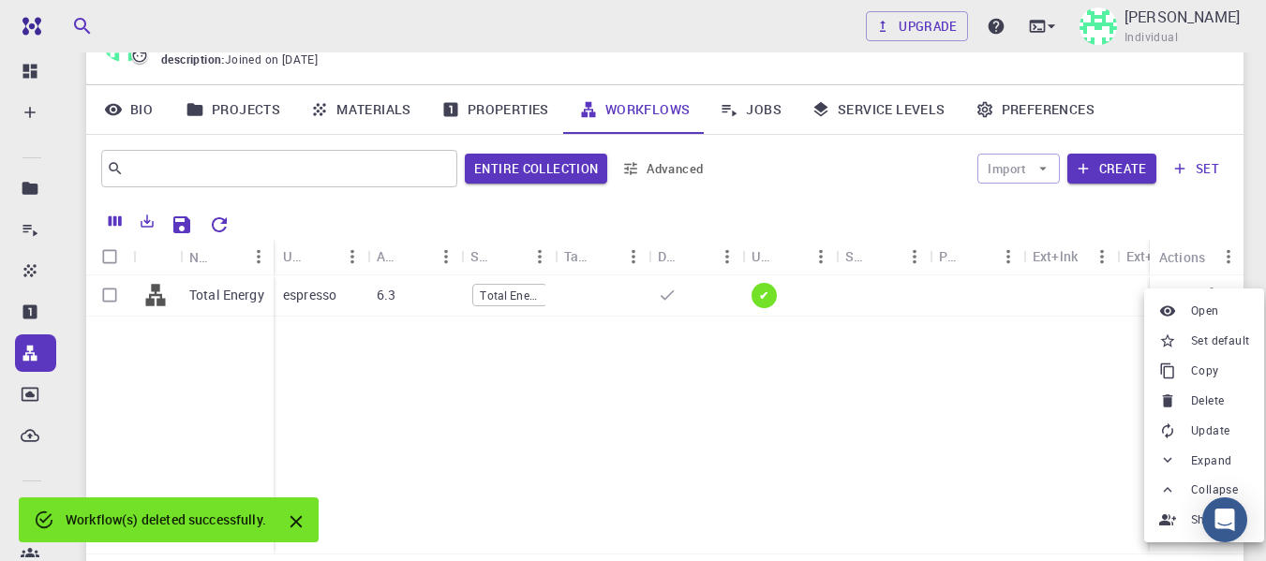
click at [727, 380] on div at bounding box center [633, 280] width 1266 height 561
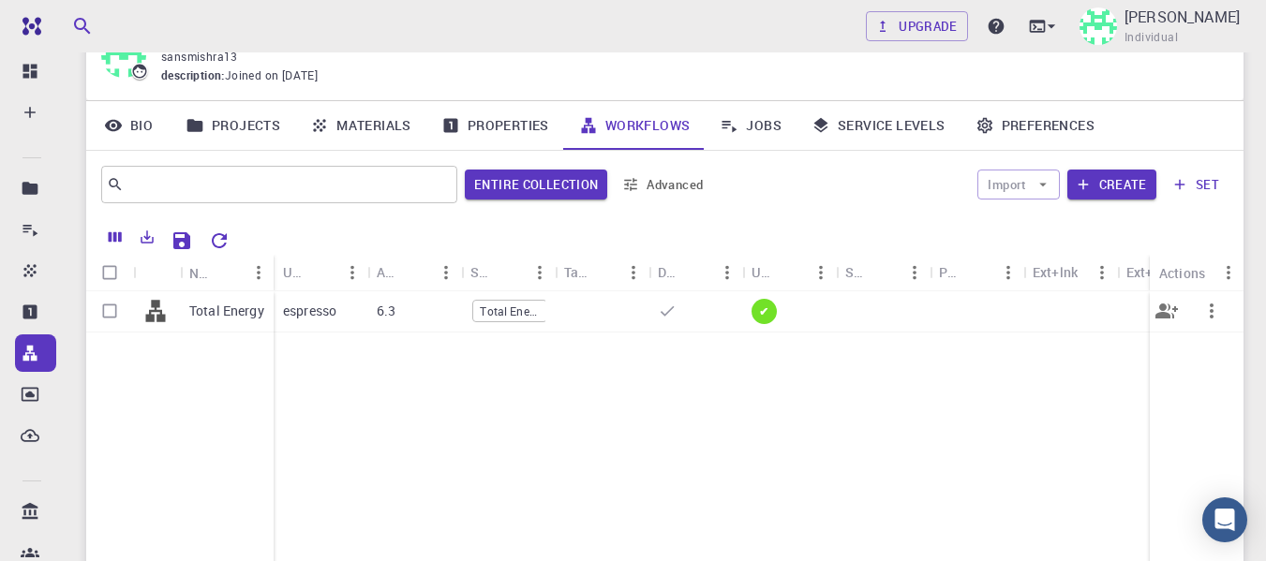
scroll to position [18, 0]
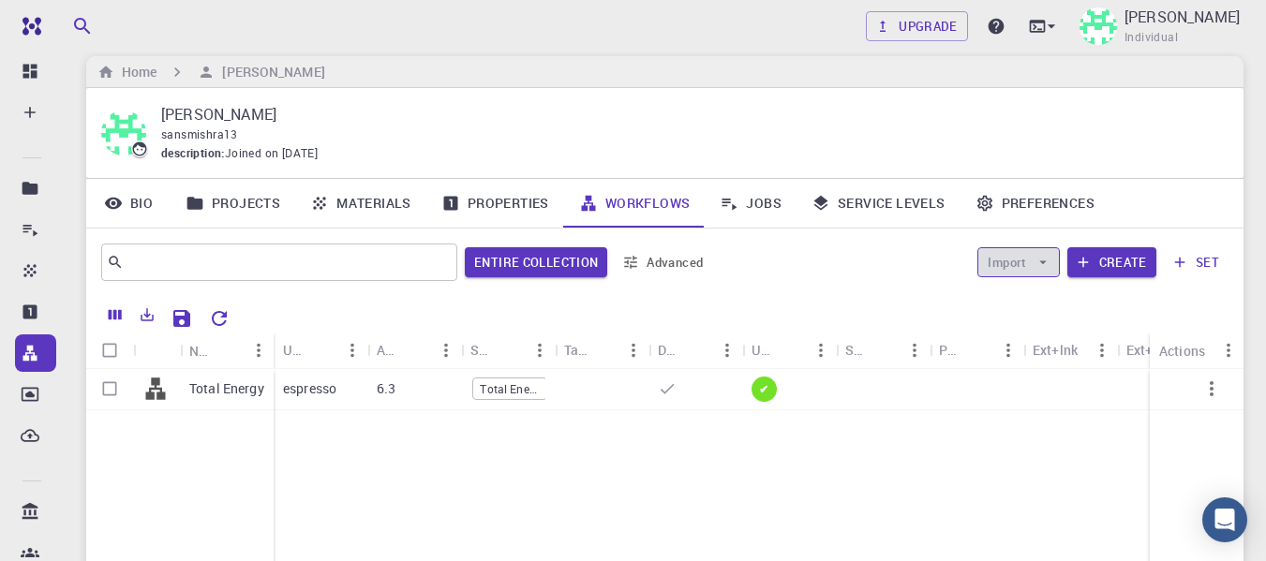
click at [1014, 266] on button "Import" at bounding box center [1018, 262] width 82 height 30
click at [1111, 264] on button "Create" at bounding box center [1111, 262] width 89 height 30
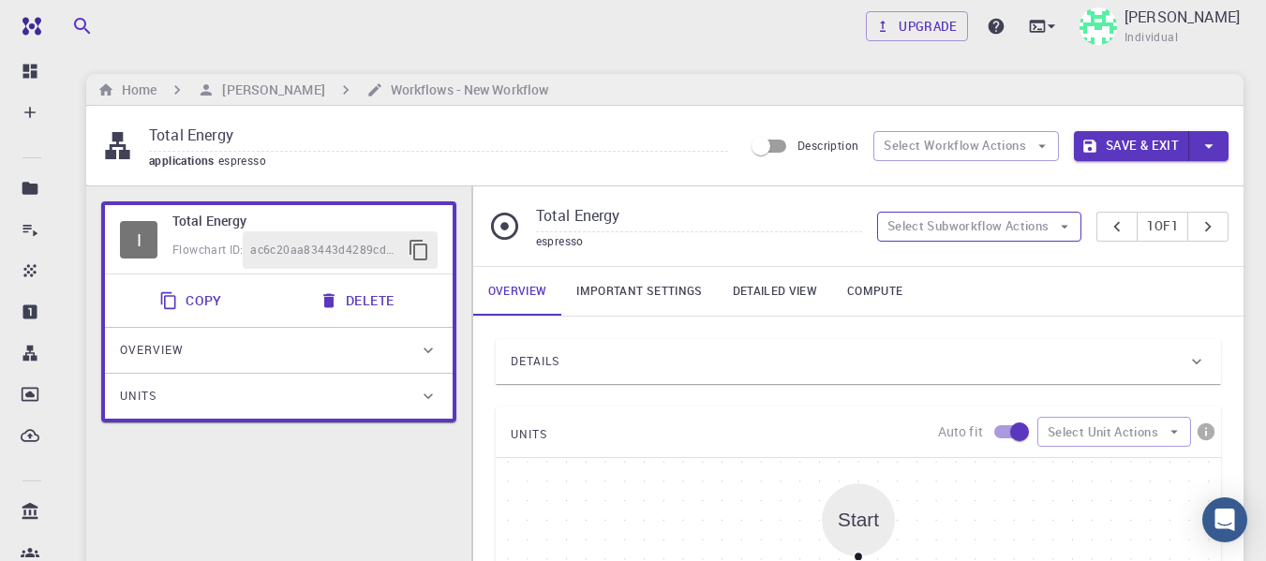
click at [987, 224] on button "Select Subworkflow Actions" at bounding box center [979, 227] width 205 height 30
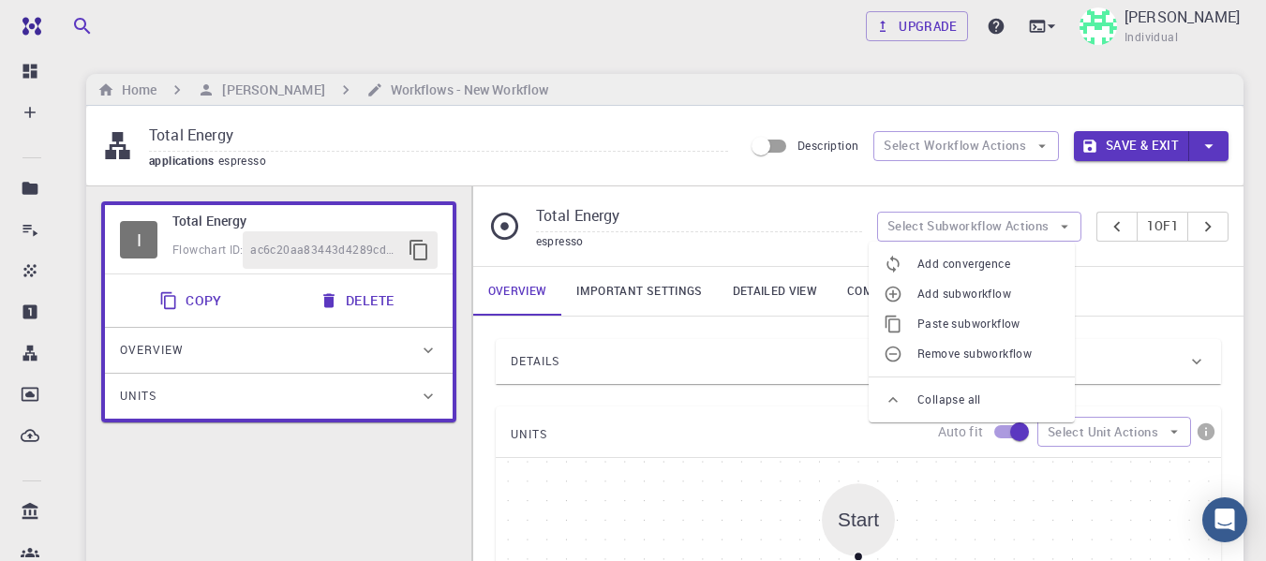
click at [1106, 288] on div "Overview Important settings Detailed view Compute" at bounding box center [858, 291] width 770 height 49
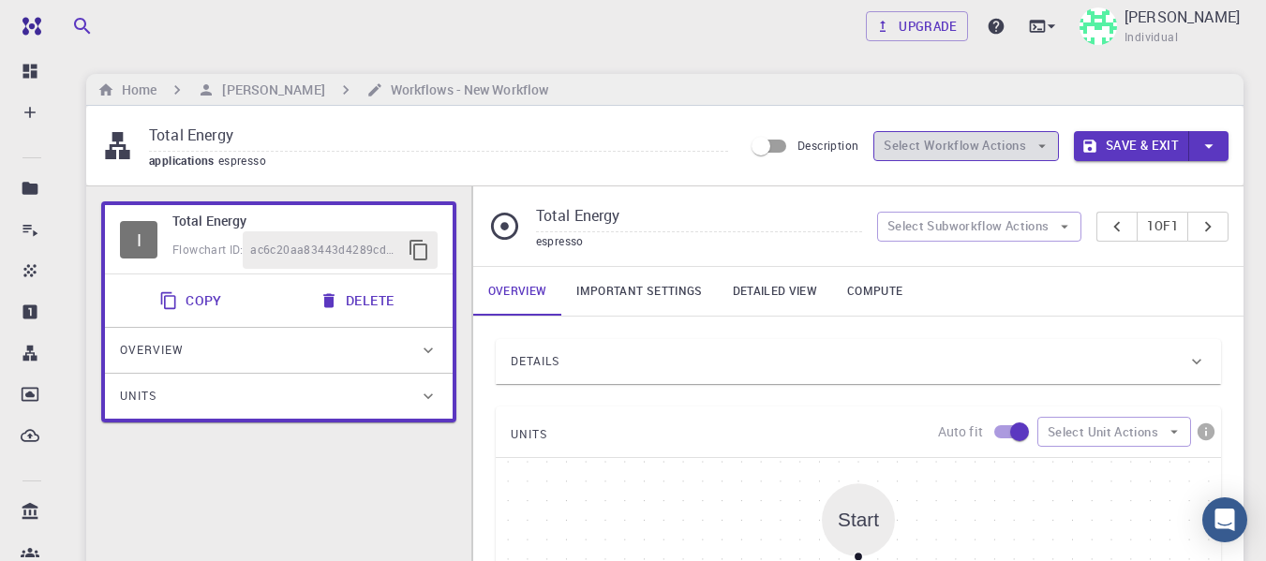
click at [996, 154] on button "Select Workflow Actions" at bounding box center [966, 146] width 186 height 30
click at [501, 225] on icon at bounding box center [504, 226] width 27 height 27
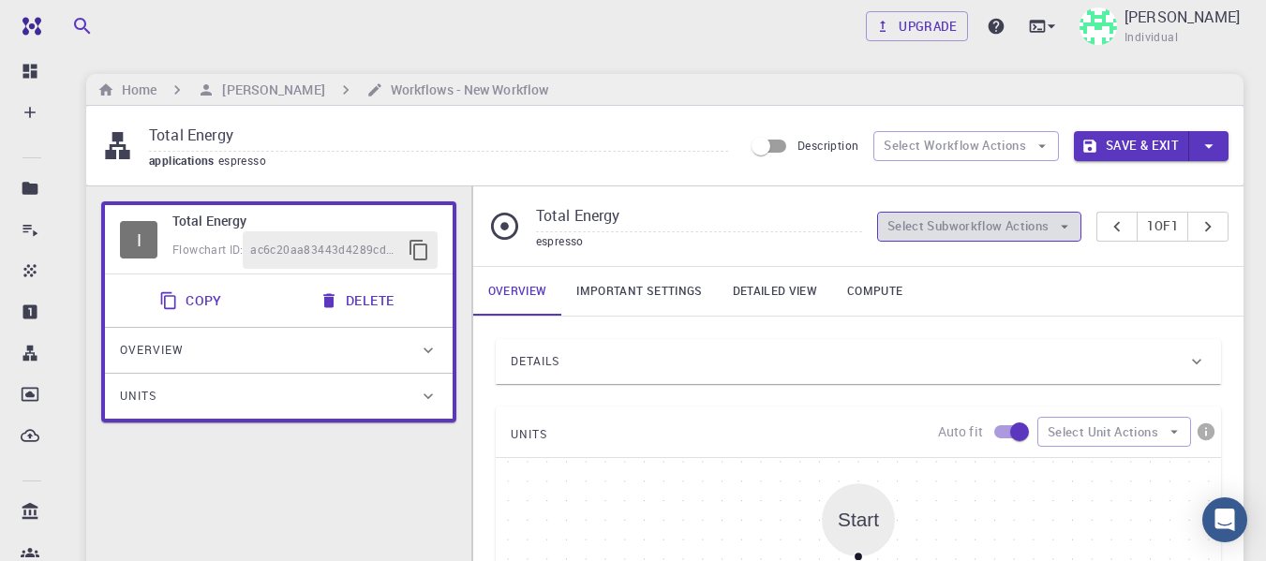
click at [955, 227] on button "Select Subworkflow Actions" at bounding box center [979, 227] width 205 height 30
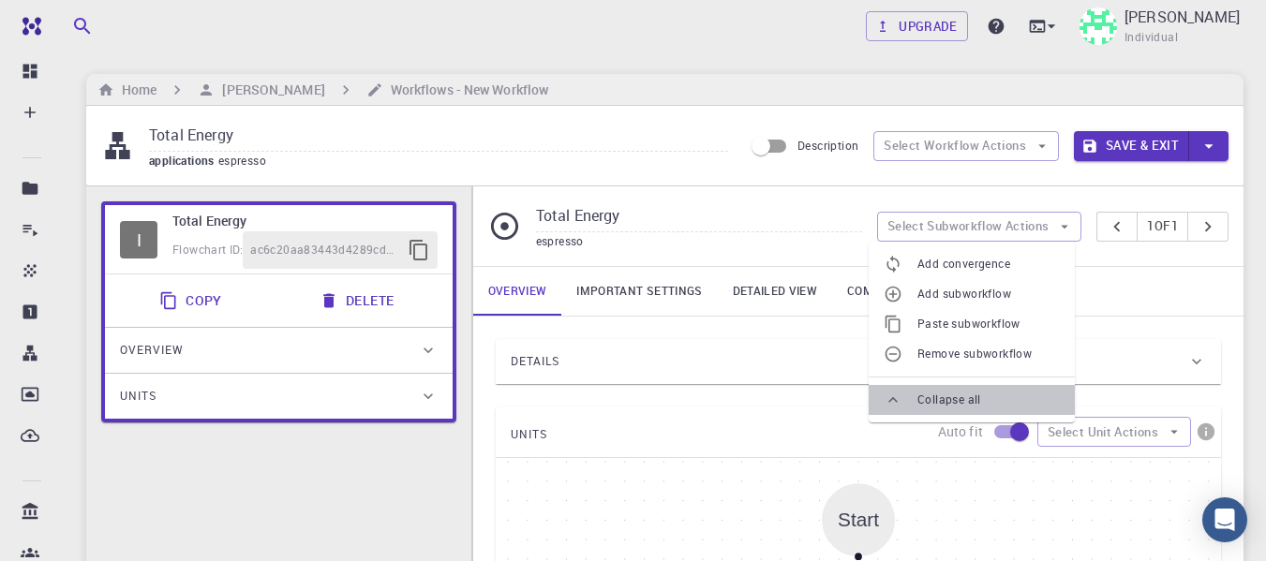
click at [949, 400] on span "Collapse all" at bounding box center [988, 400] width 142 height 19
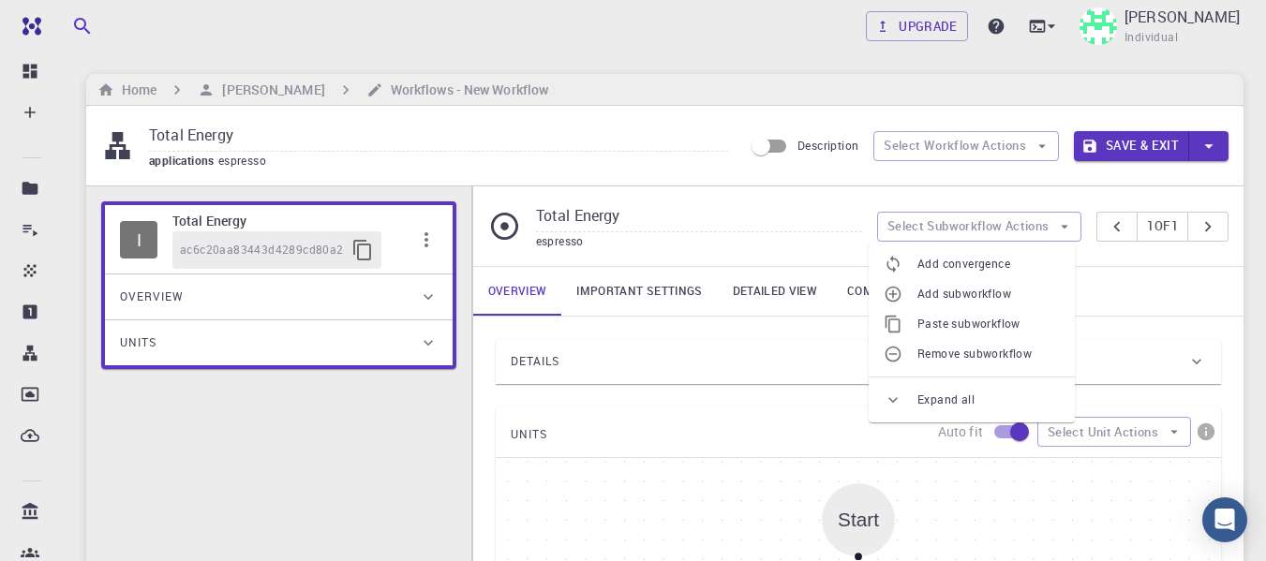
click at [897, 296] on icon at bounding box center [893, 294] width 19 height 19
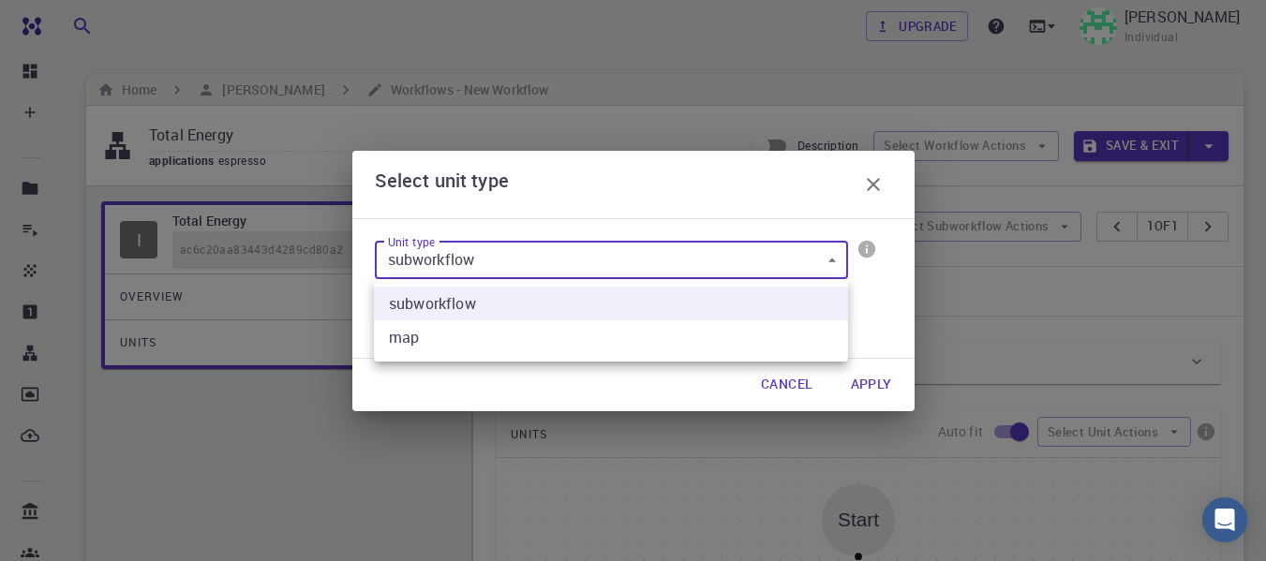
click at [805, 263] on div at bounding box center [633, 280] width 1266 height 561
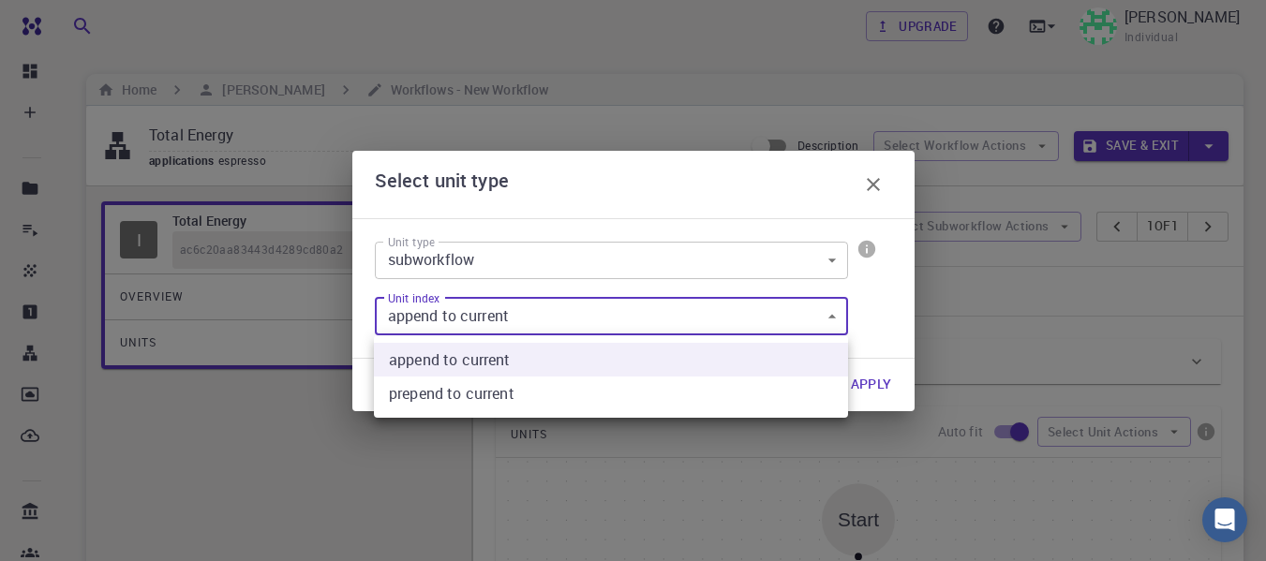
click at [810, 311] on div at bounding box center [633, 280] width 1266 height 561
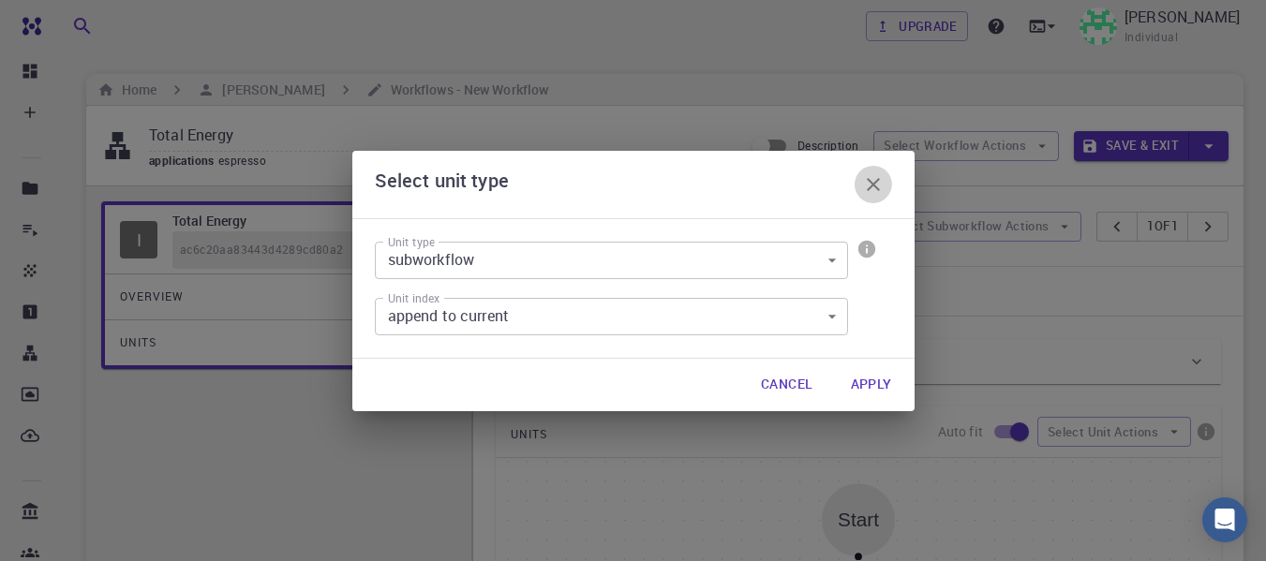
click at [877, 194] on icon "button" at bounding box center [873, 184] width 22 height 22
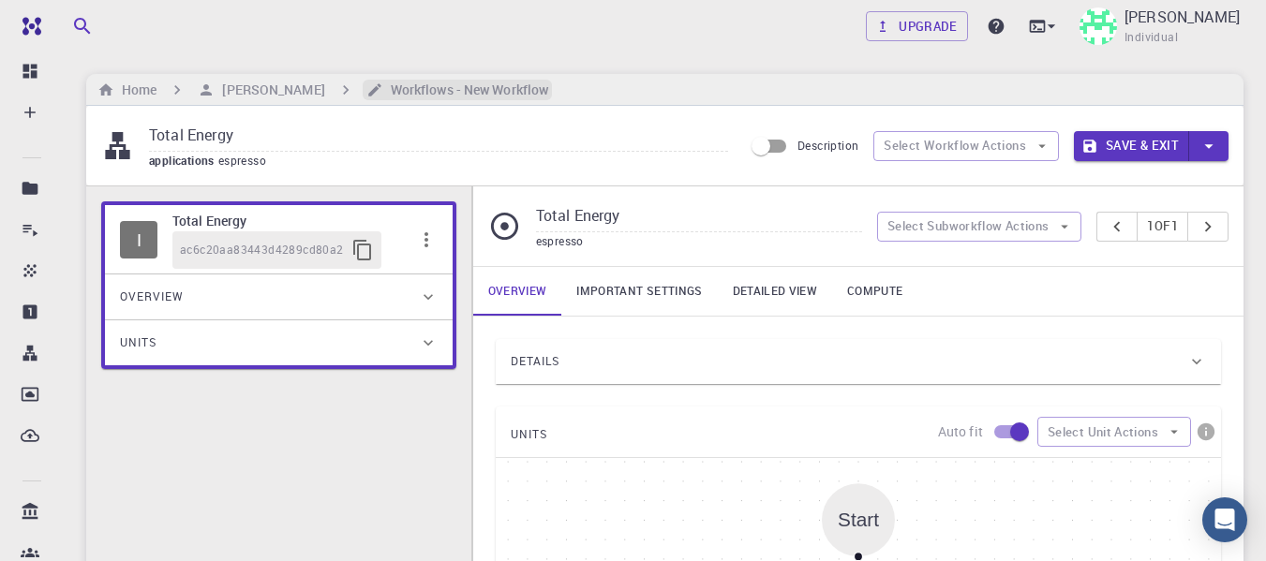
click at [410, 90] on h6 "Workflows - New Workflow" at bounding box center [465, 90] width 165 height 21
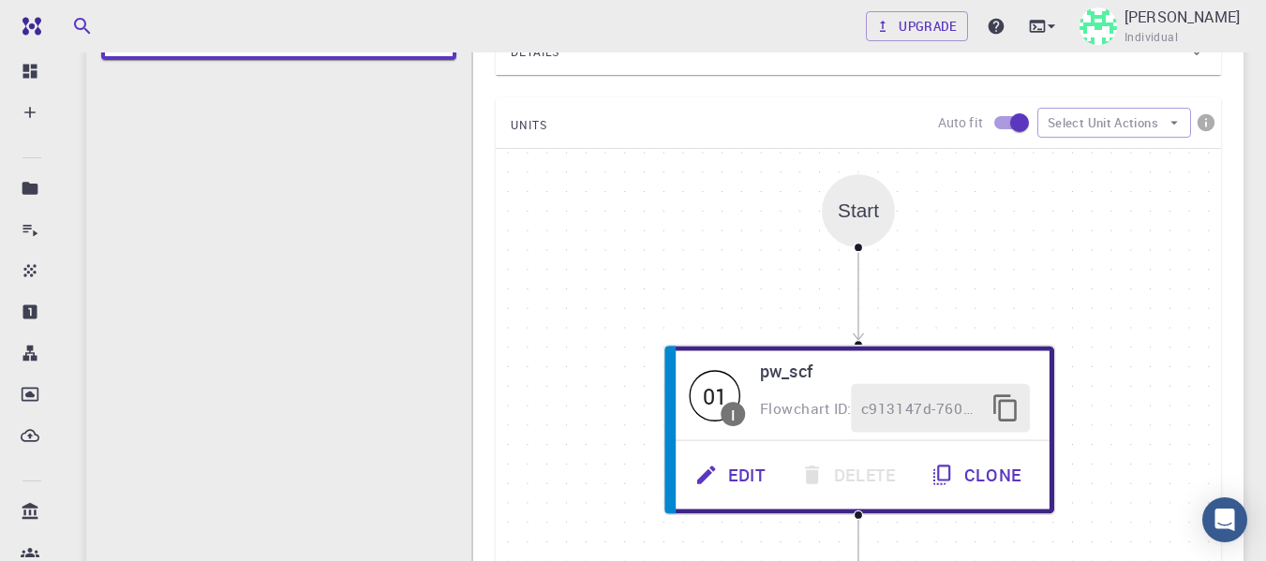
scroll to position [281, 0]
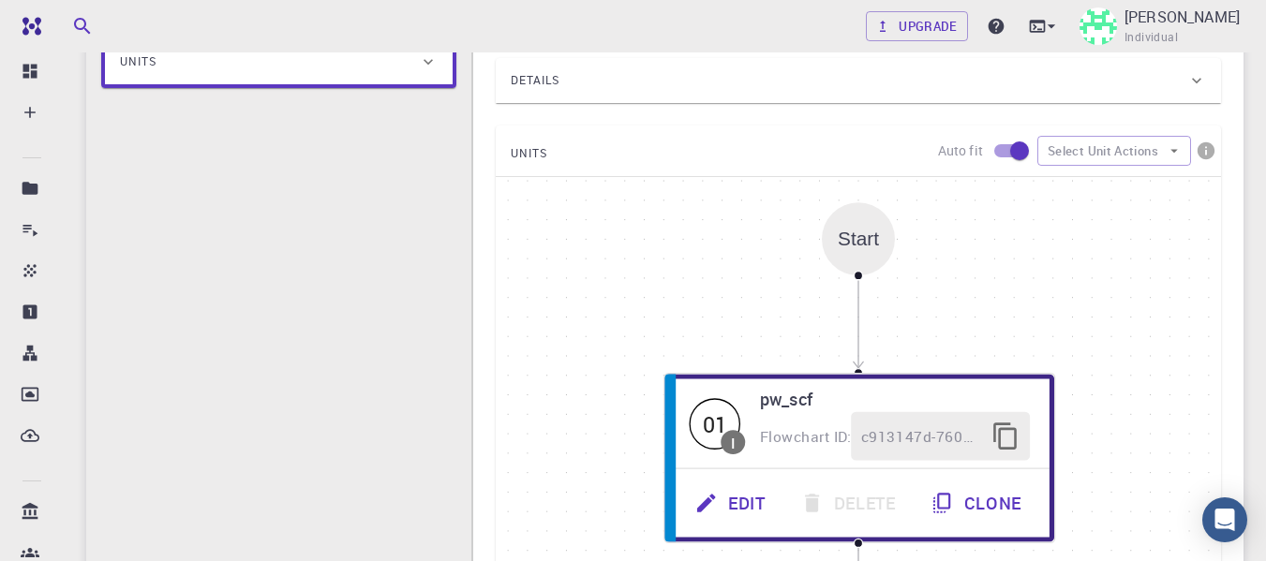
click at [1149, 169] on div "UNITS Auto fit Select Unit Actions" at bounding box center [858, 151] width 725 height 51
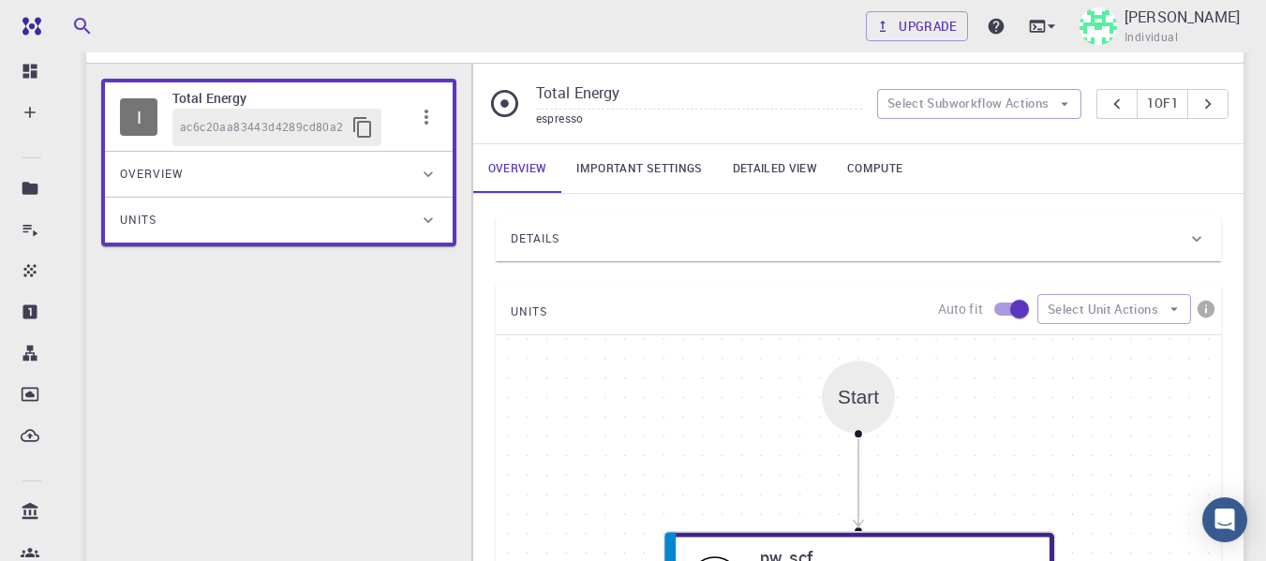
scroll to position [0, 0]
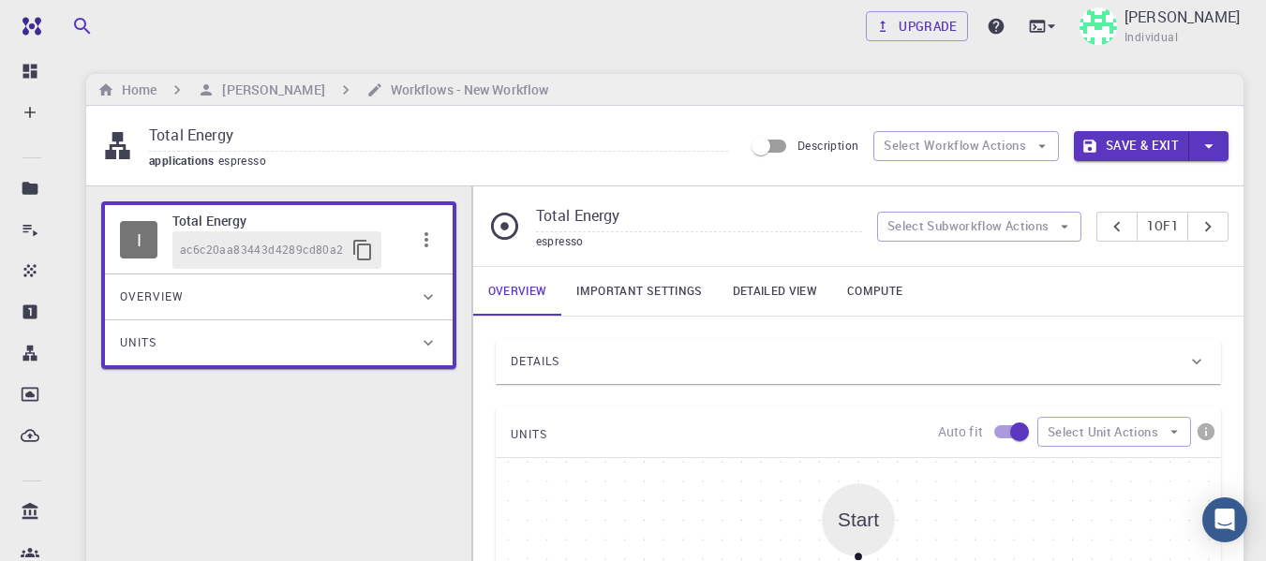
click at [1100, 146] on button "Save & Exit" at bounding box center [1131, 146] width 115 height 30
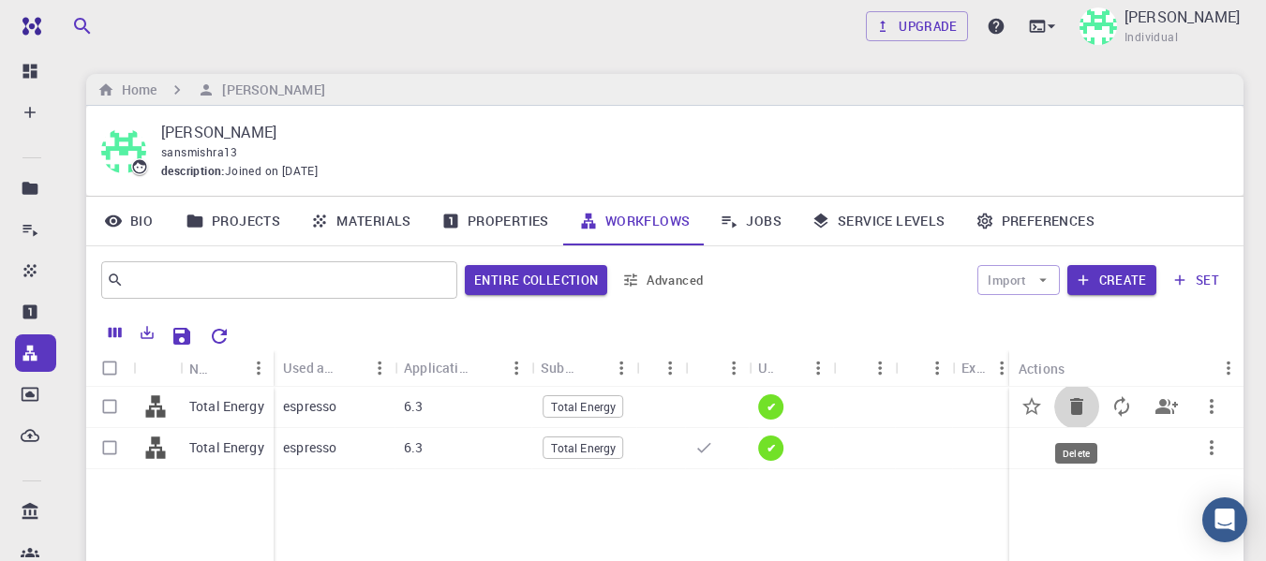
click at [1073, 401] on icon "Delete" at bounding box center [1076, 406] width 13 height 17
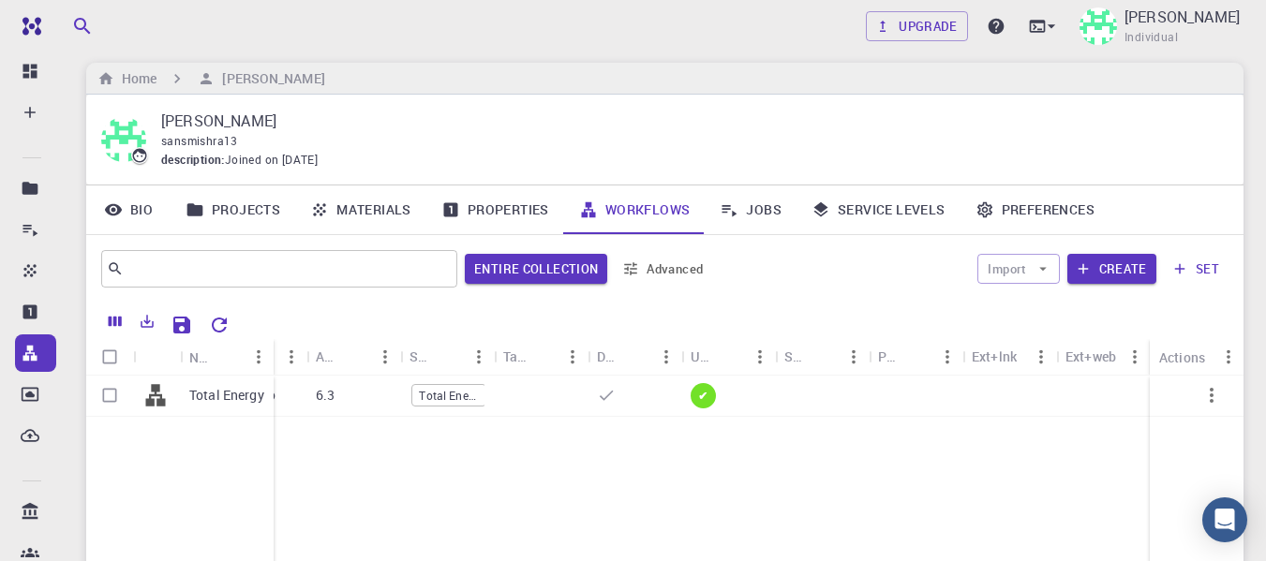
scroll to position [3, 0]
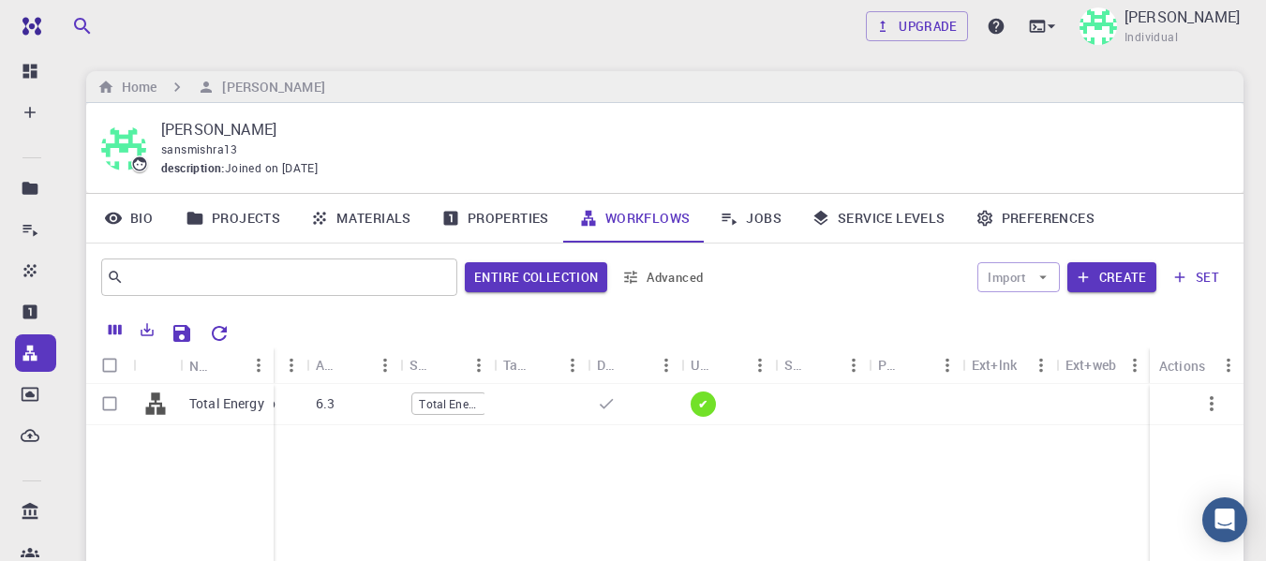
click at [752, 221] on link "Jobs" at bounding box center [751, 218] width 92 height 49
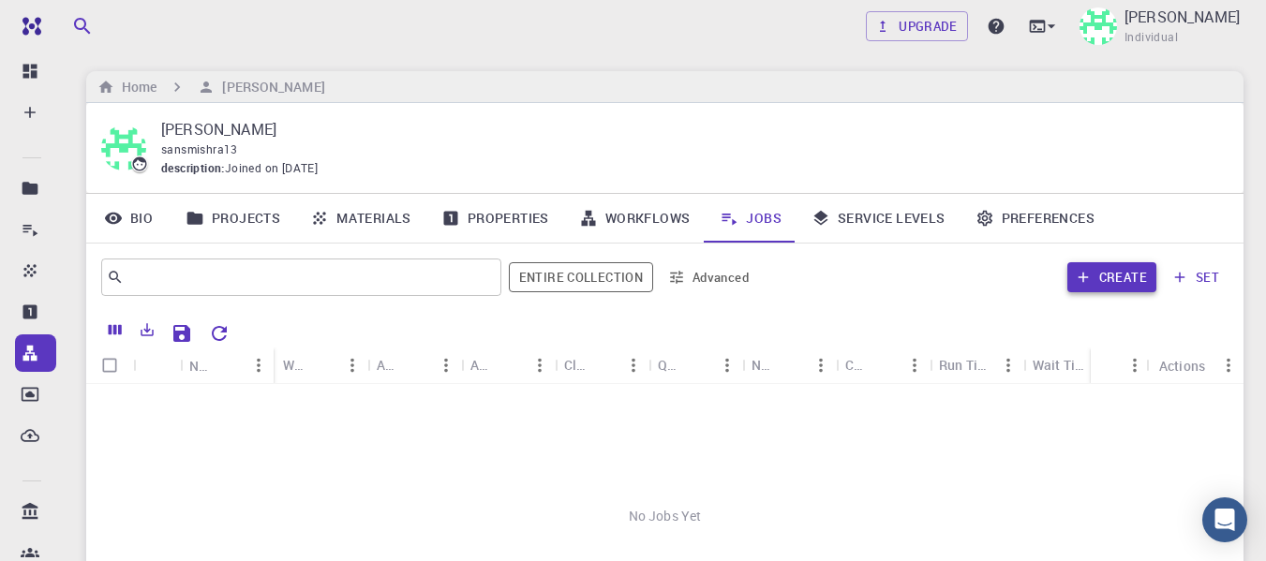
click at [1131, 283] on button "Create" at bounding box center [1111, 277] width 89 height 30
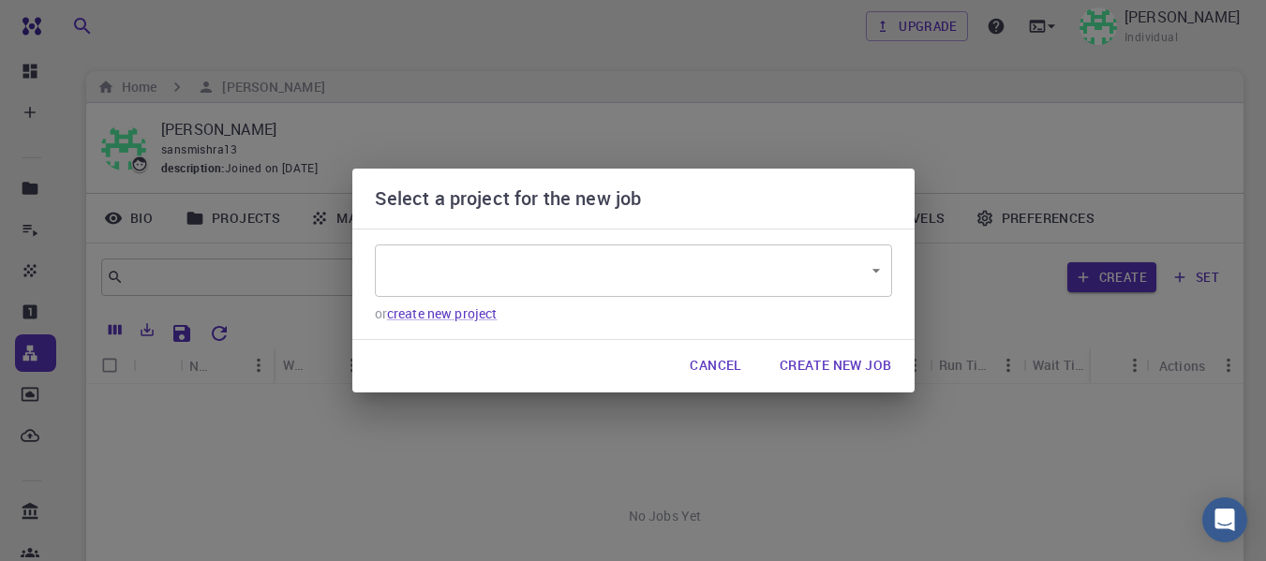
type input "HhNyLQmZGkoEuDr6v"
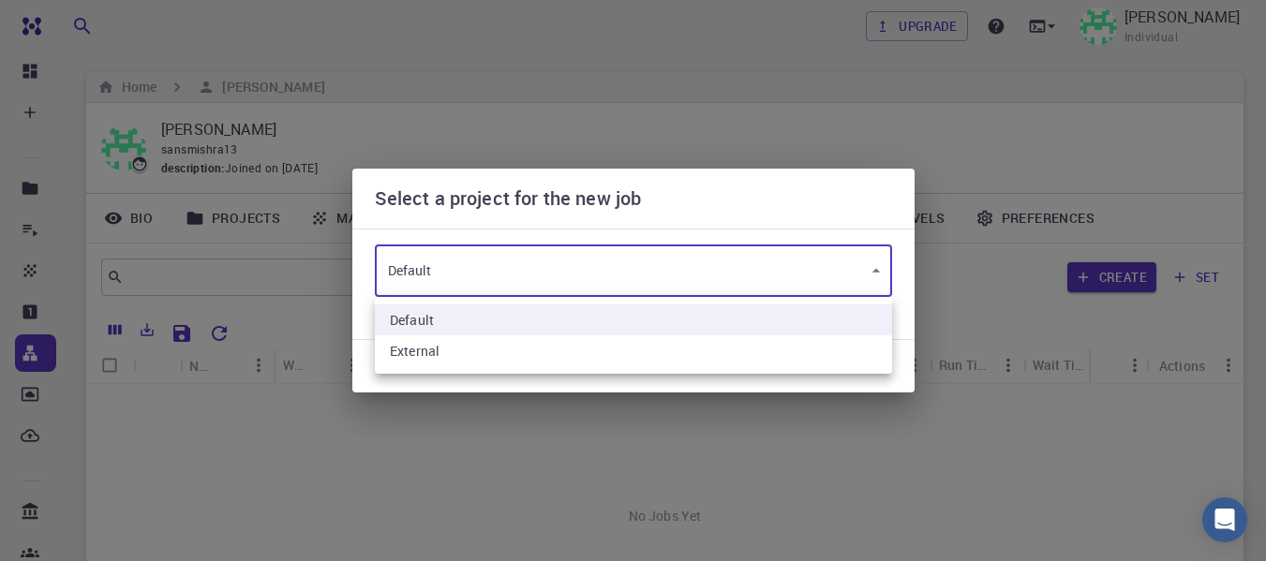
click at [738, 277] on body "Free Dashboard Create New Job New Material Create Material Upload File Import f…" at bounding box center [633, 427] width 1266 height 861
click at [738, 277] on div at bounding box center [633, 280] width 1266 height 561
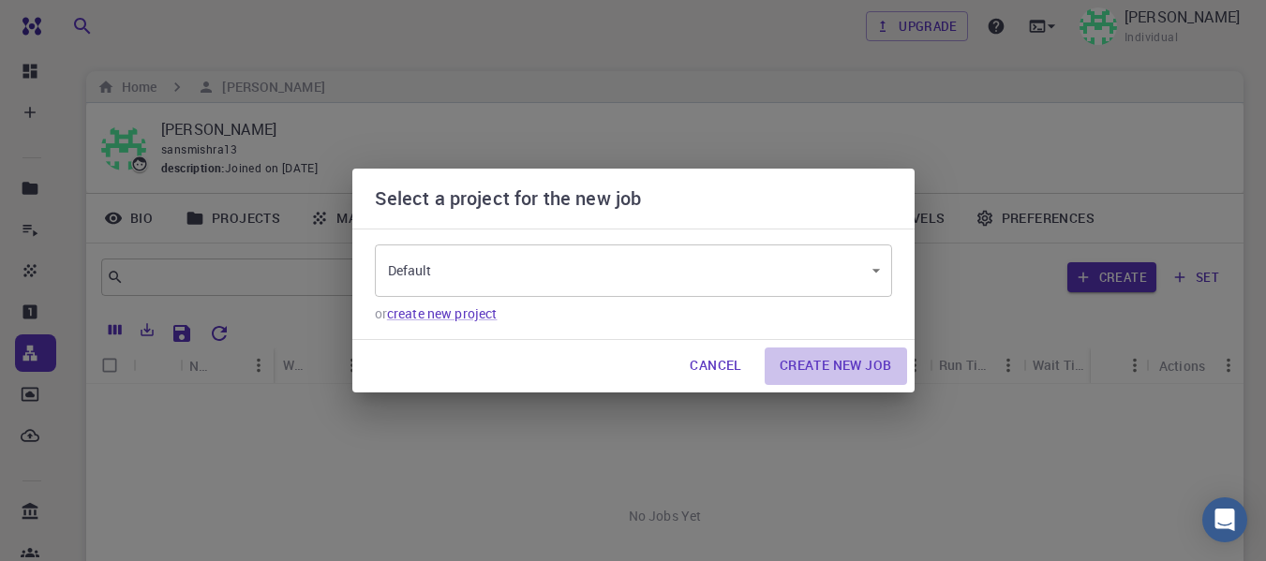
click at [821, 370] on button "Create New Job" at bounding box center [836, 366] width 142 height 37
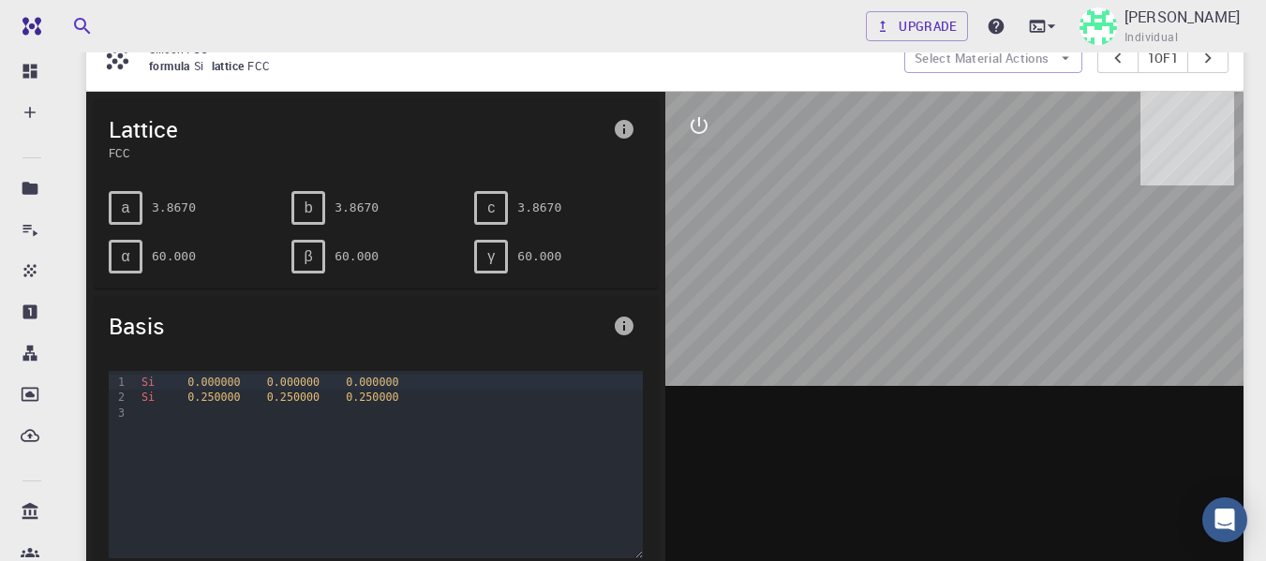
scroll to position [187, 0]
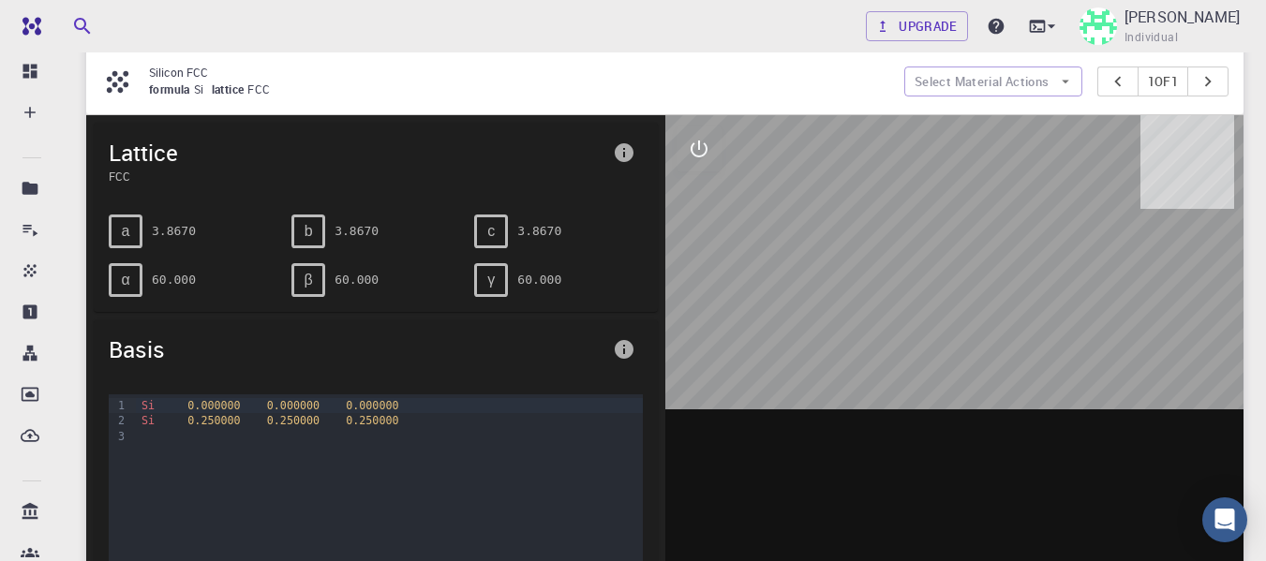
drag, startPoint x: 907, startPoint y: 259, endPoint x: 977, endPoint y: 236, distance: 73.8
click at [977, 236] on div at bounding box center [954, 406] width 579 height 583
drag, startPoint x: 956, startPoint y: 236, endPoint x: 918, endPoint y: 246, distance: 38.9
click at [918, 246] on div at bounding box center [954, 406] width 579 height 583
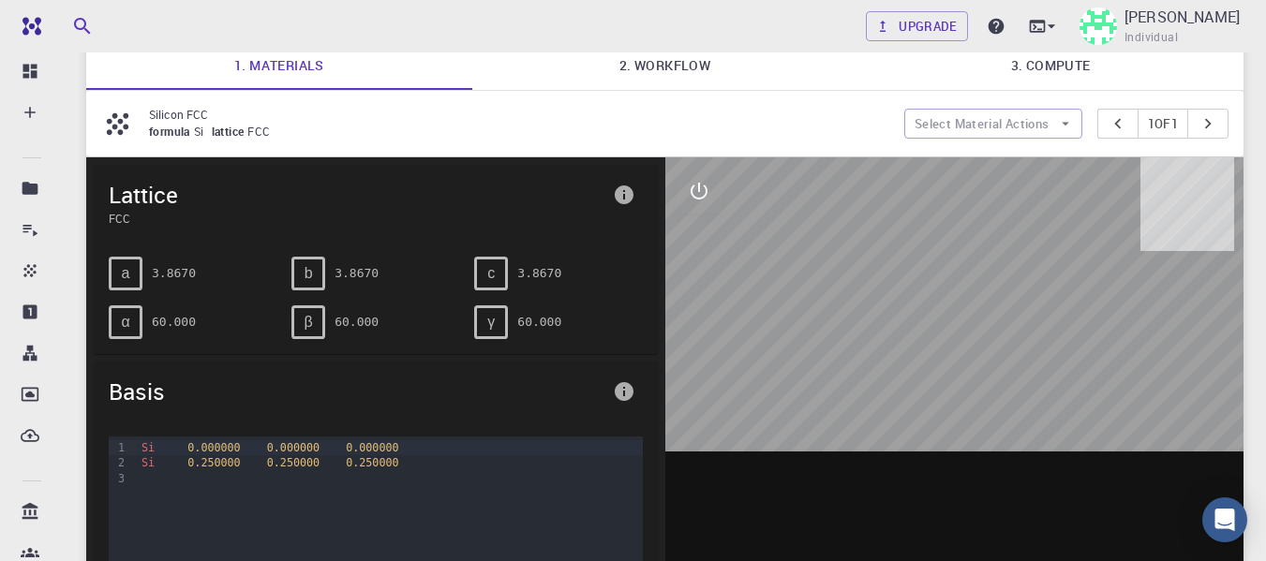
scroll to position [0, 0]
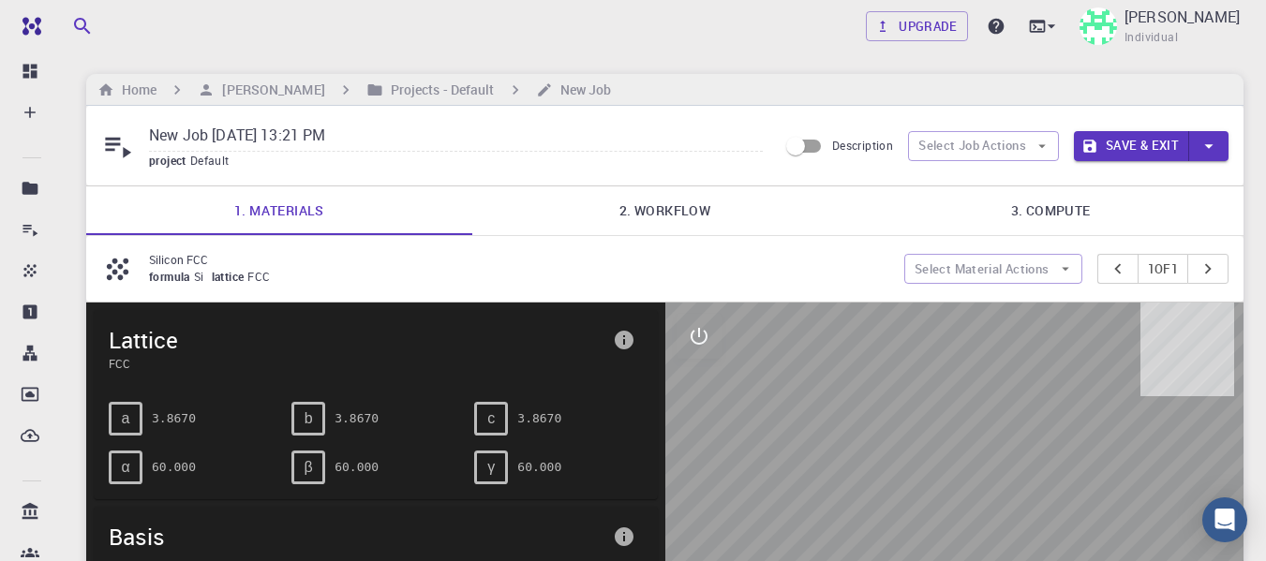
click at [1139, 142] on button "Save & Exit" at bounding box center [1131, 146] width 115 height 30
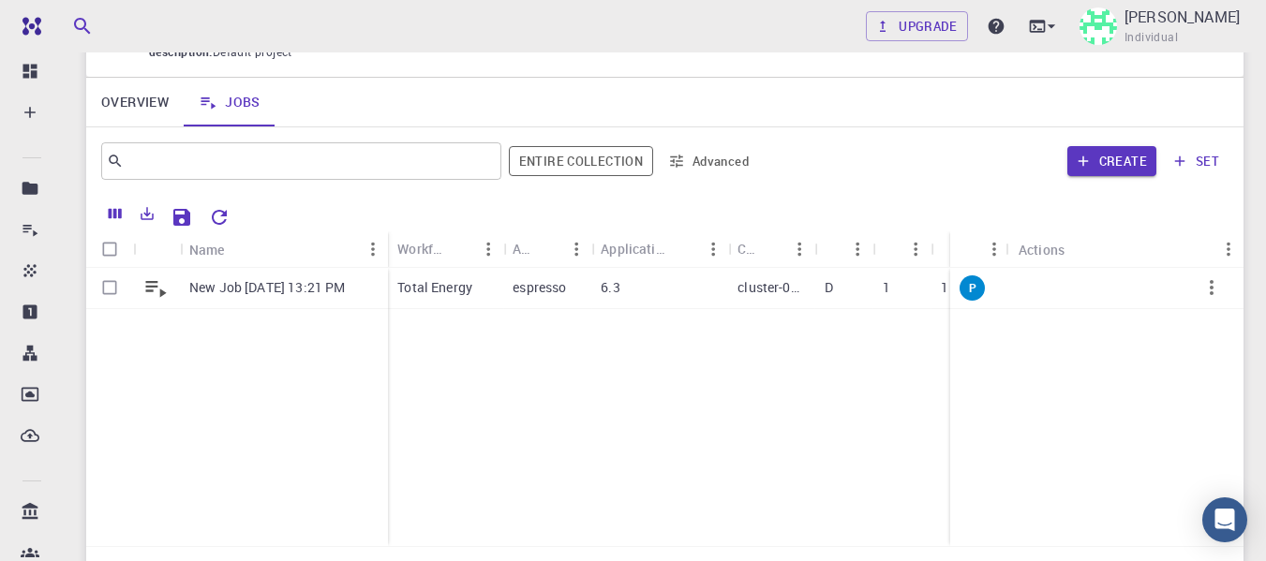
scroll to position [126, 0]
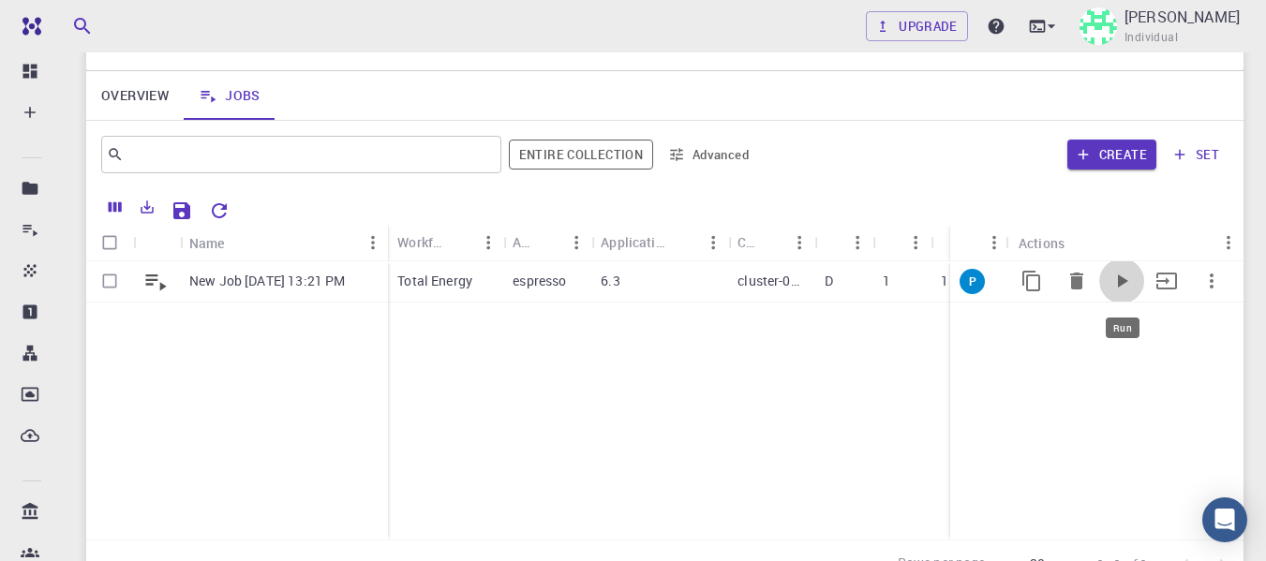
click at [1128, 282] on icon "Run" at bounding box center [1122, 281] width 22 height 22
click at [1120, 283] on icon "Run" at bounding box center [1123, 281] width 10 height 13
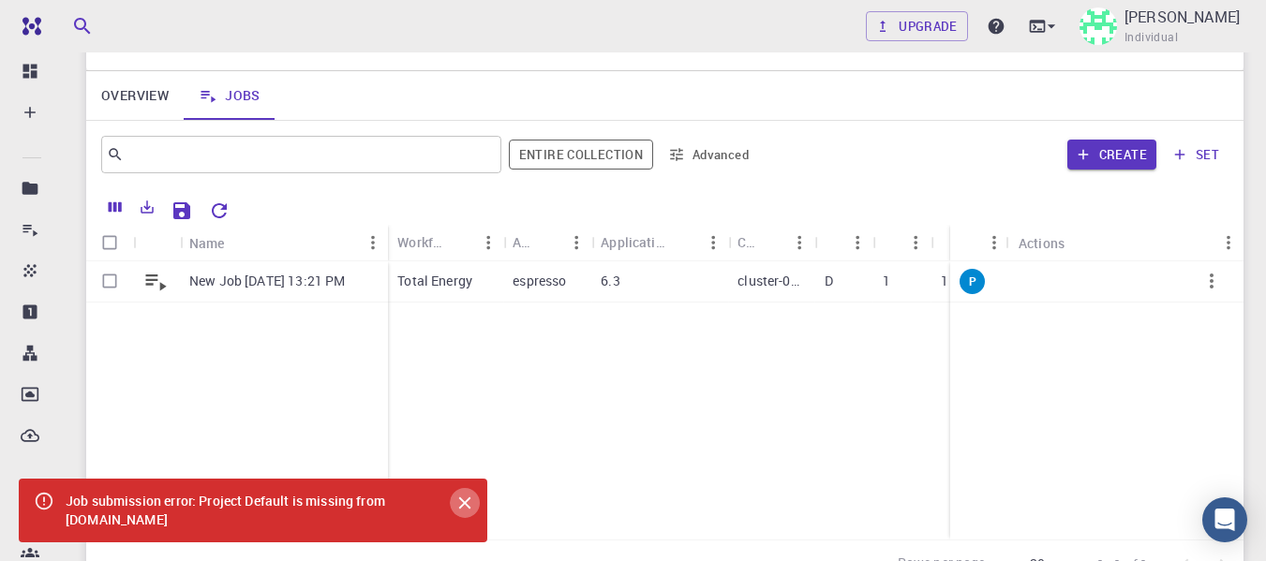
click at [455, 507] on icon "Close" at bounding box center [465, 503] width 21 height 21
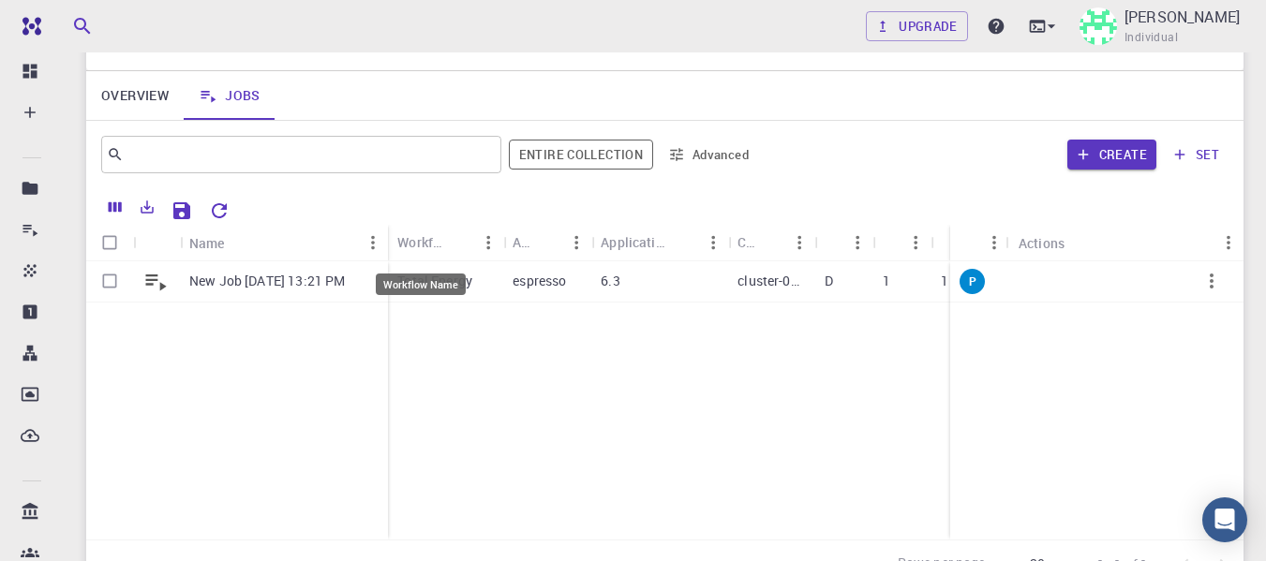
click at [439, 252] on div "Workflow Name" at bounding box center [420, 242] width 46 height 37
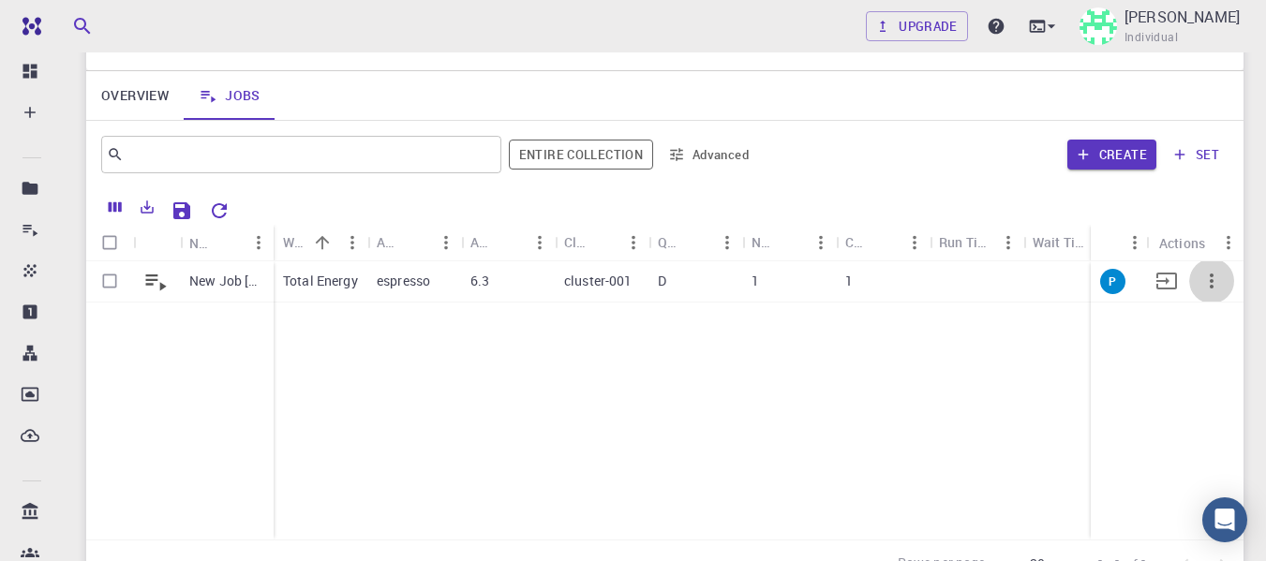
click at [1215, 280] on icon "button" at bounding box center [1211, 281] width 22 height 22
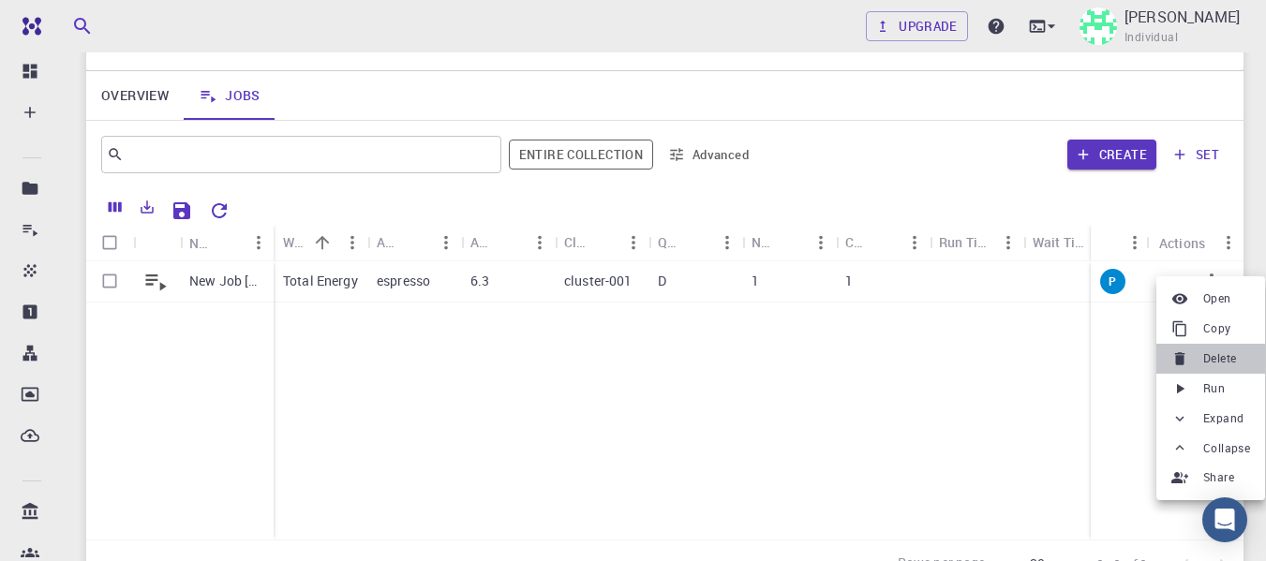
click at [1220, 357] on span "Delete" at bounding box center [1219, 359] width 33 height 19
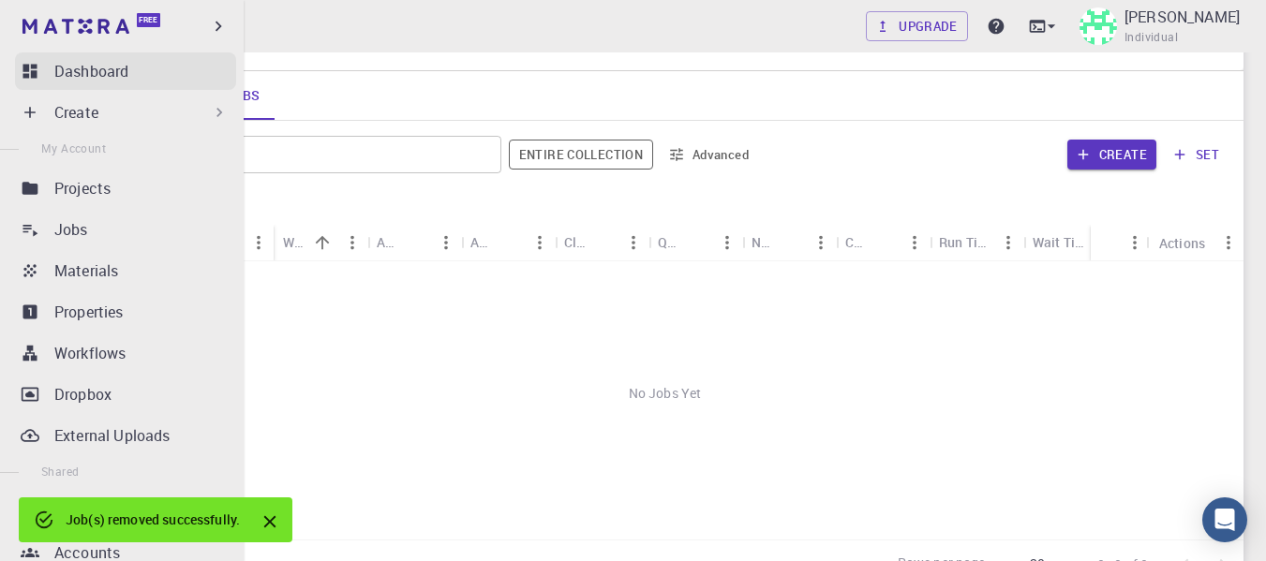
click at [59, 69] on p "Dashboard" at bounding box center [91, 71] width 74 height 22
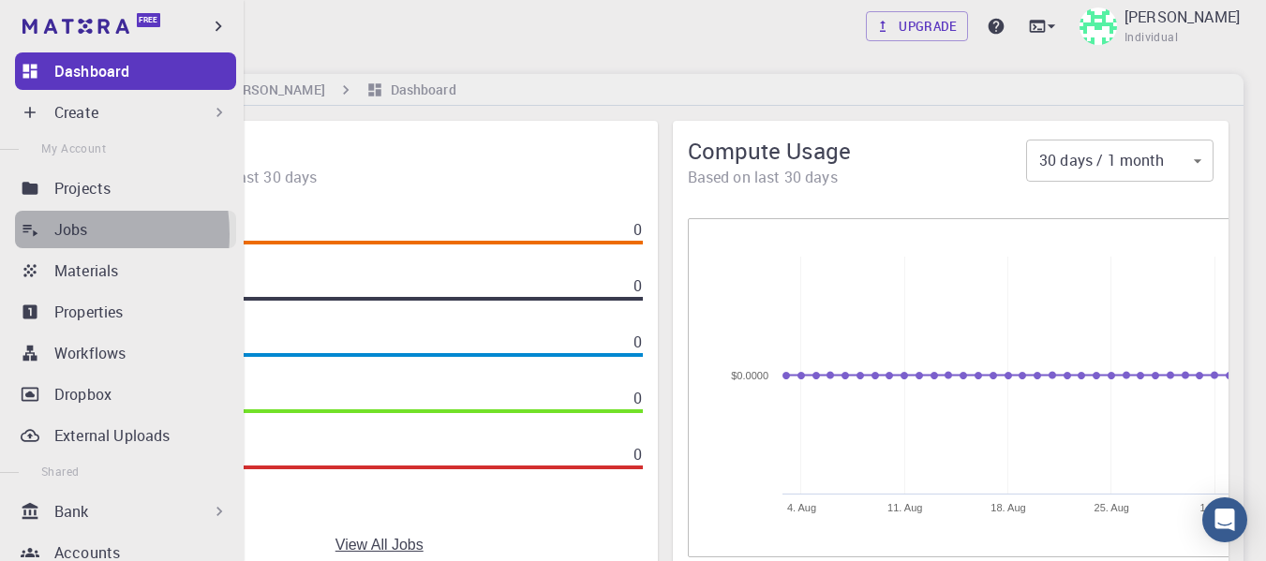
click at [49, 234] on link "Jobs" at bounding box center [125, 229] width 221 height 37
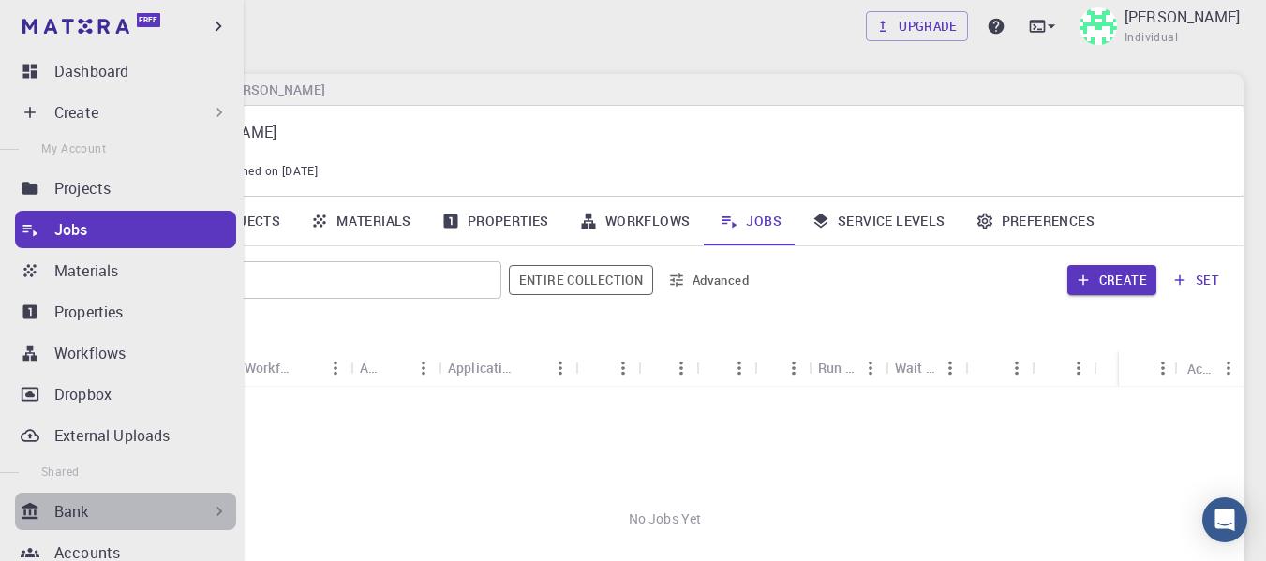
click at [128, 514] on div "Bank" at bounding box center [141, 511] width 174 height 22
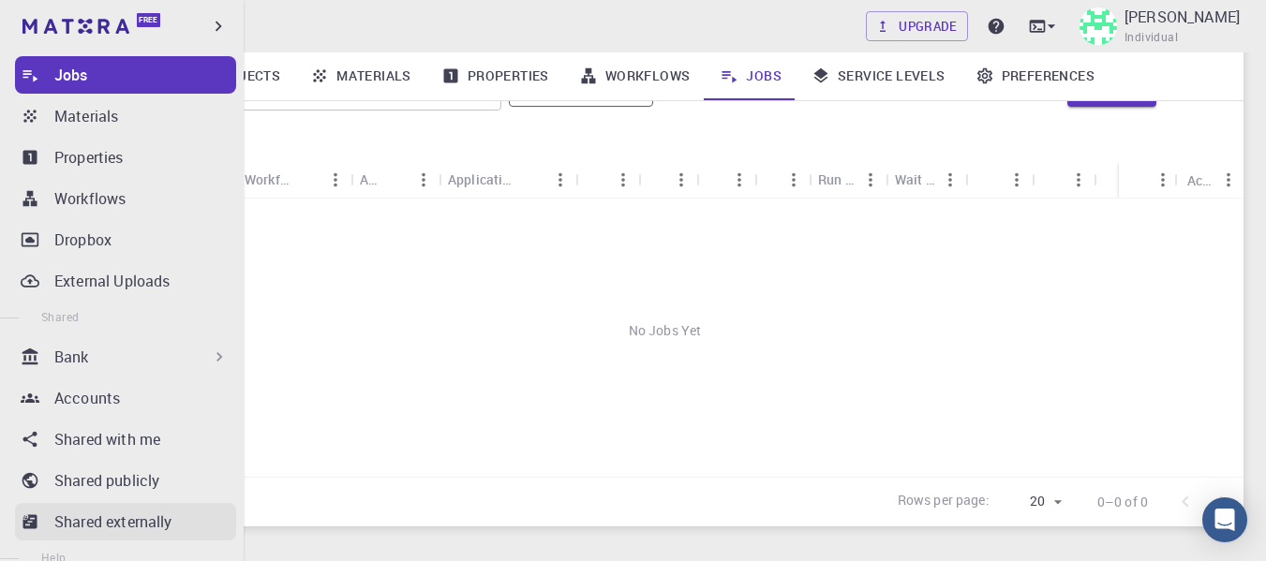
scroll to position [187, 0]
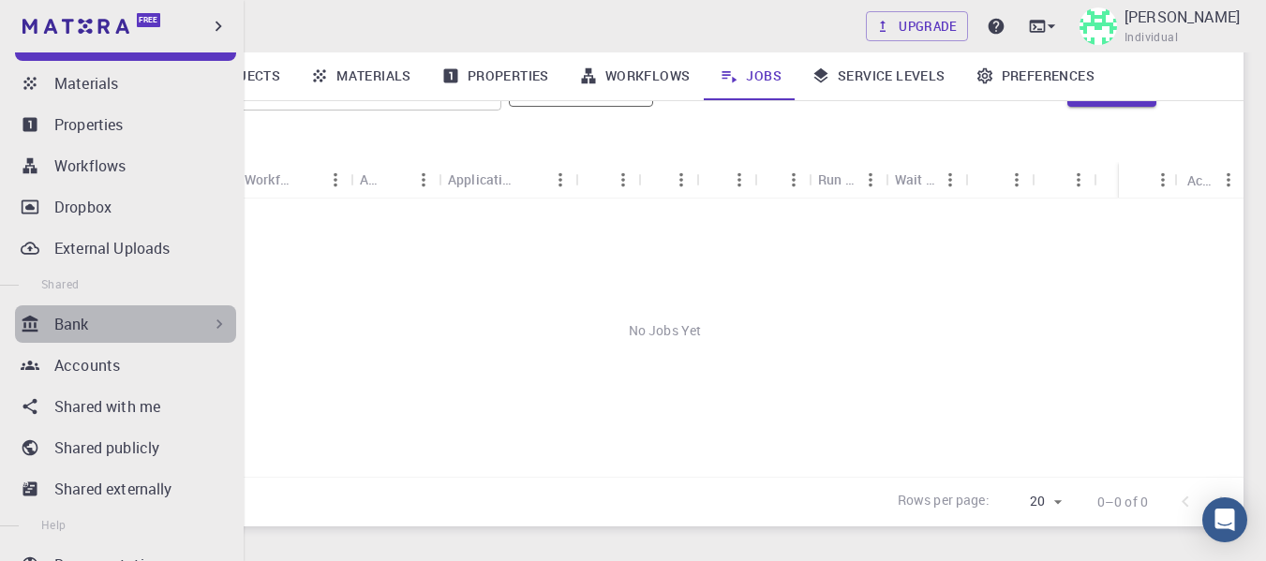
click at [157, 336] on div "Bank" at bounding box center [125, 324] width 221 height 37
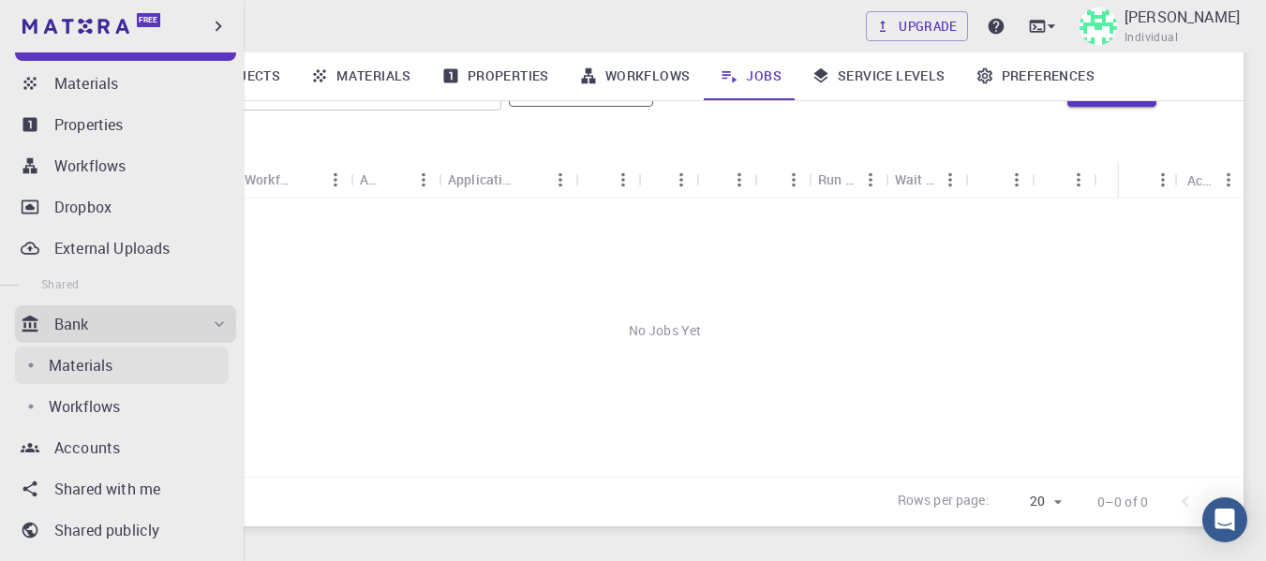
click at [97, 369] on p "Materials" at bounding box center [81, 365] width 64 height 22
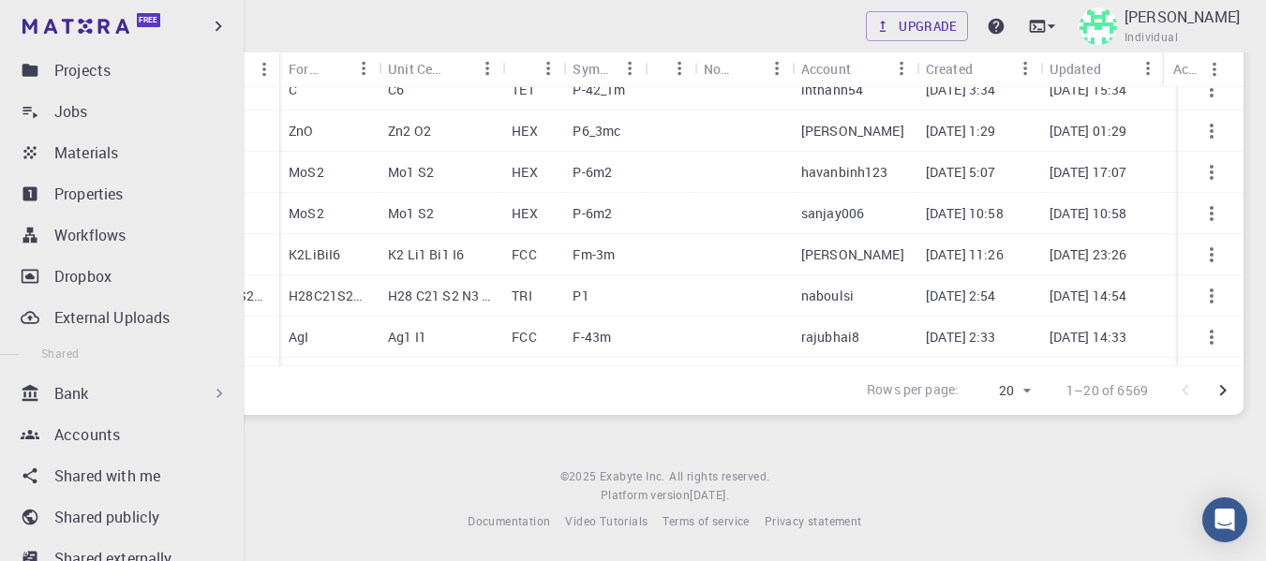
scroll to position [91, 0]
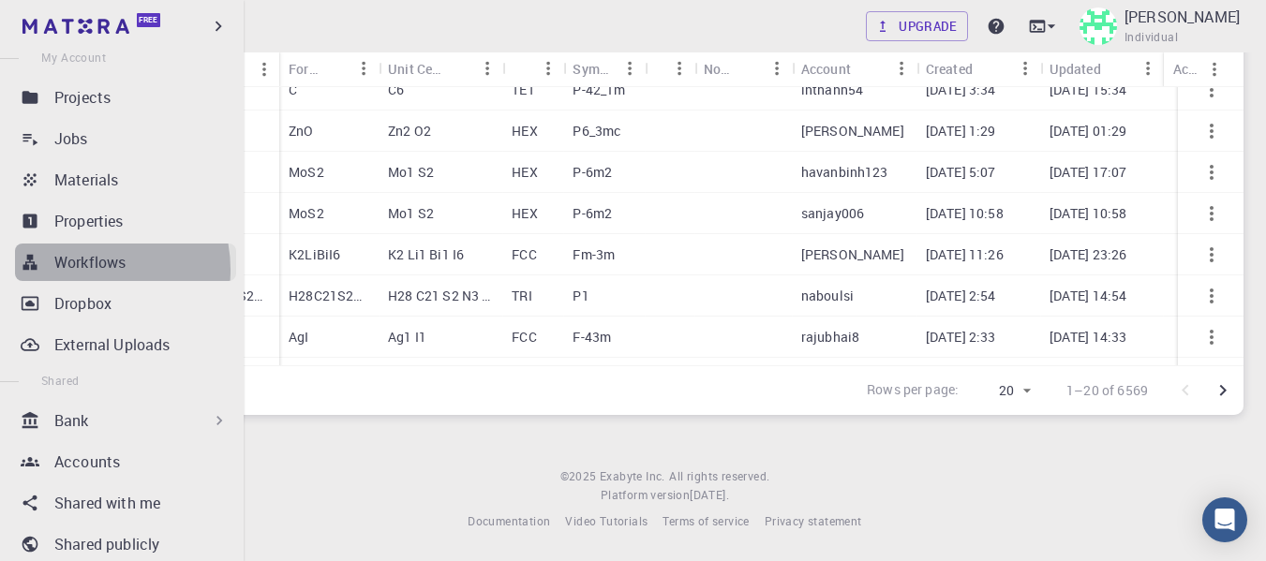
click at [83, 270] on p "Workflows" at bounding box center [89, 262] width 71 height 22
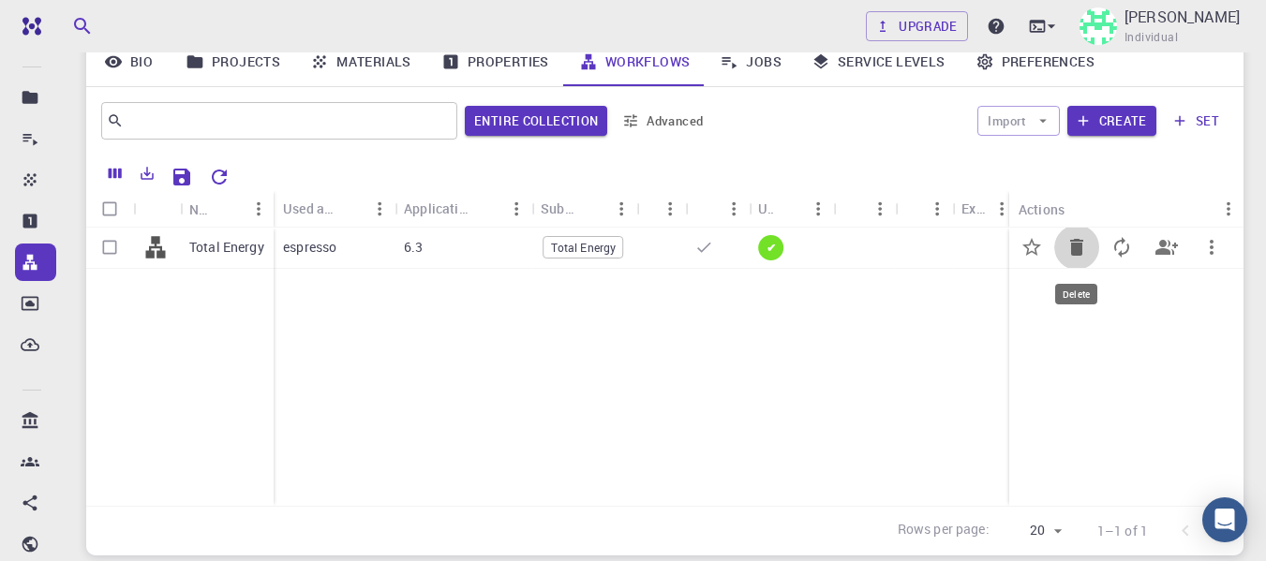
click at [1066, 252] on icon "Delete" at bounding box center [1077, 247] width 22 height 22
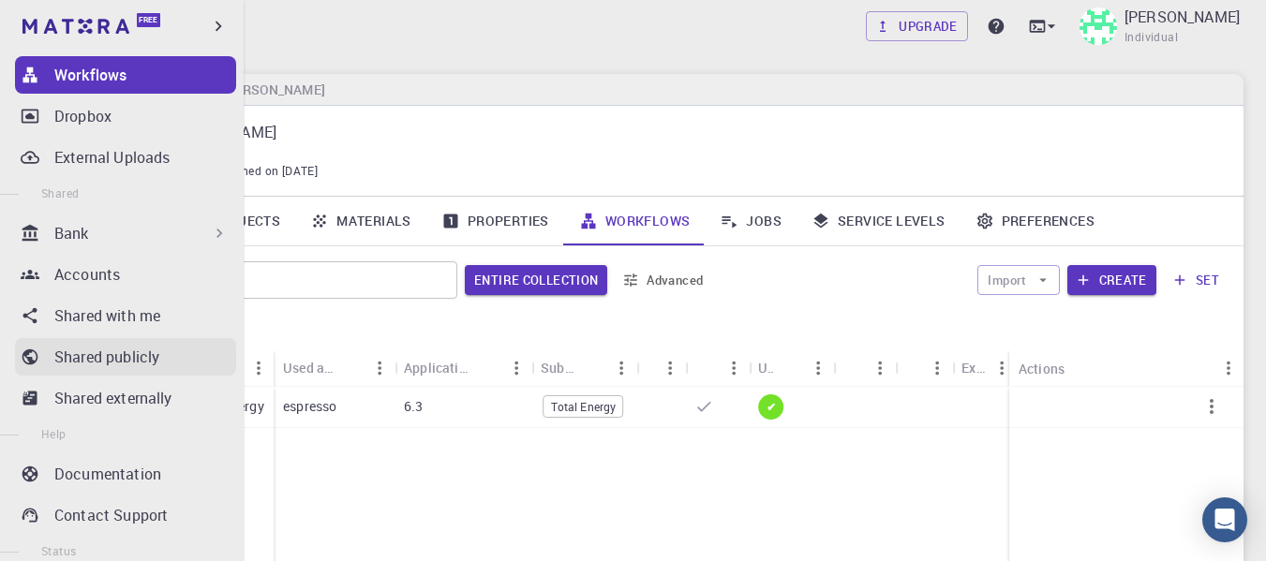
scroll to position [185, 0]
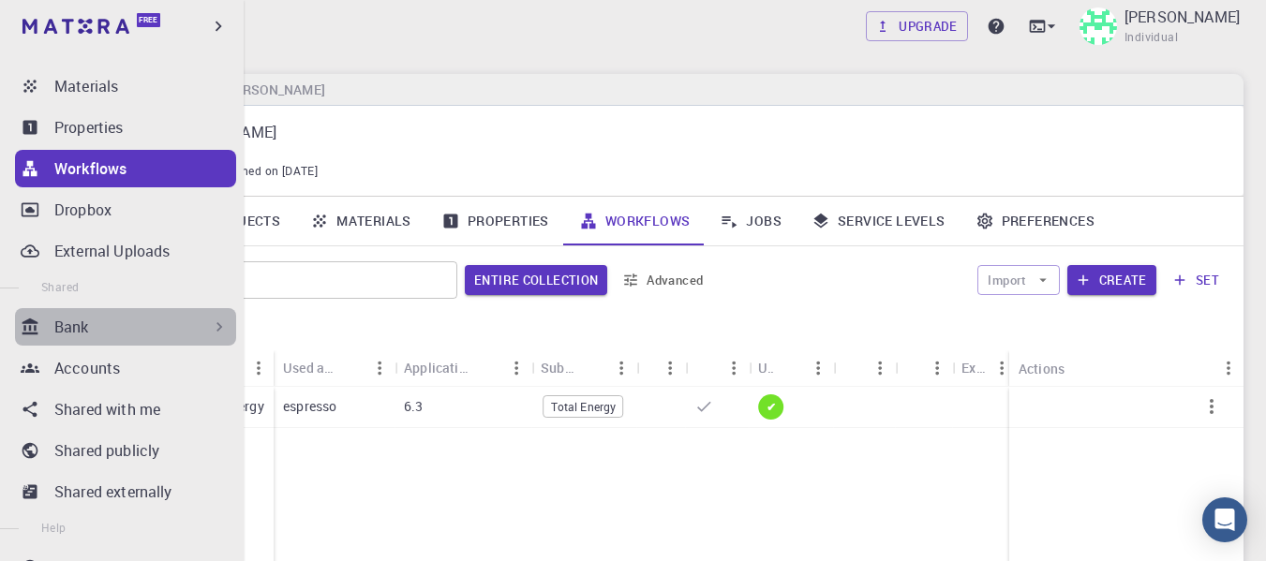
click at [198, 329] on div "Bank" at bounding box center [141, 327] width 174 height 22
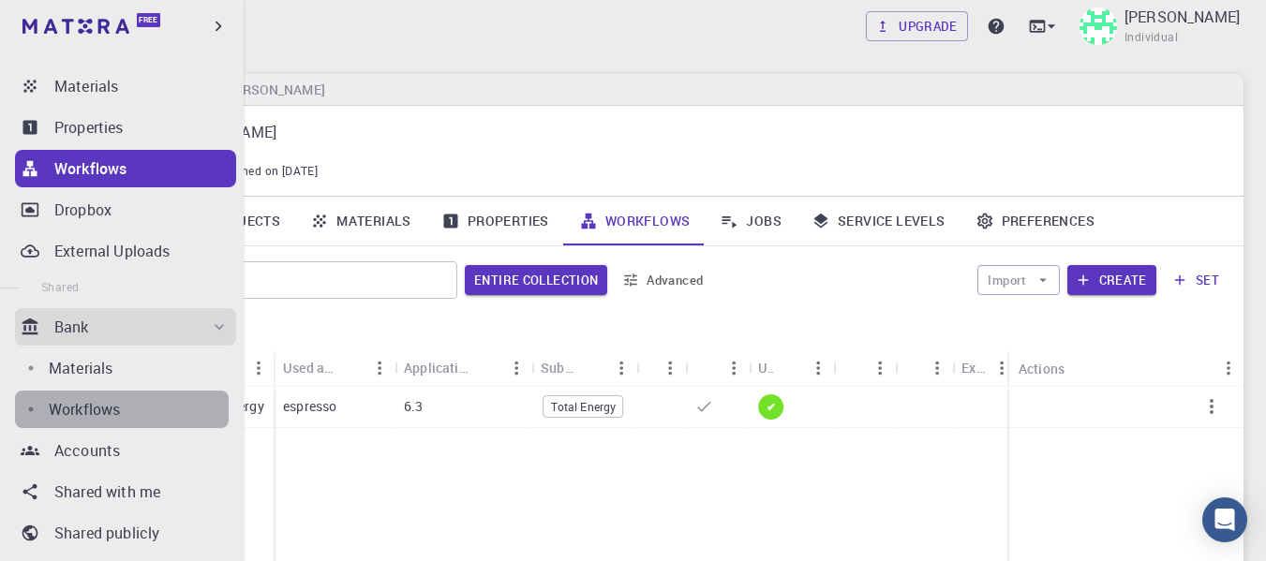
click at [129, 412] on div "Workflows" at bounding box center [139, 409] width 180 height 22
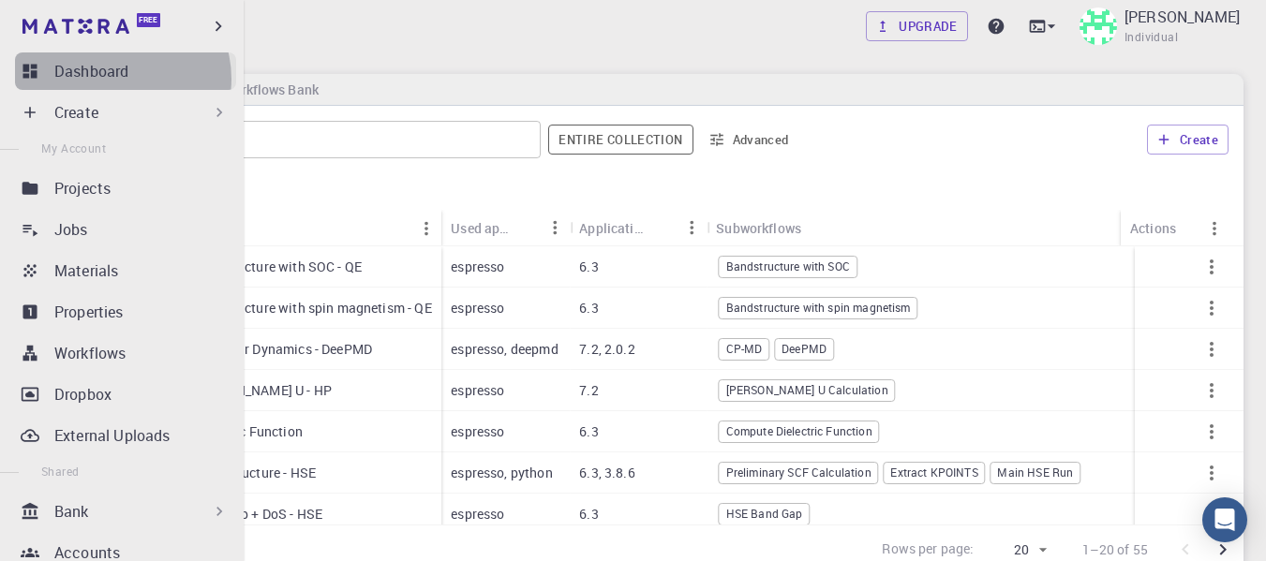
click at [121, 79] on p "Dashboard" at bounding box center [91, 71] width 74 height 22
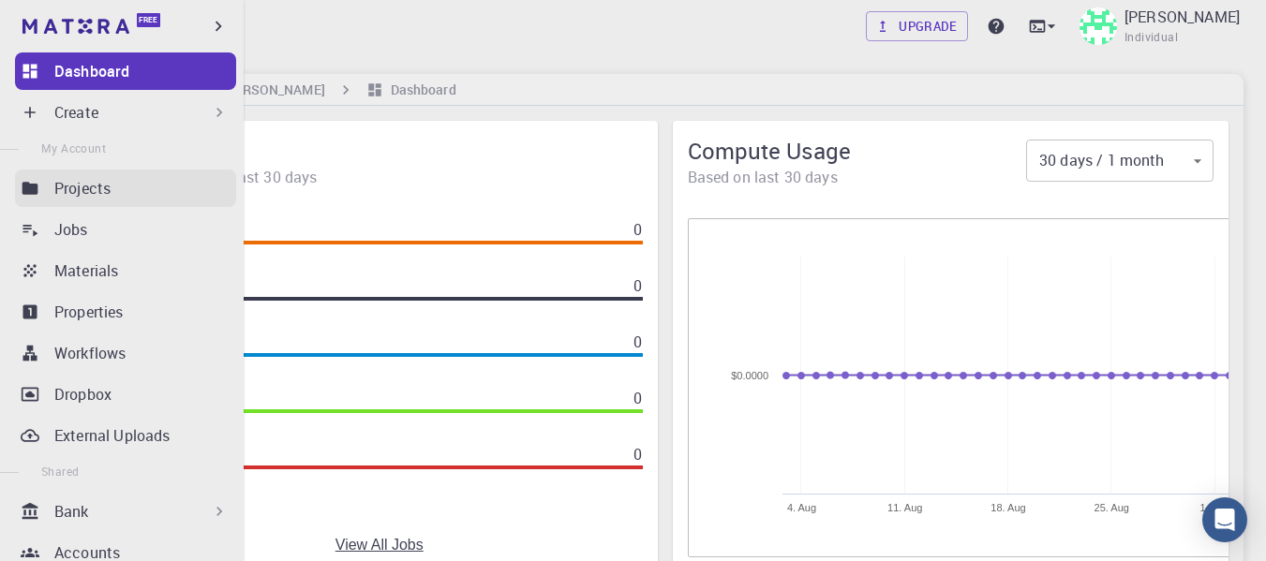
click at [112, 197] on div "Projects" at bounding box center [145, 188] width 182 height 22
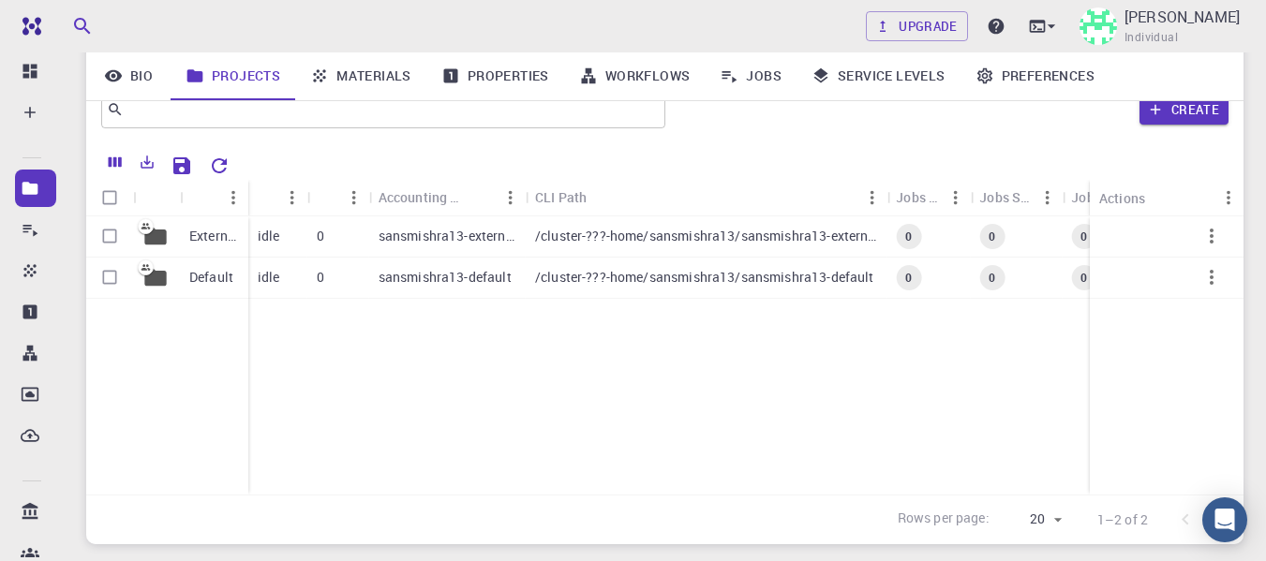
scroll to position [187, 0]
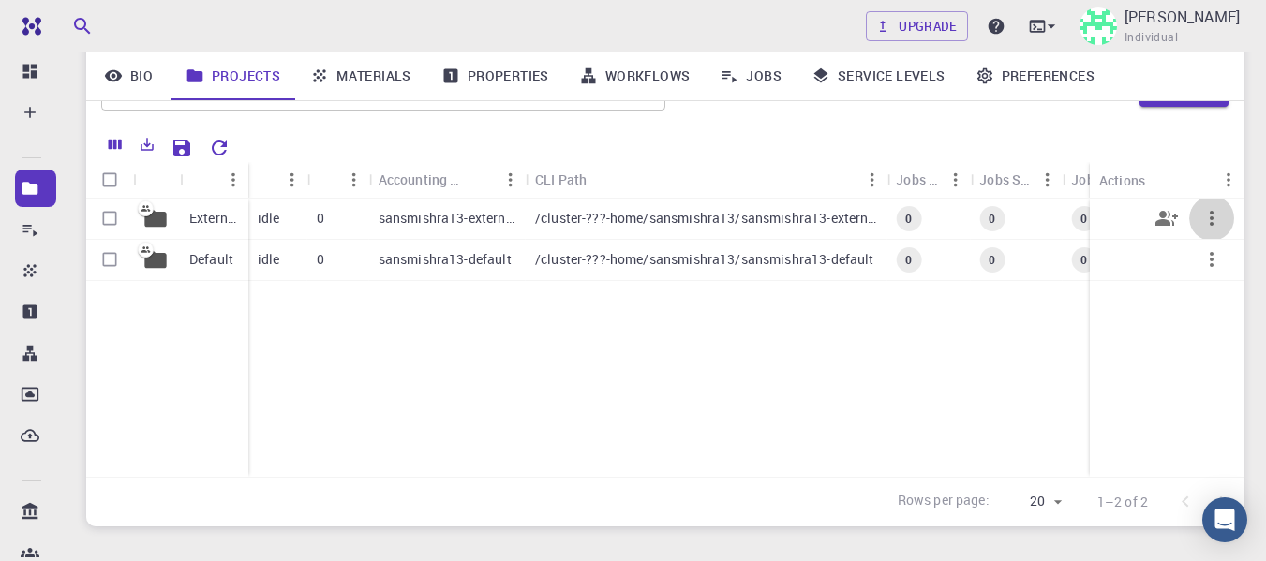
click at [1216, 213] on icon "button" at bounding box center [1211, 218] width 22 height 22
click at [1215, 175] on div at bounding box center [633, 280] width 1266 height 561
click at [102, 218] on input "Select row" at bounding box center [110, 219] width 36 height 36
checkbox input "true"
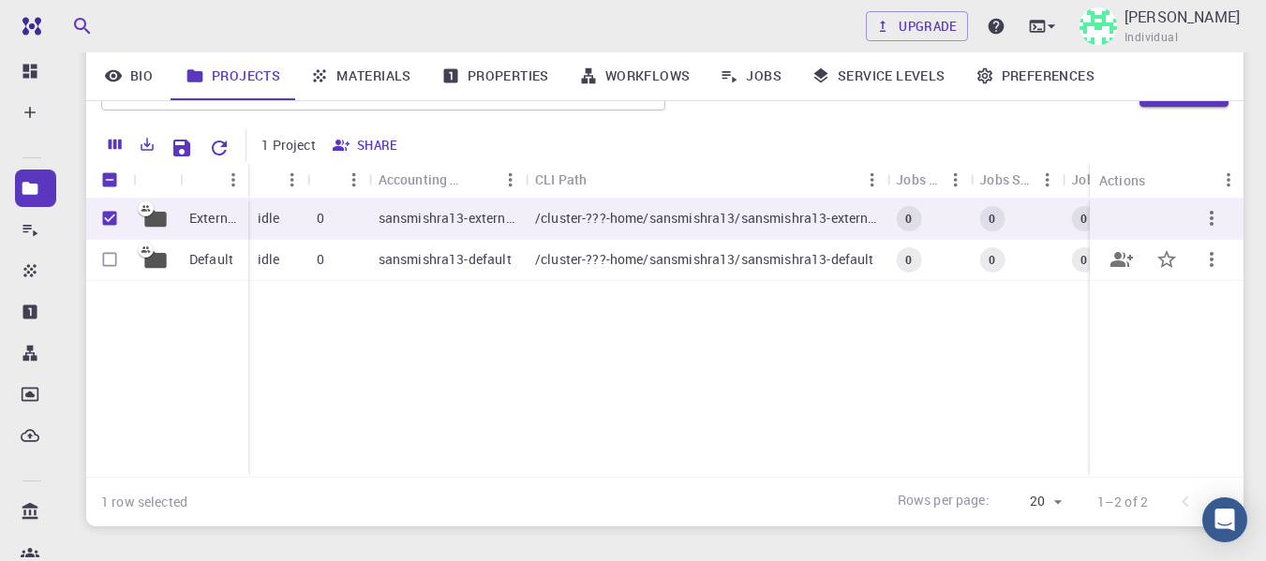
click at [110, 256] on input "Select row" at bounding box center [110, 260] width 36 height 36
checkbox input "true"
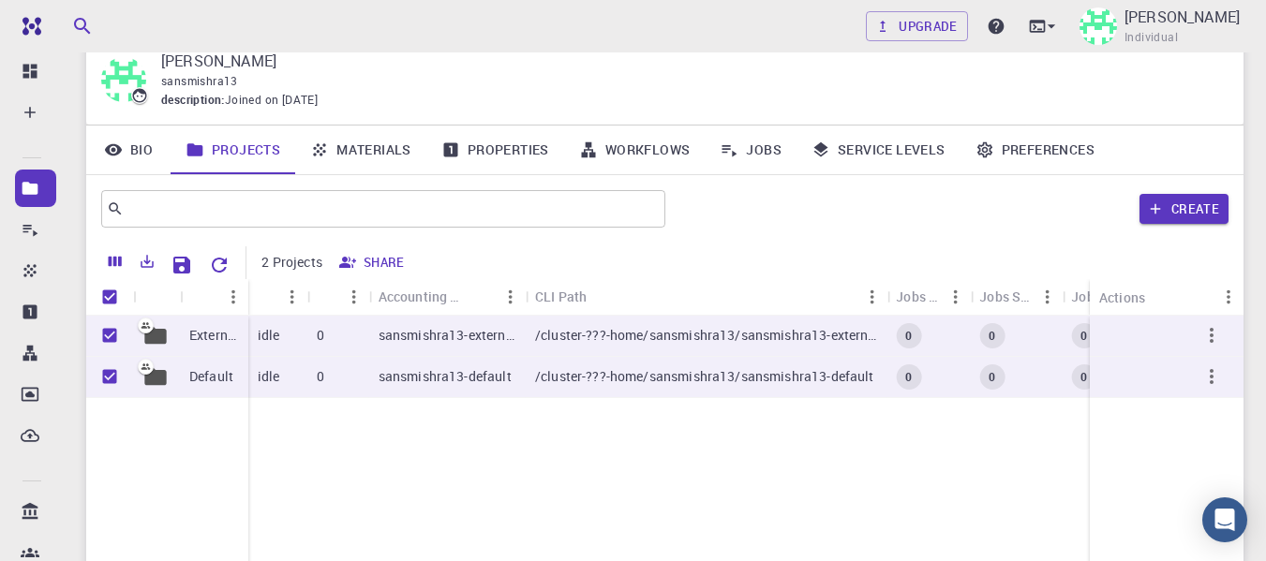
scroll to position [0, 0]
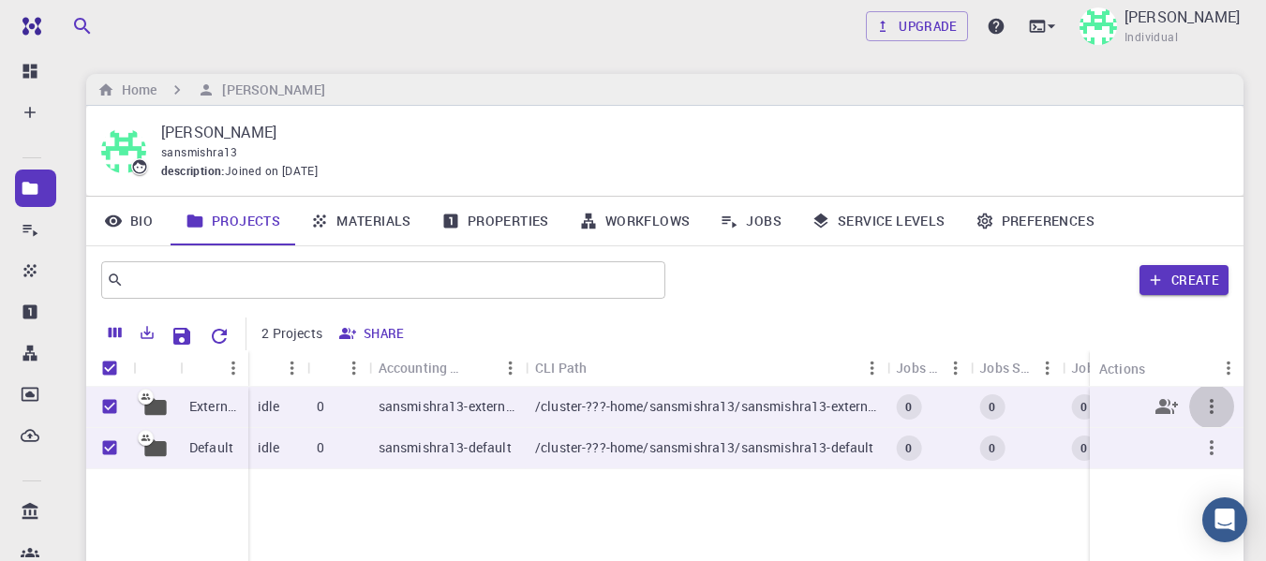
click at [1220, 409] on icon "button" at bounding box center [1211, 406] width 22 height 22
click at [994, 517] on div at bounding box center [633, 280] width 1266 height 561
click at [108, 367] on input "Unselect all rows" at bounding box center [110, 368] width 36 height 36
checkbox input "false"
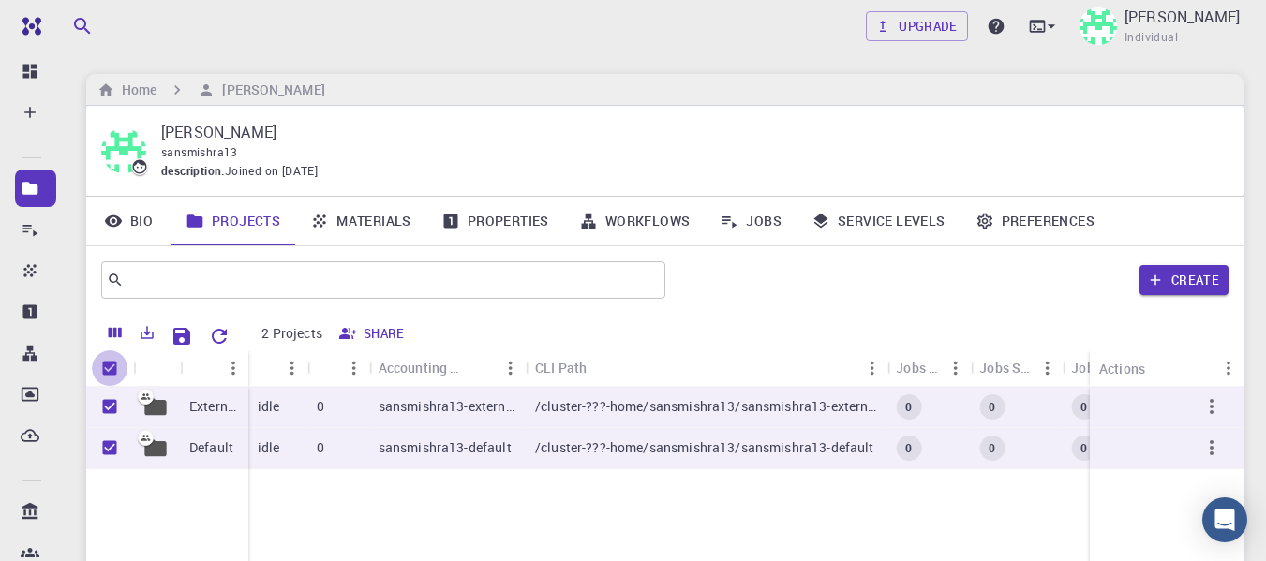
checkbox input "false"
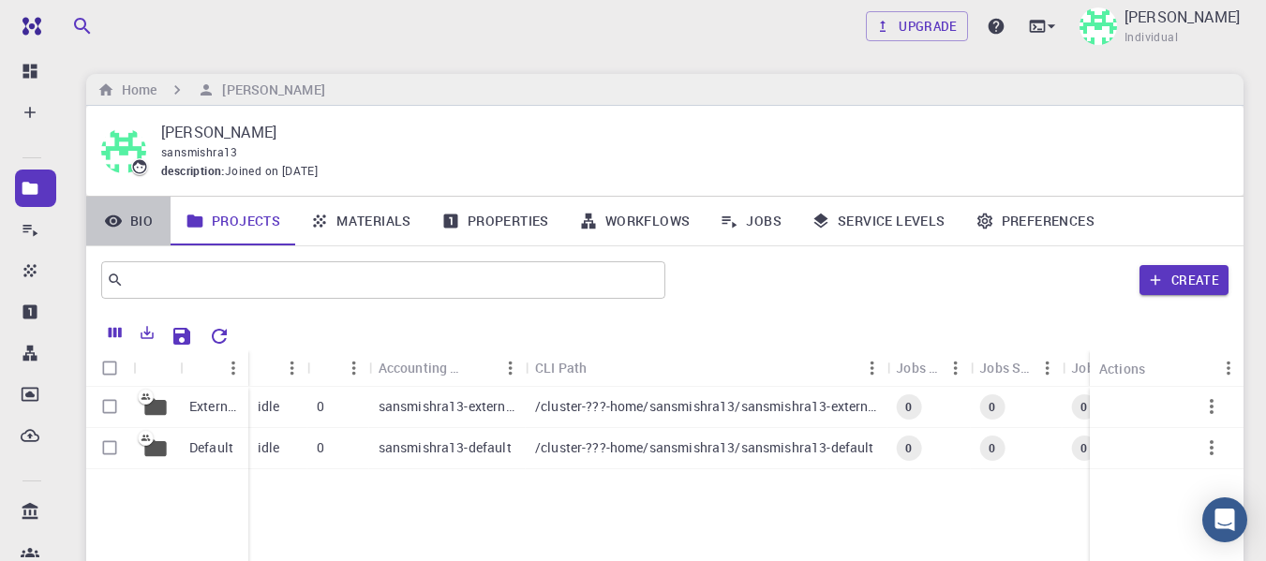
click at [145, 217] on link "Bio" at bounding box center [128, 221] width 84 height 49
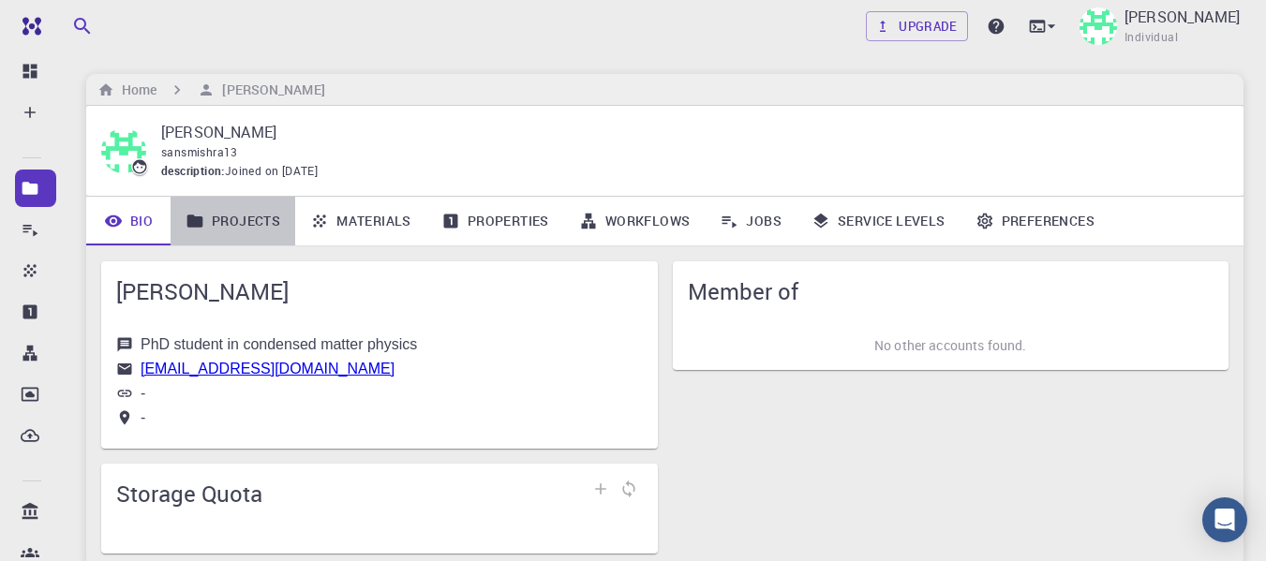
click at [216, 217] on link "Projects" at bounding box center [233, 221] width 125 height 49
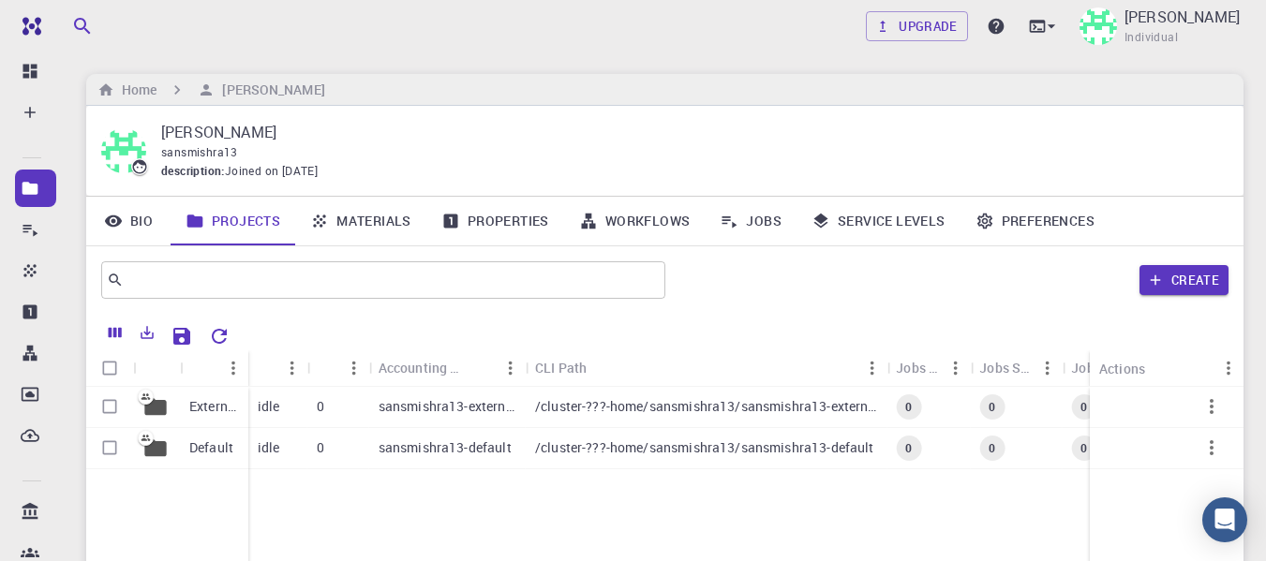
click at [374, 226] on link "Materials" at bounding box center [360, 221] width 131 height 49
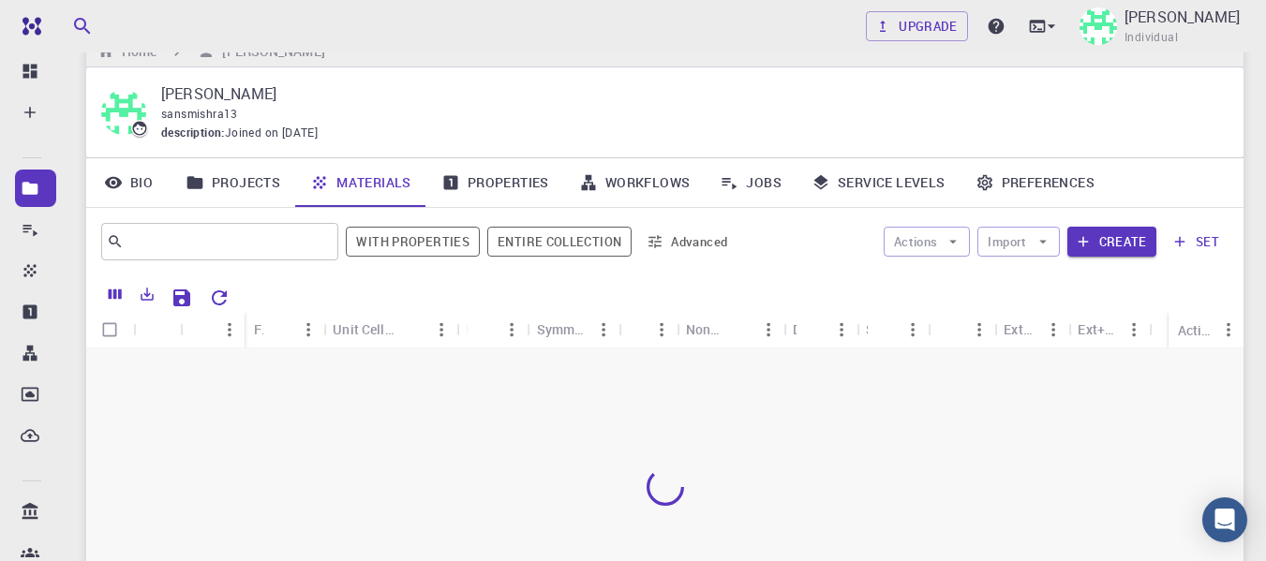
scroll to position [39, 0]
click at [1005, 232] on button "Import" at bounding box center [1018, 241] width 82 height 30
click at [1033, 279] on span "Upload File" at bounding box center [1087, 278] width 119 height 19
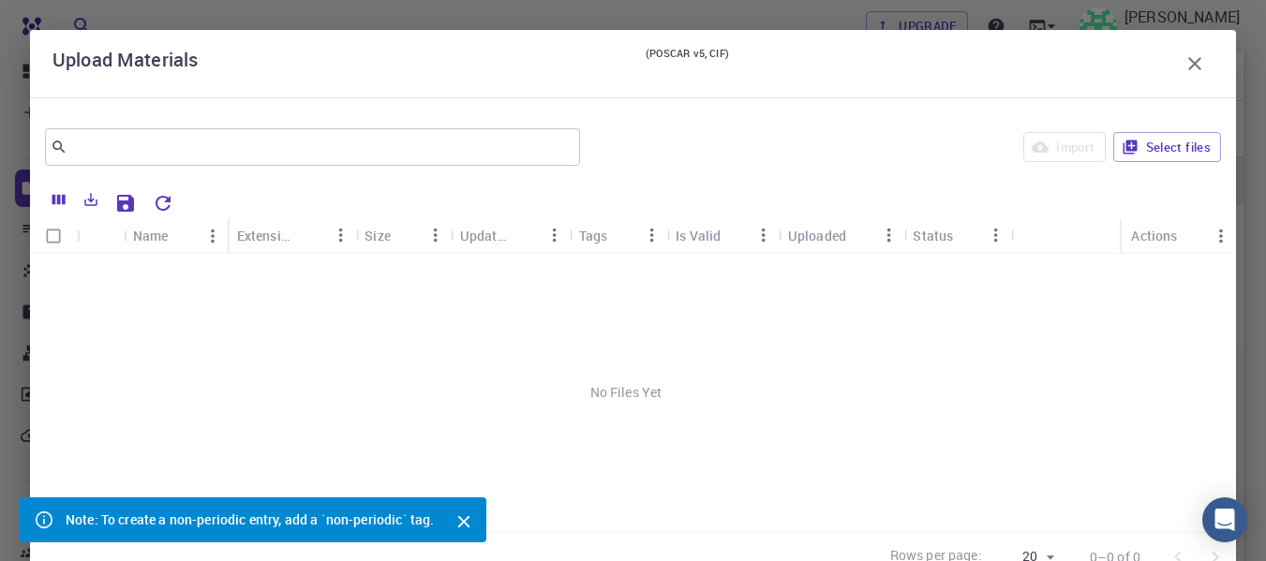
scroll to position [246, 0]
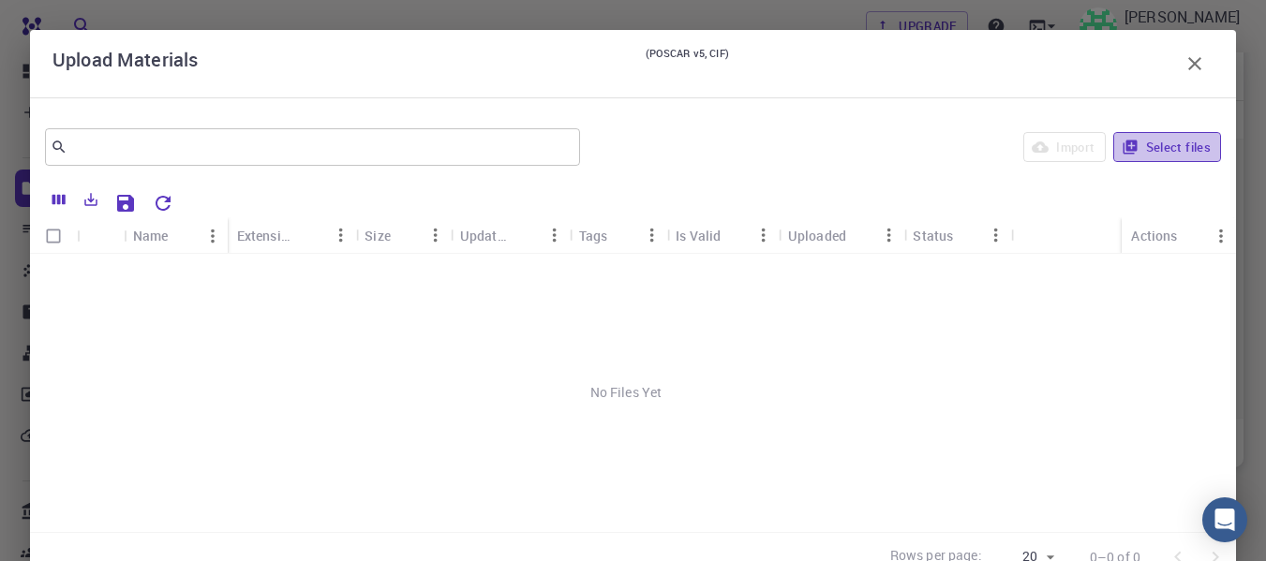
click at [1171, 155] on button "Select files" at bounding box center [1167, 147] width 108 height 30
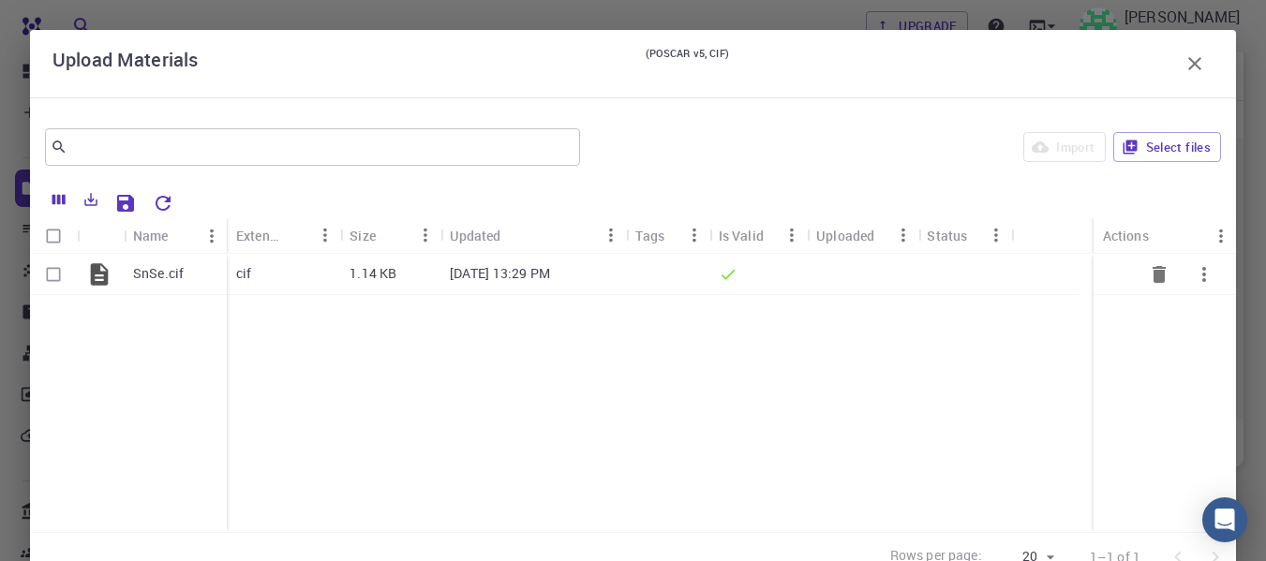
click at [290, 268] on div "cif" at bounding box center [283, 274] width 113 height 41
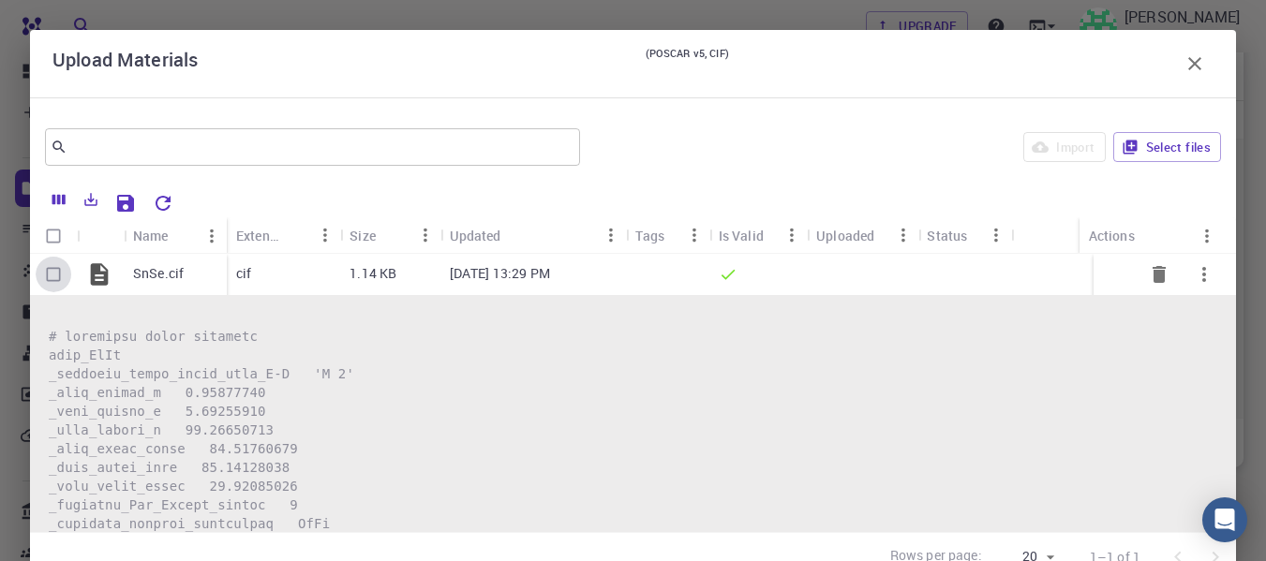
click at [54, 275] on input "Select row" at bounding box center [54, 275] width 36 height 36
checkbox input "true"
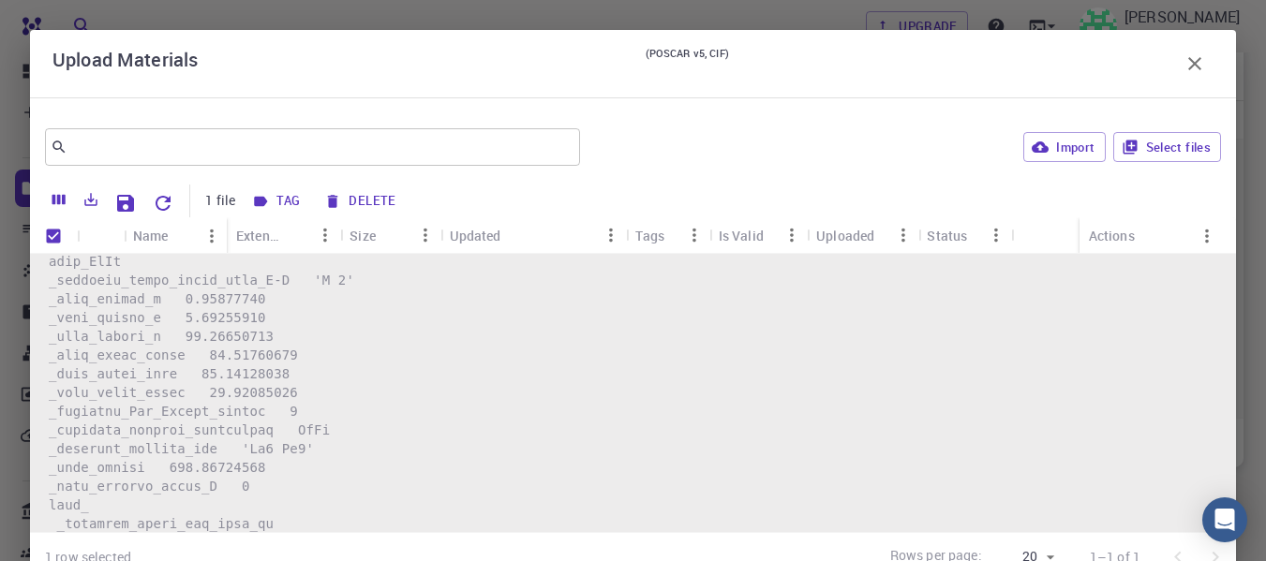
scroll to position [0, 0]
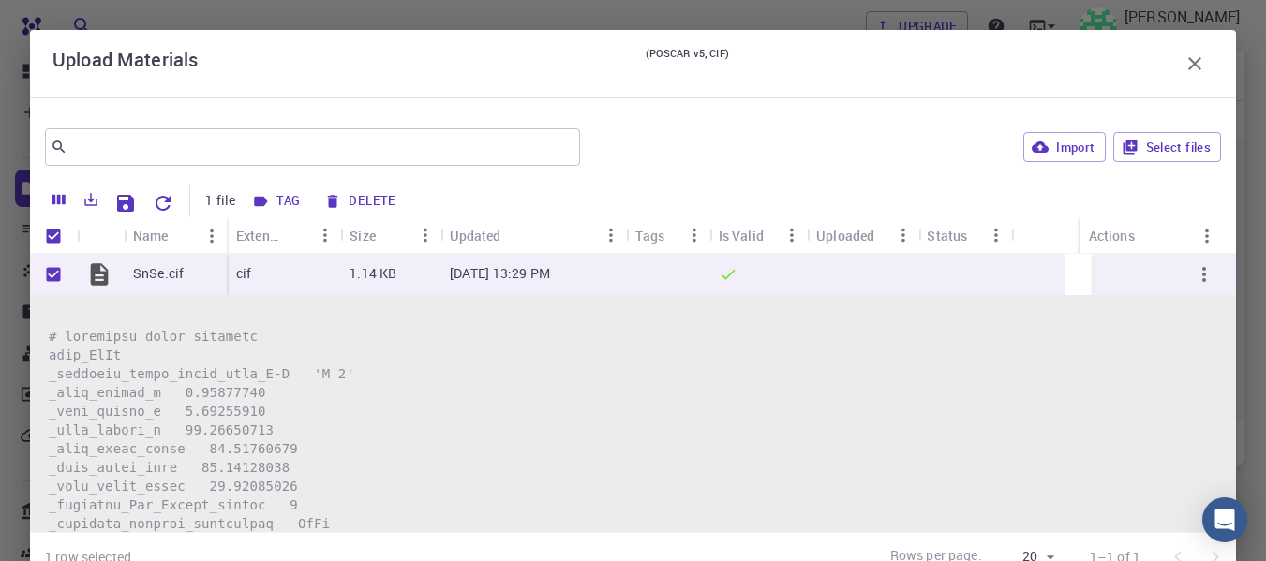
click at [124, 197] on icon "Save Explorer Settings" at bounding box center [125, 203] width 17 height 17
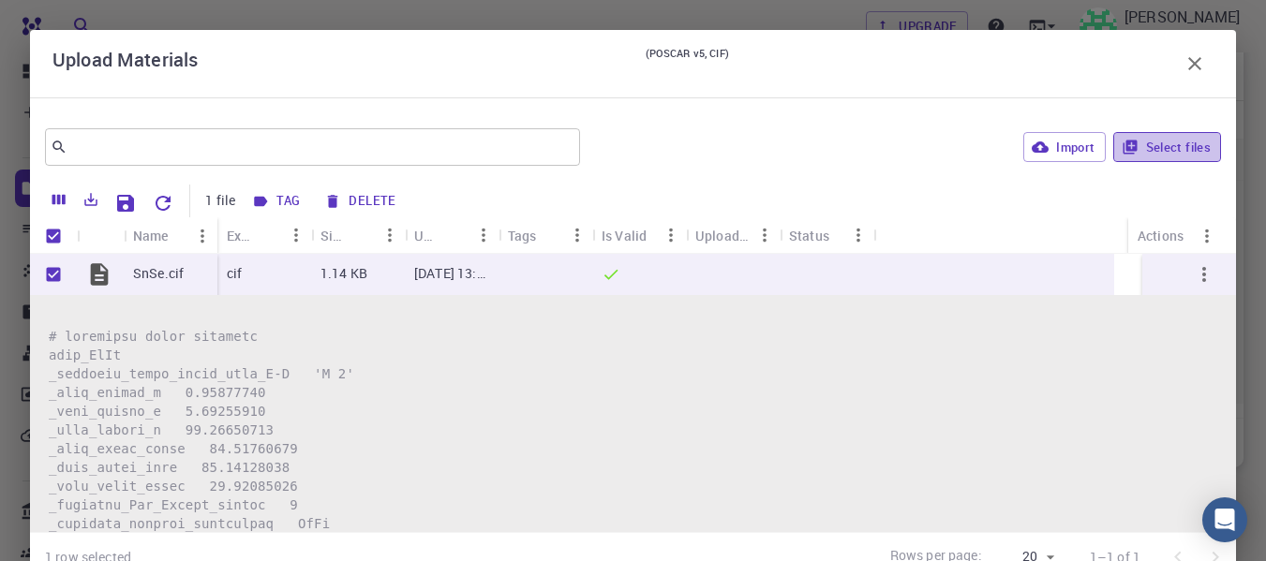
click at [1124, 156] on button "Select files" at bounding box center [1167, 147] width 108 height 30
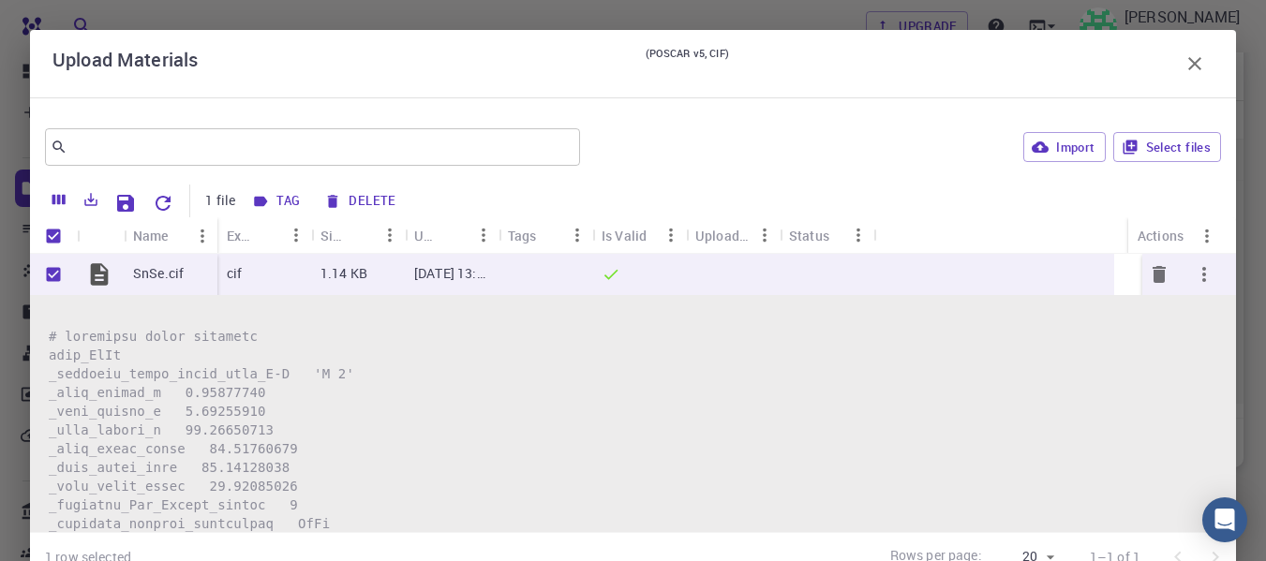
click at [1193, 275] on icon "button" at bounding box center [1204, 274] width 22 height 22
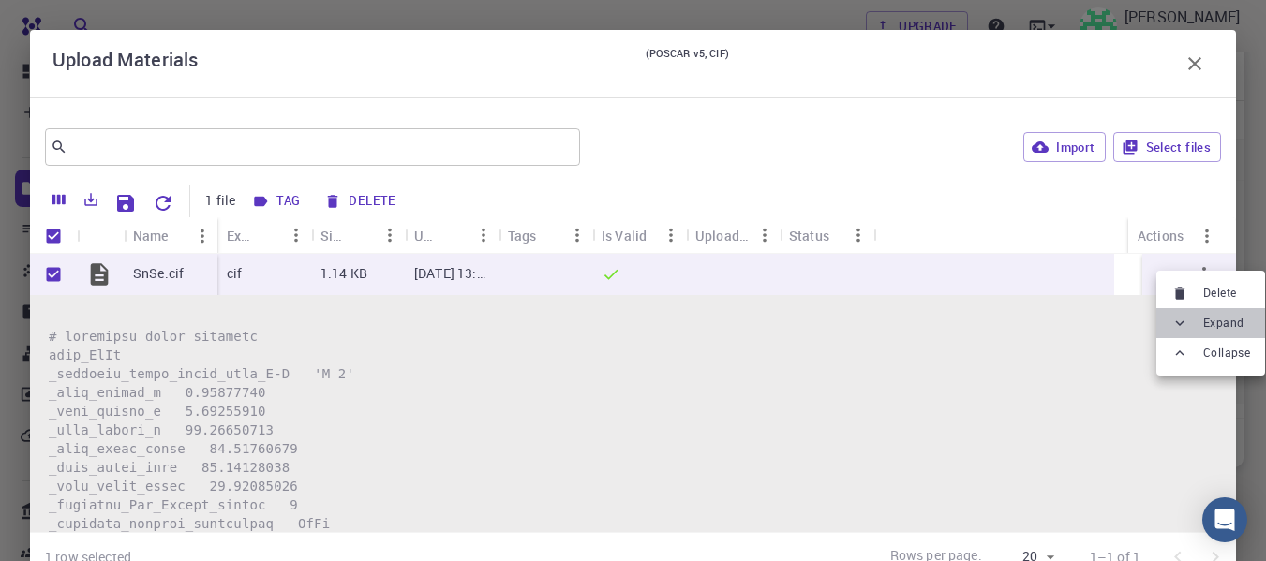
click at [1190, 318] on div at bounding box center [1183, 323] width 24 height 17
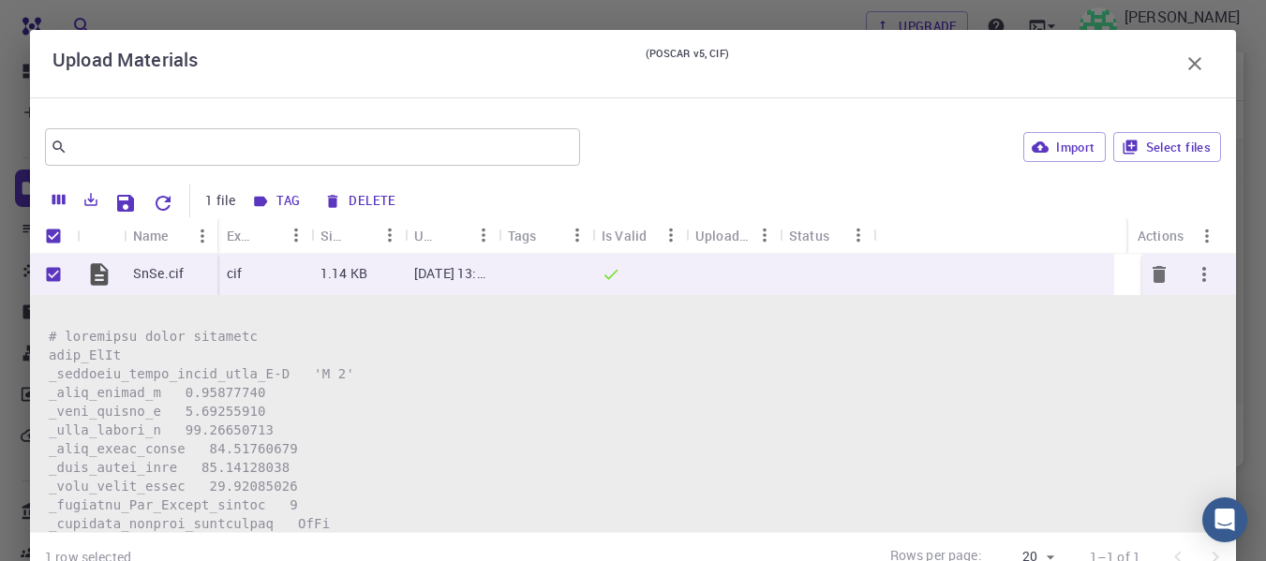
click at [1193, 276] on icon "button" at bounding box center [1204, 274] width 22 height 22
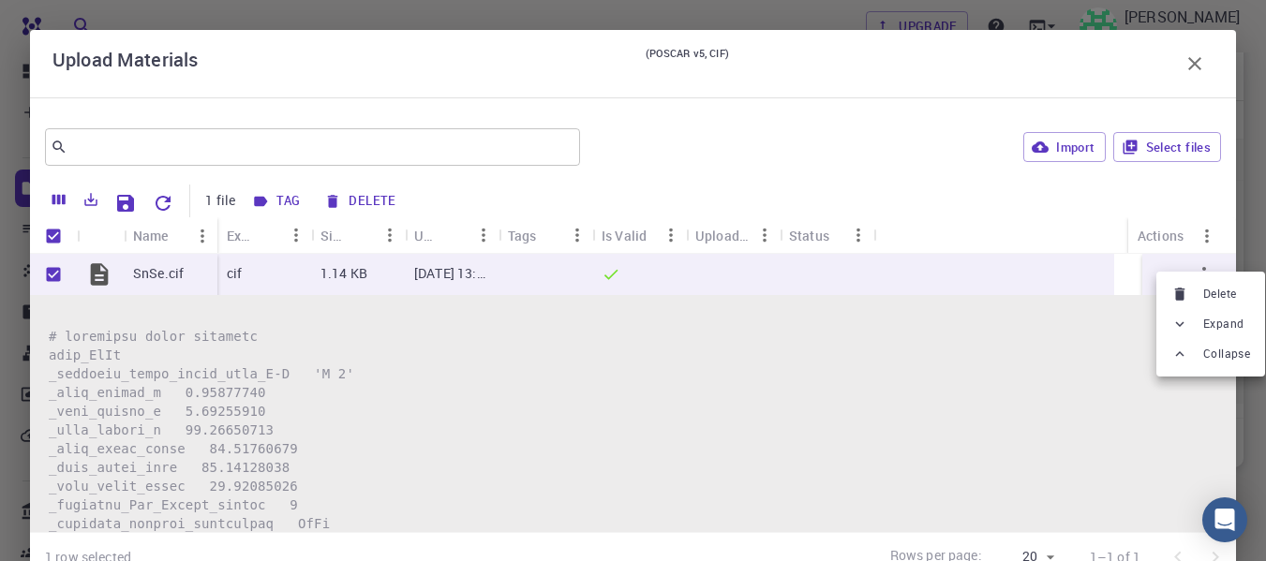
click at [1190, 351] on div at bounding box center [1183, 354] width 24 height 17
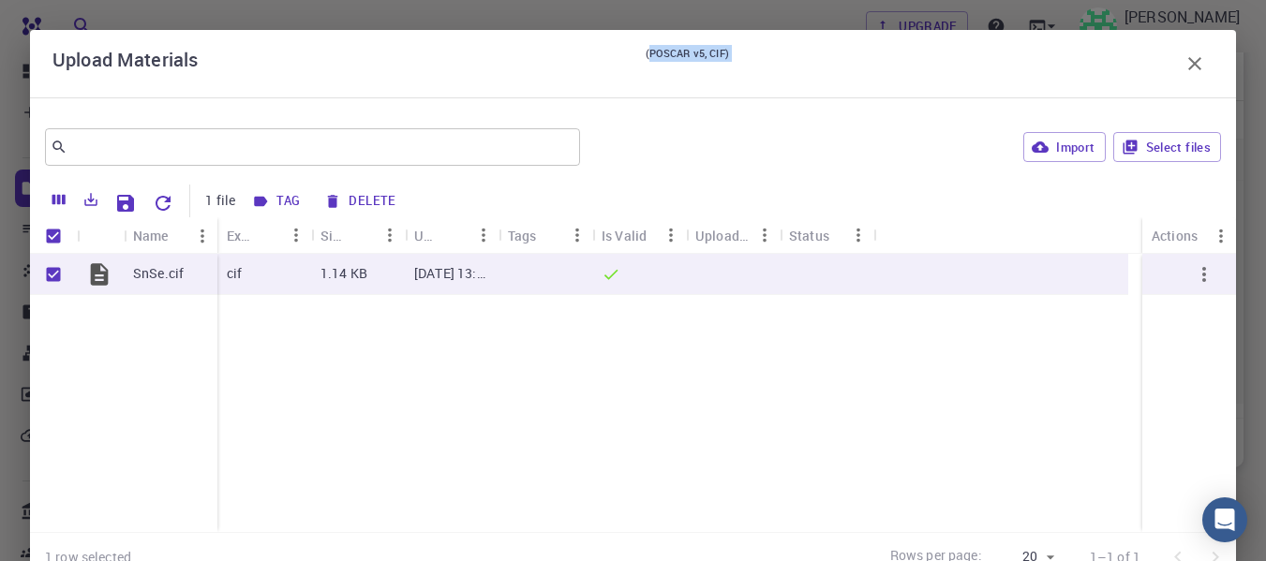
drag, startPoint x: 586, startPoint y: 62, endPoint x: 712, endPoint y: 122, distance: 140.0
click at [753, 172] on div "Upload Materials (POSCAR v5, CIF) ​ Import Select files 1 file Tag Delete Name …" at bounding box center [633, 314] width 1206 height 568
click at [948, 58] on div "Upload Materials (POSCAR v5, CIF)" at bounding box center [632, 63] width 1161 height 37
click at [1184, 67] on icon "button" at bounding box center [1195, 63] width 22 height 22
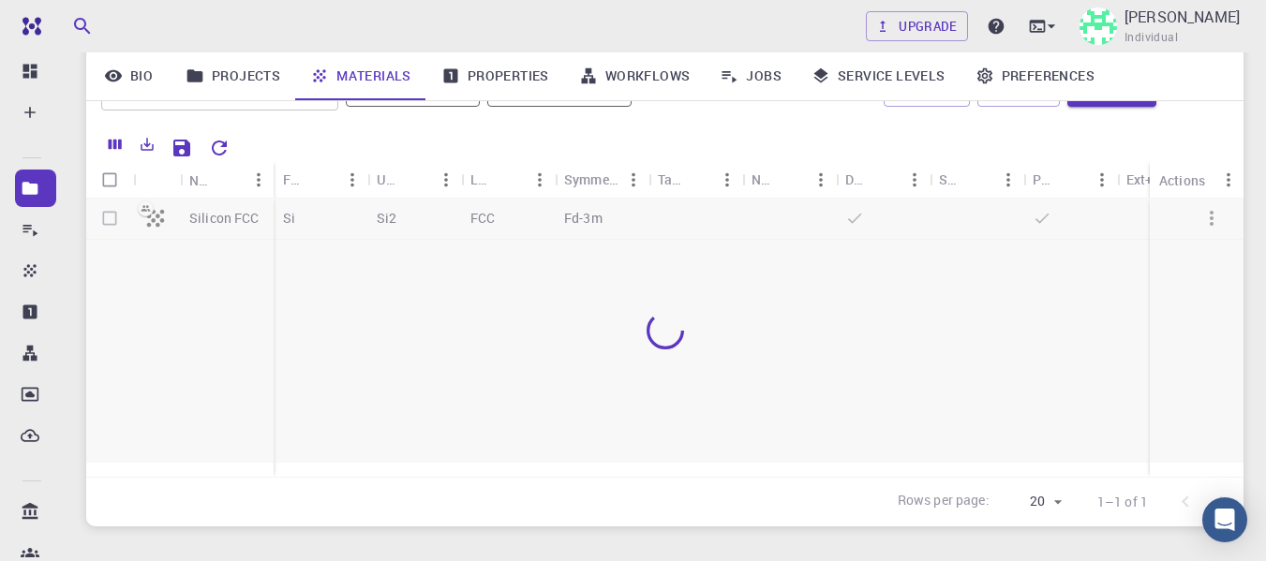
scroll to position [94, 0]
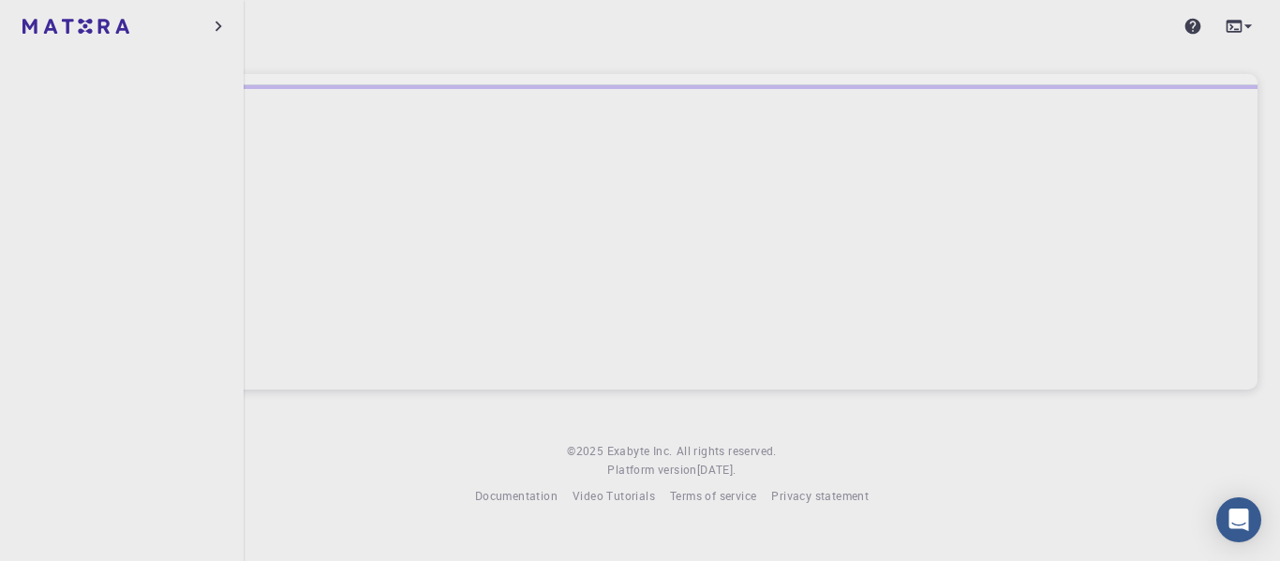
click at [204, 23] on div at bounding box center [122, 26] width 244 height 52
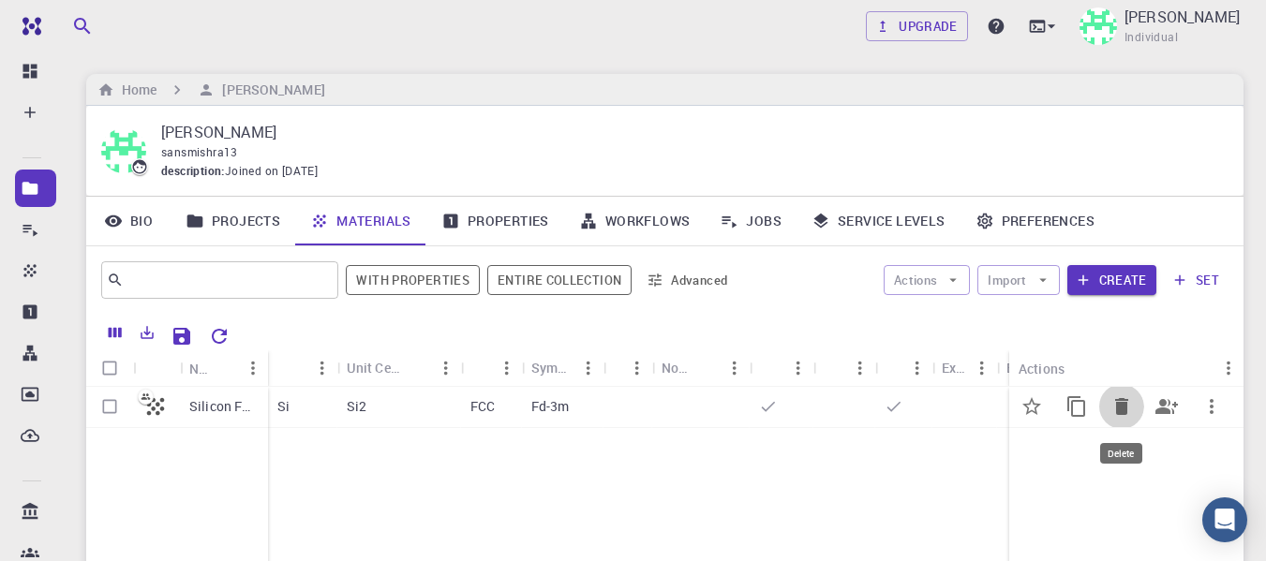
click at [1124, 408] on icon "Delete" at bounding box center [1121, 406] width 13 height 17
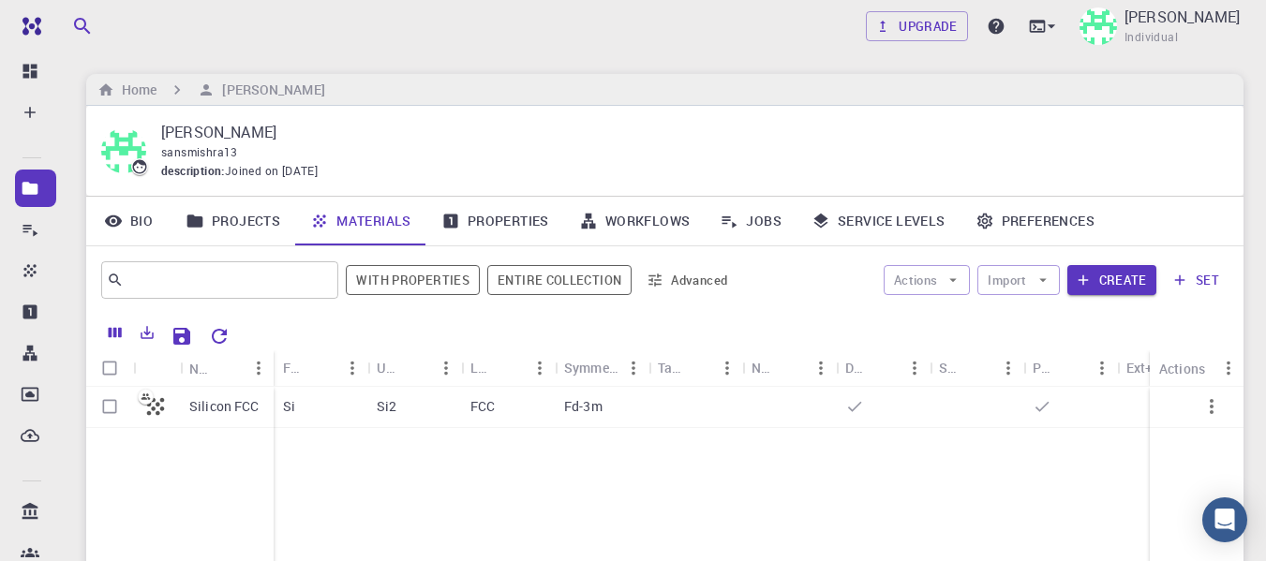
scroll to position [94, 0]
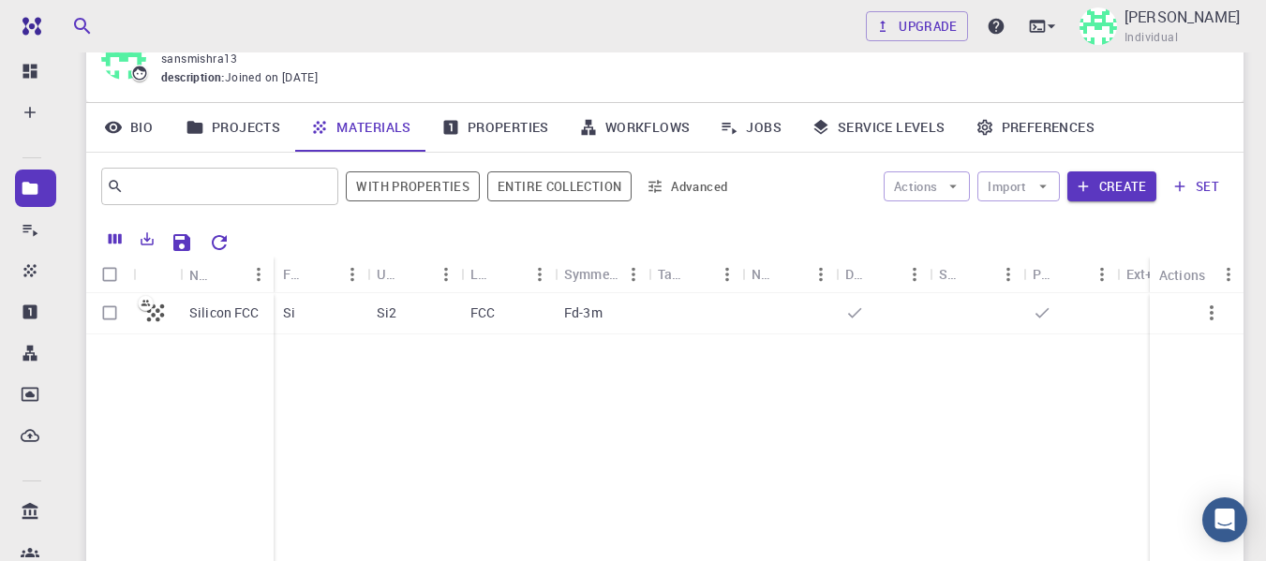
click at [266, 122] on link "Projects" at bounding box center [233, 127] width 125 height 49
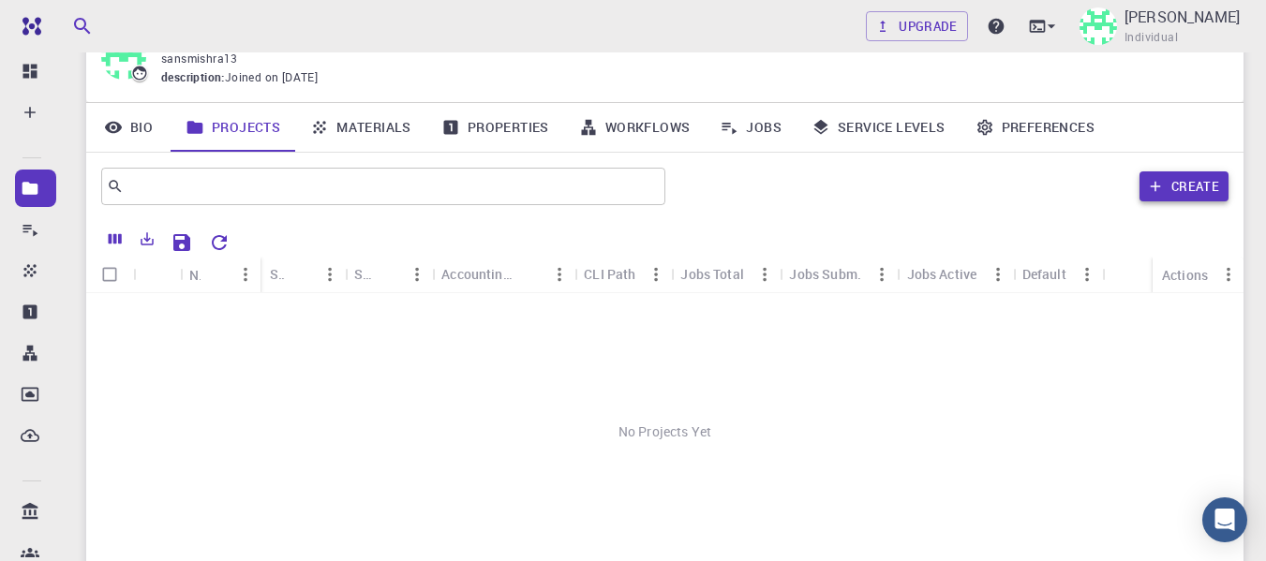
click at [1174, 188] on button "Create" at bounding box center [1184, 186] width 89 height 30
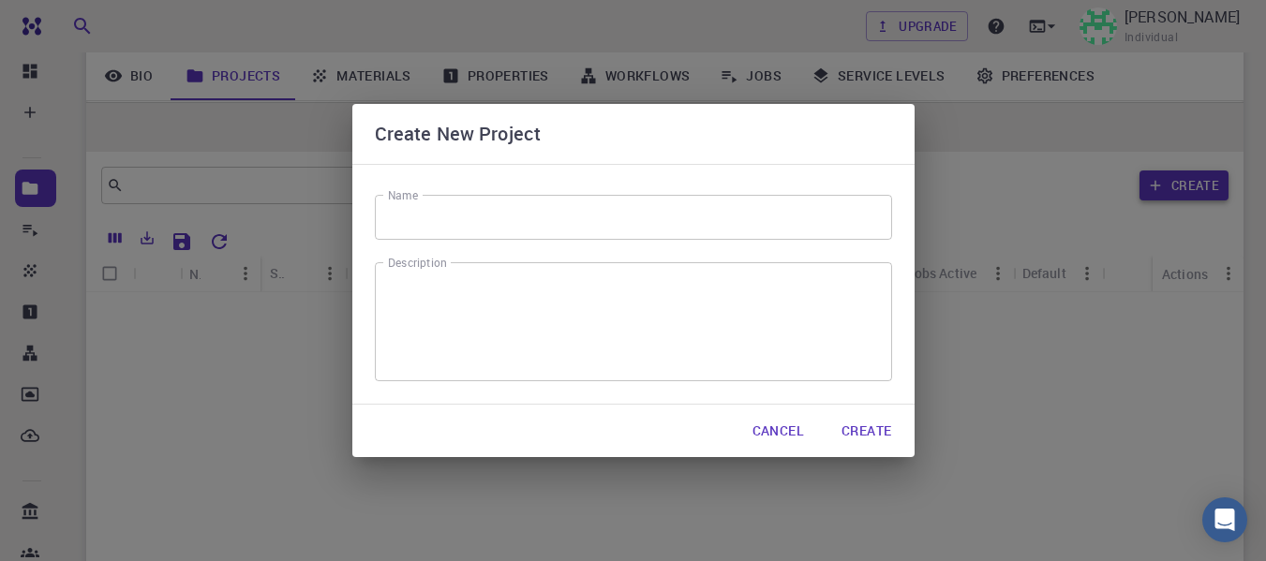
scroll to position [246, 0]
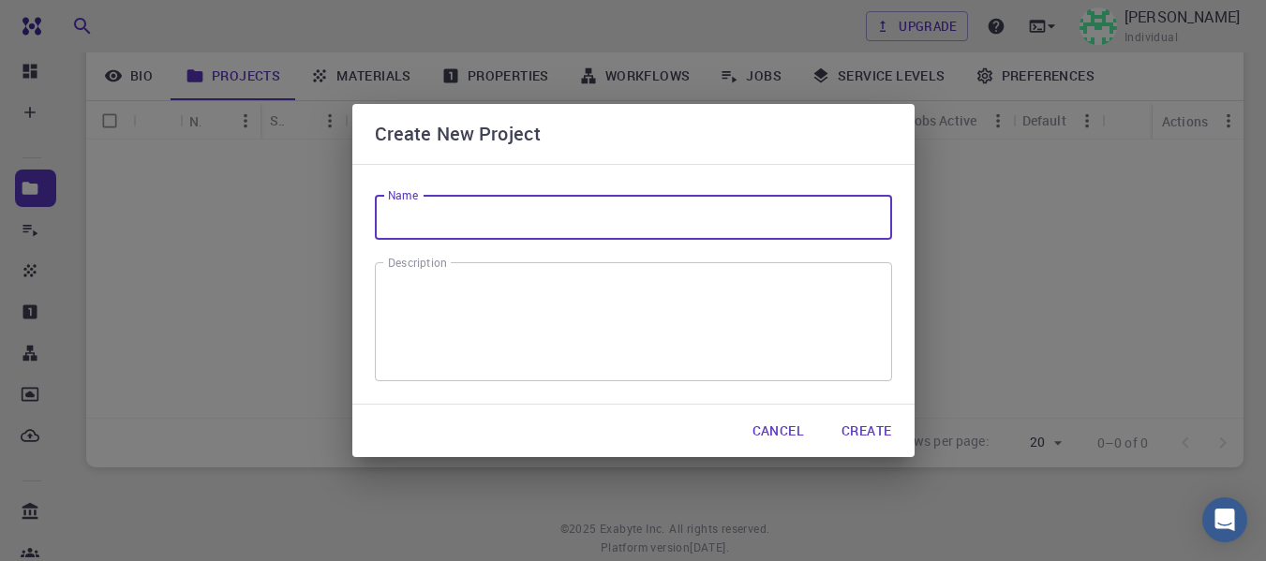
click at [592, 221] on input "Name" at bounding box center [633, 217] width 517 height 45
type input "Test"
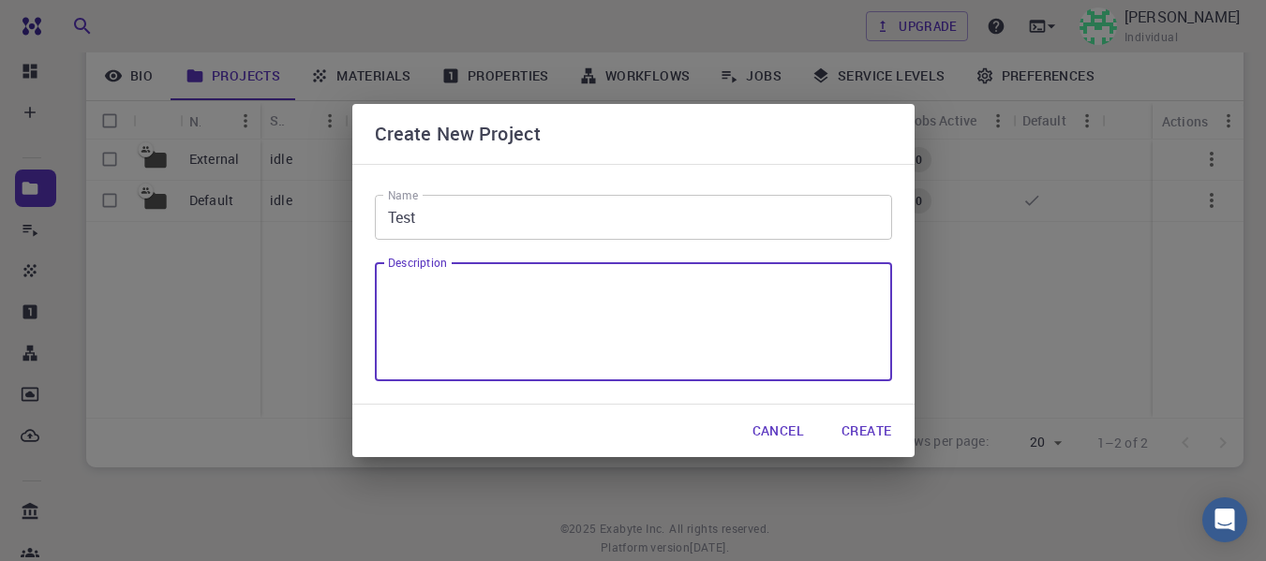
click at [511, 306] on textarea "Description" at bounding box center [633, 322] width 491 height 88
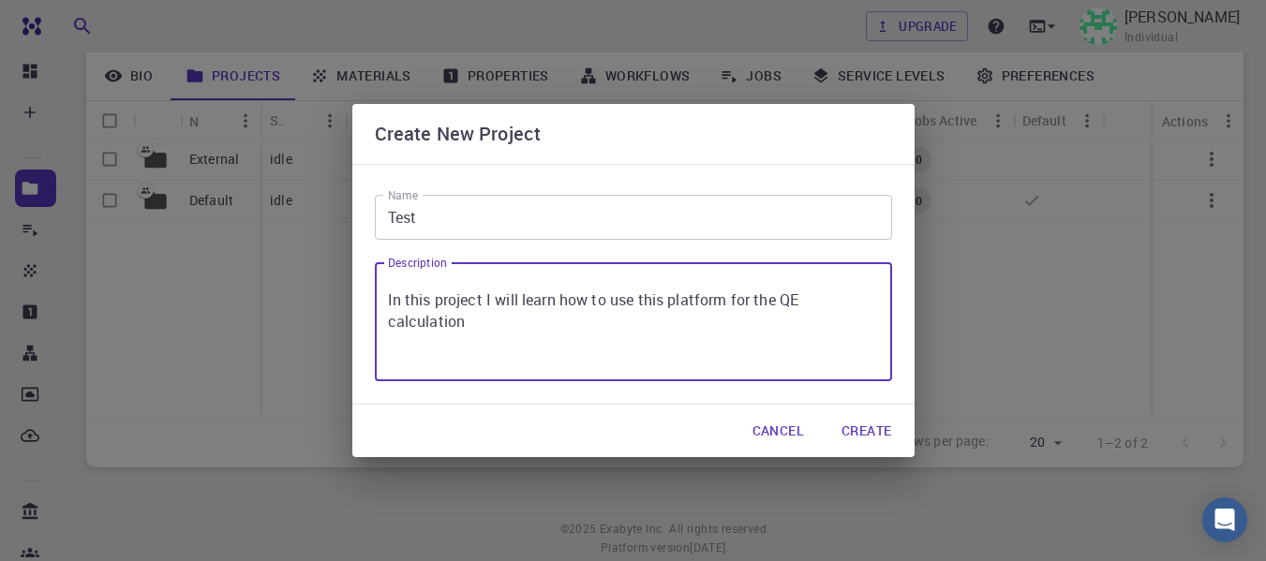
type textarea "In this project I will learn how to use this platform for the QE calculation"
click at [454, 221] on input "Test" at bounding box center [633, 217] width 517 height 45
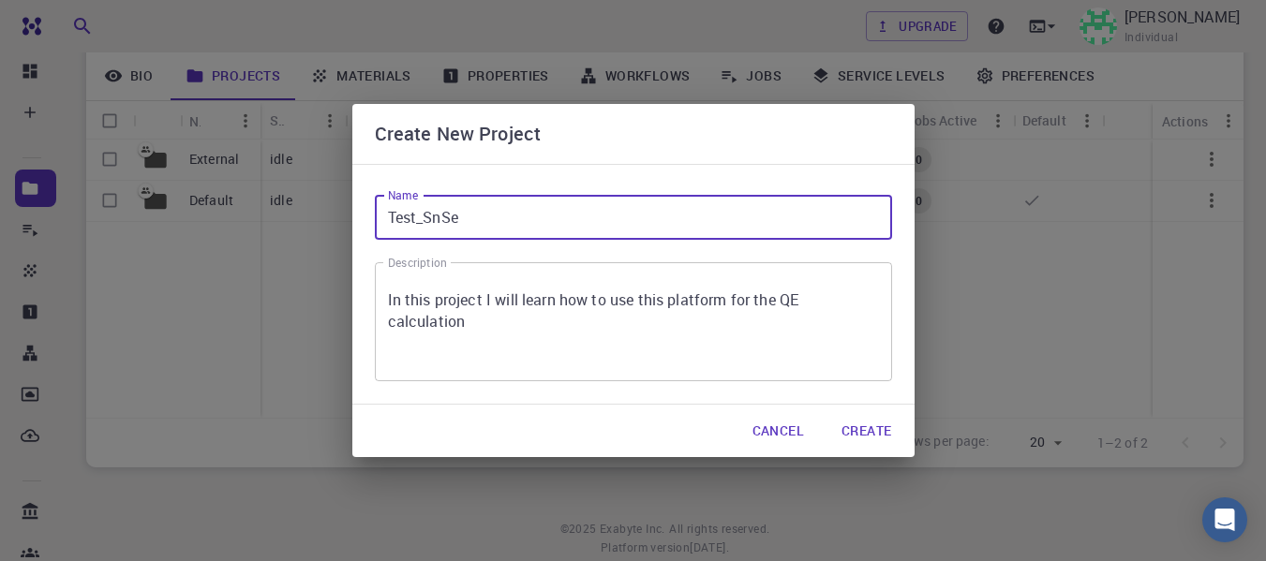
type input "Test_SnSe"
click at [883, 423] on button "Create" at bounding box center [867, 430] width 80 height 37
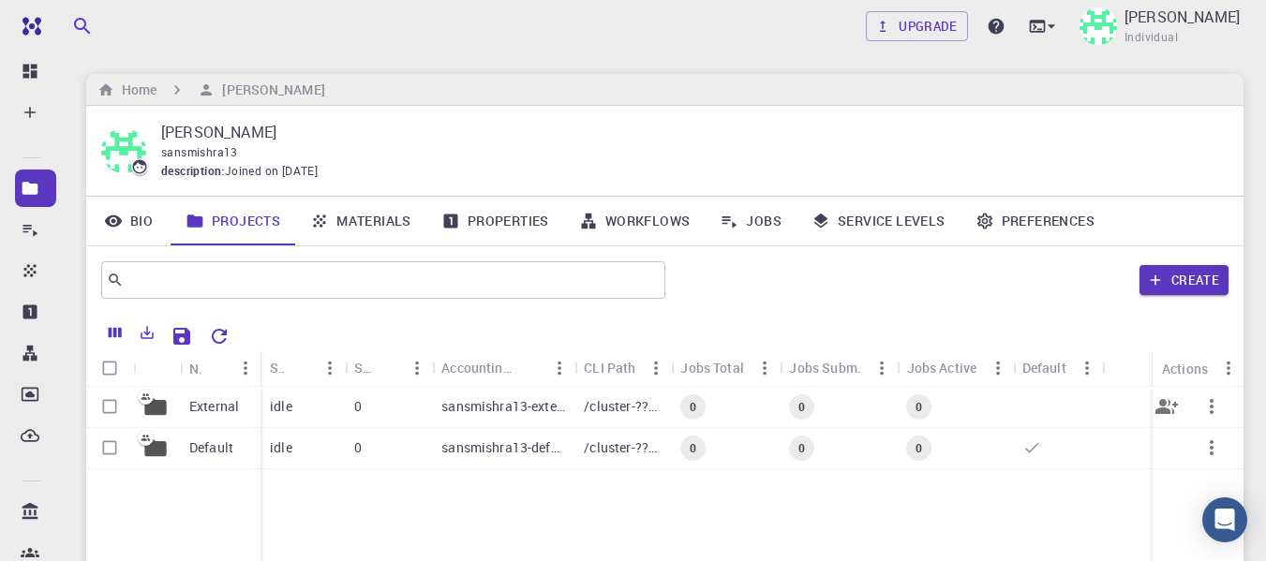
click at [1214, 410] on icon "button" at bounding box center [1211, 406] width 22 height 22
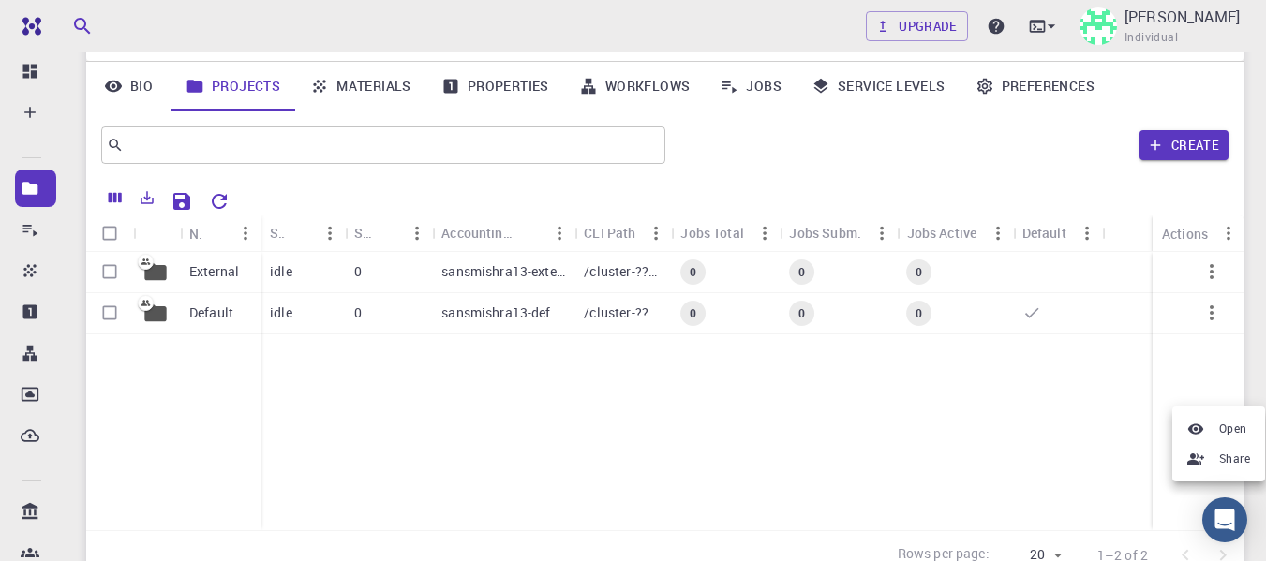
scroll to position [94, 0]
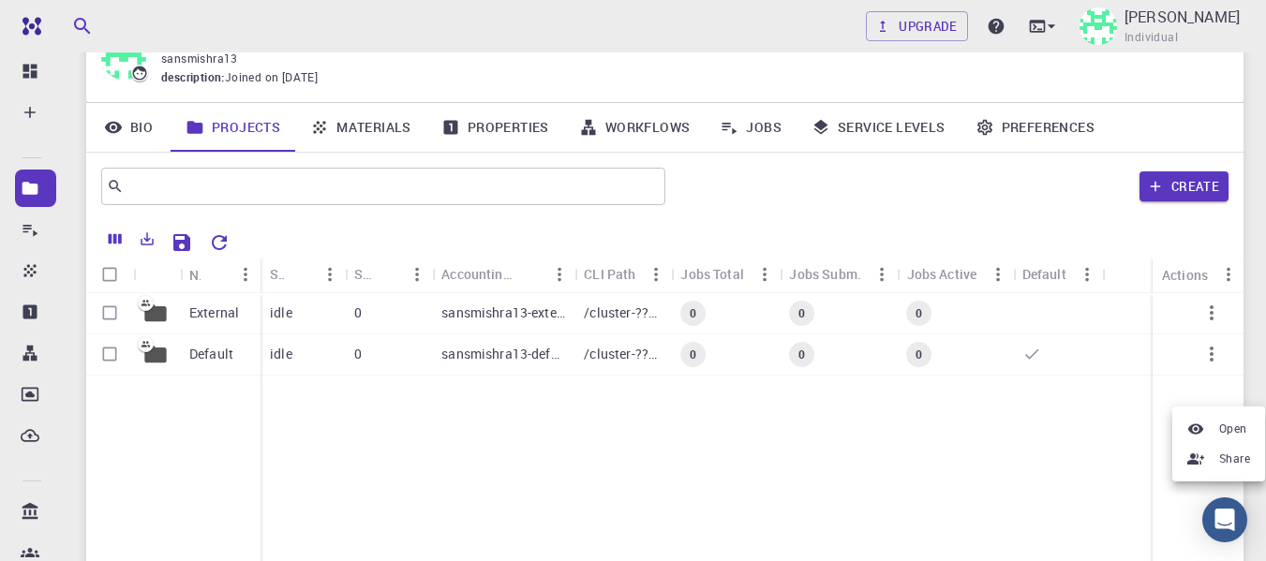
click at [114, 318] on div at bounding box center [633, 280] width 1266 height 561
click at [111, 311] on input "Select row" at bounding box center [110, 313] width 36 height 36
checkbox input "true"
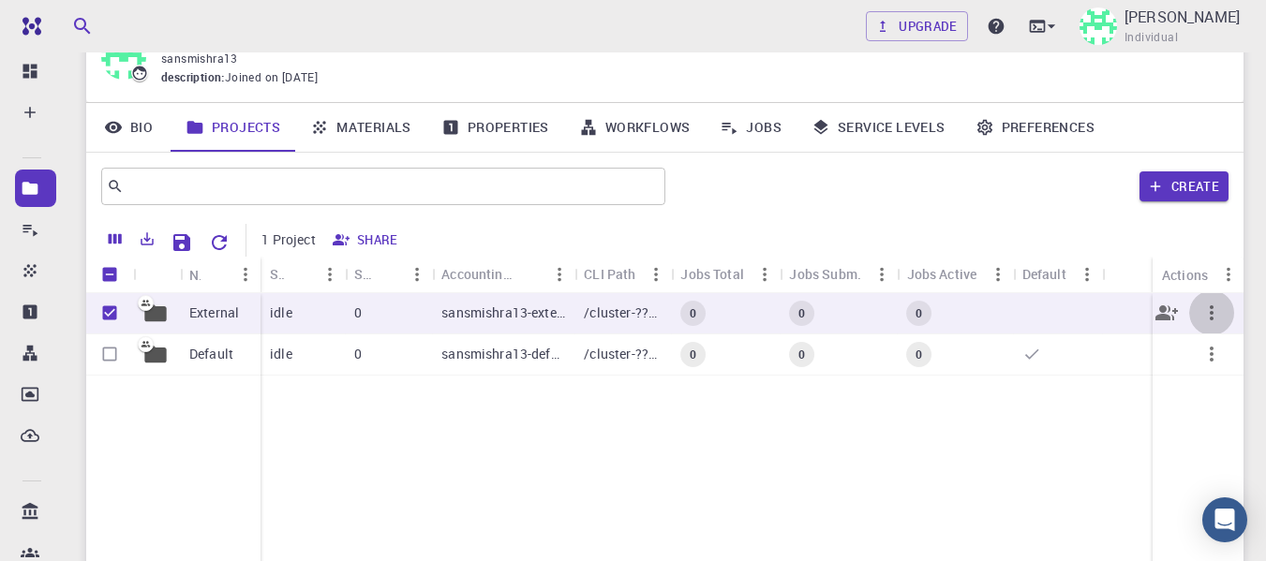
click at [1214, 313] on icon "button" at bounding box center [1211, 313] width 22 height 22
click at [1110, 420] on div at bounding box center [633, 280] width 1266 height 561
click at [518, 301] on div "sansmishra13-external" at bounding box center [503, 313] width 142 height 41
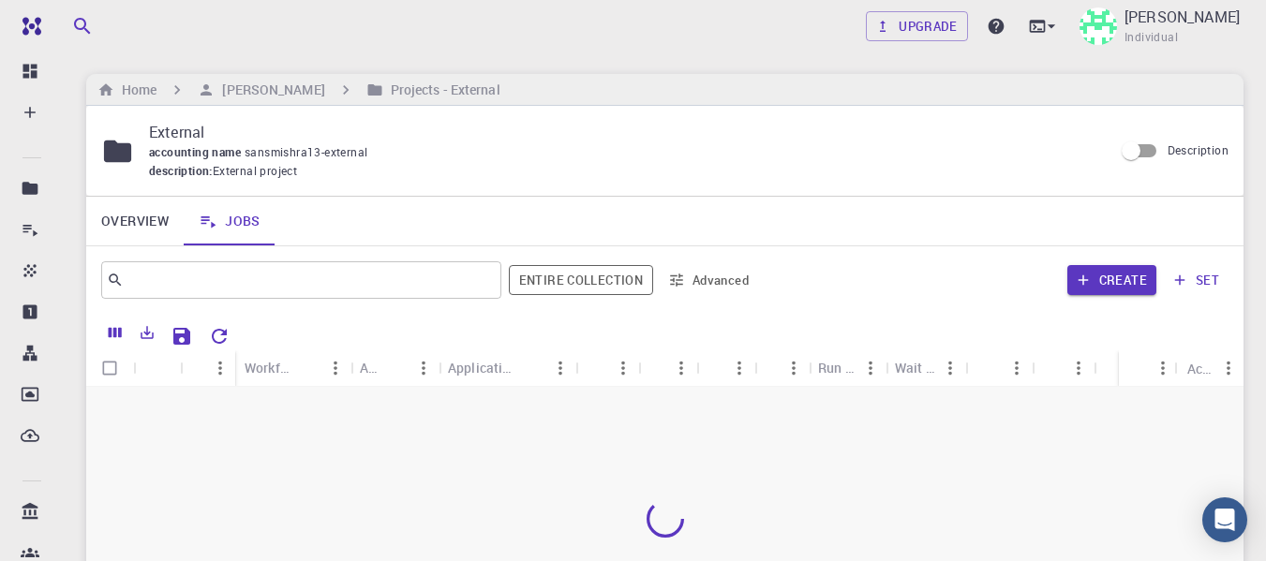
click at [217, 369] on icon "Menu" at bounding box center [220, 368] width 21 height 21
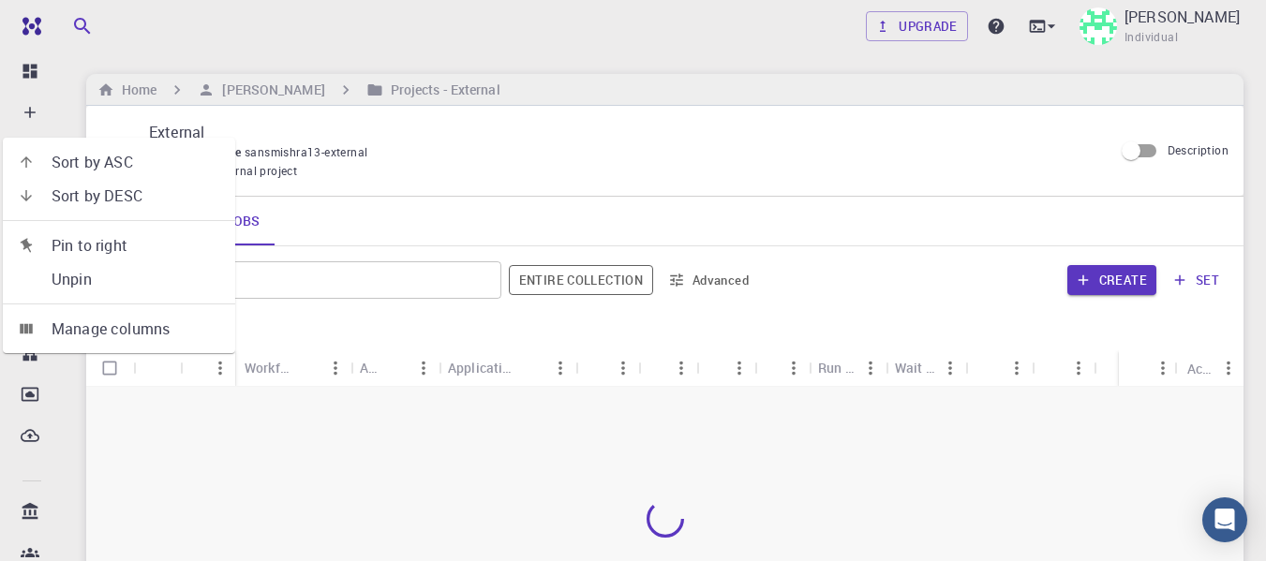
click at [380, 483] on div at bounding box center [664, 519] width 1157 height 264
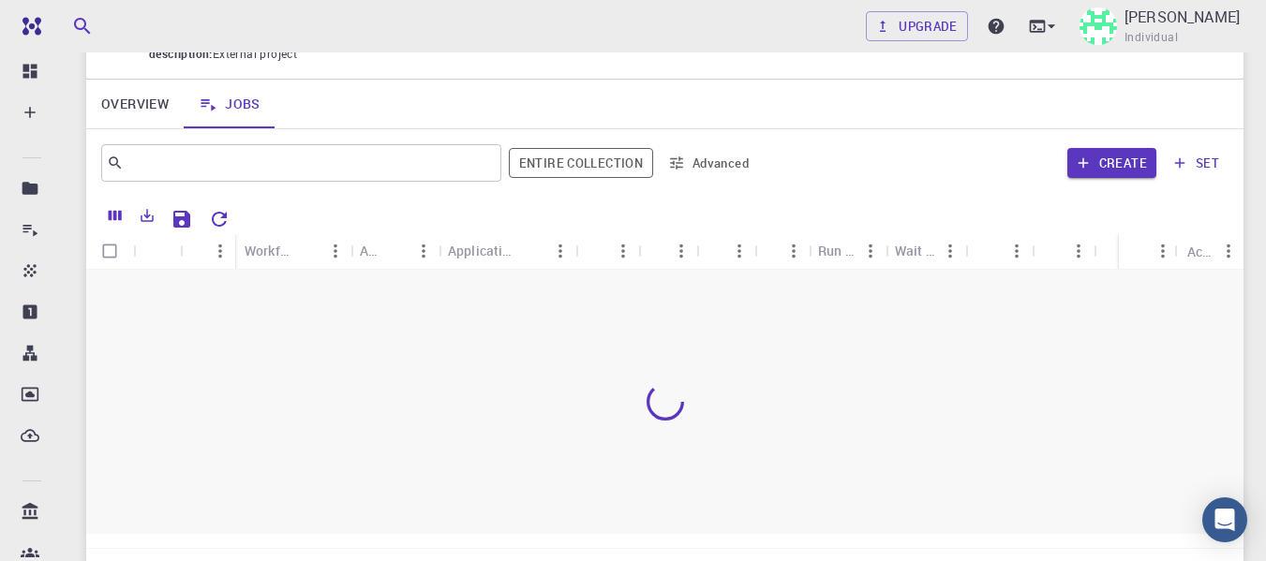
scroll to position [94, 0]
